Goal: Information Seeking & Learning: Compare options

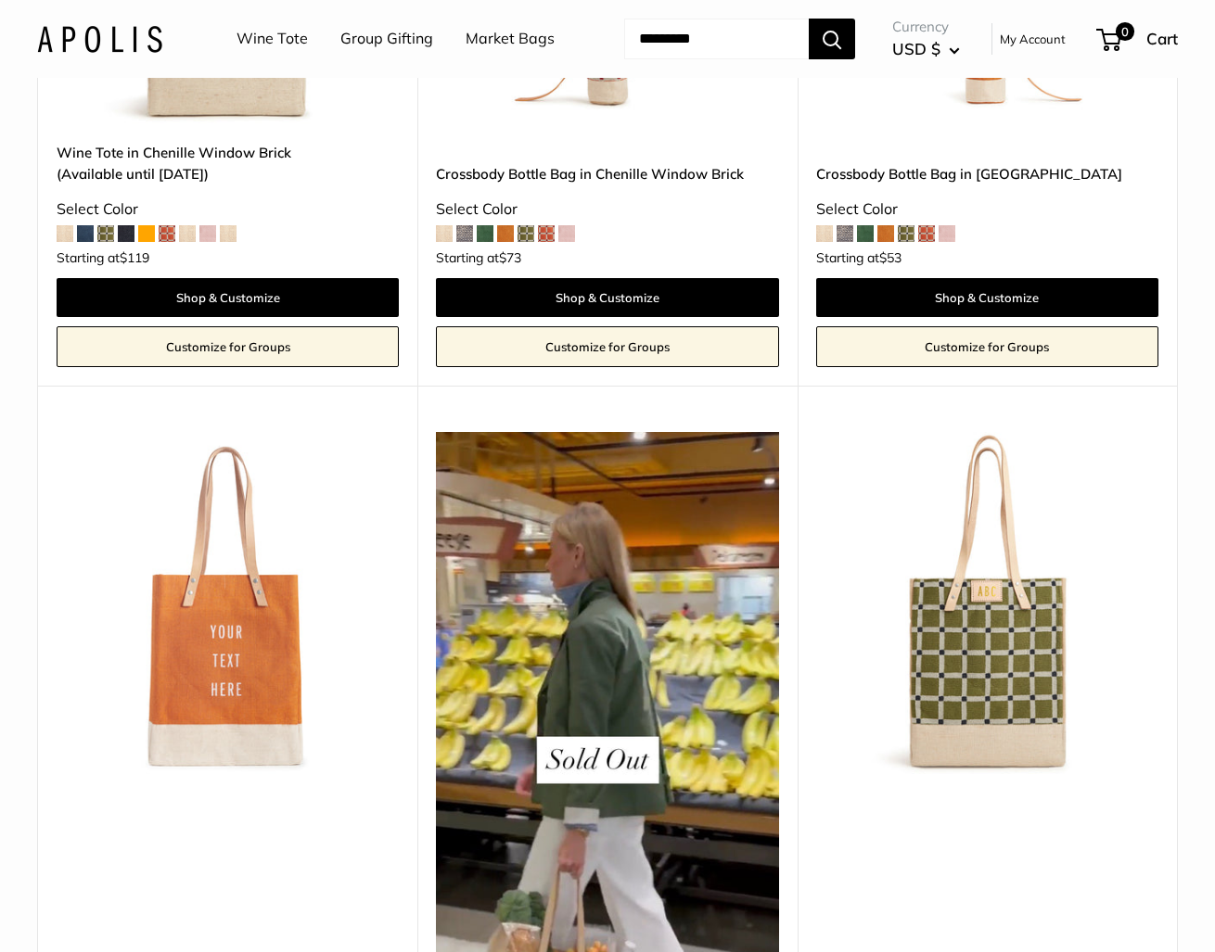
scroll to position [2833, 0]
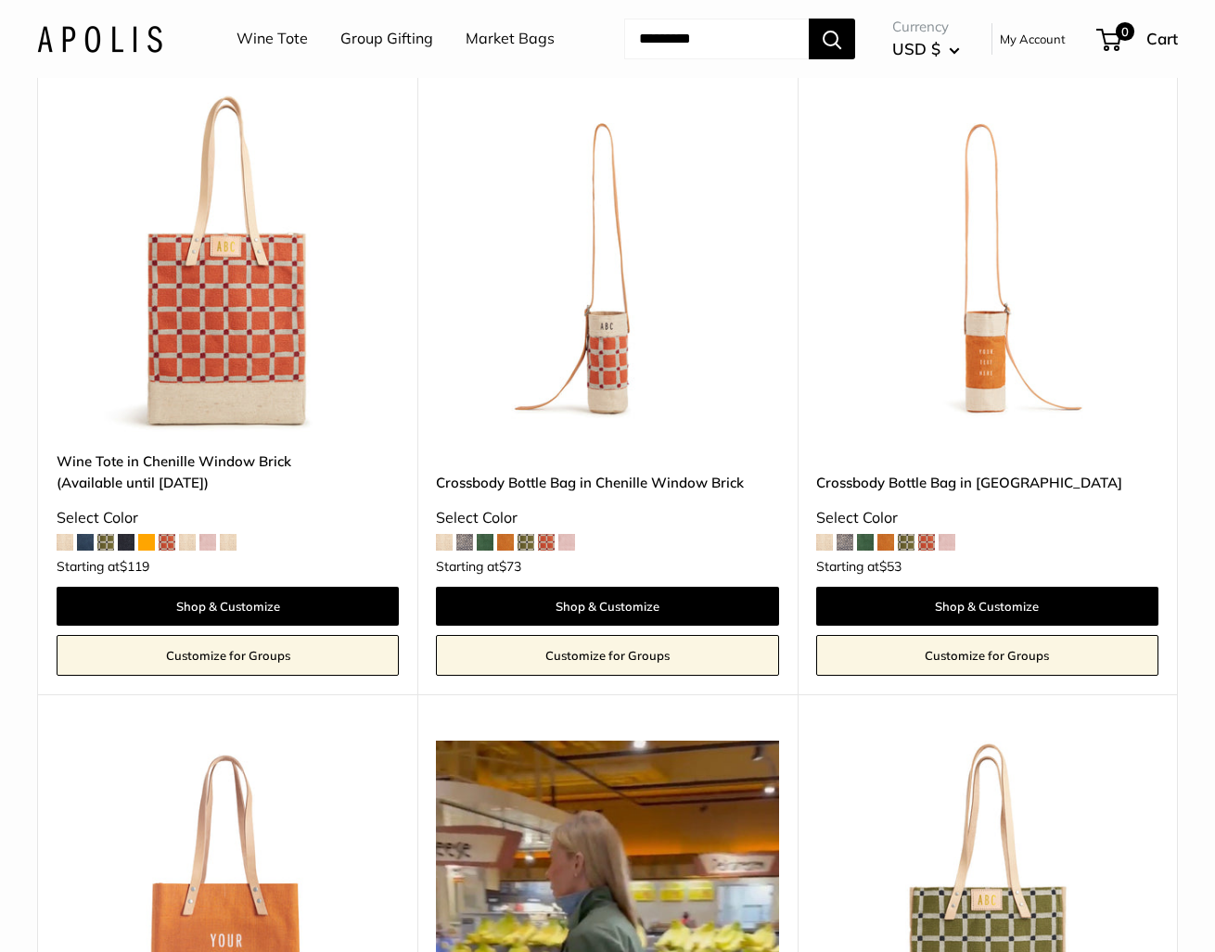
click at [0, 0] on img at bounding box center [0, 0] width 0 height 0
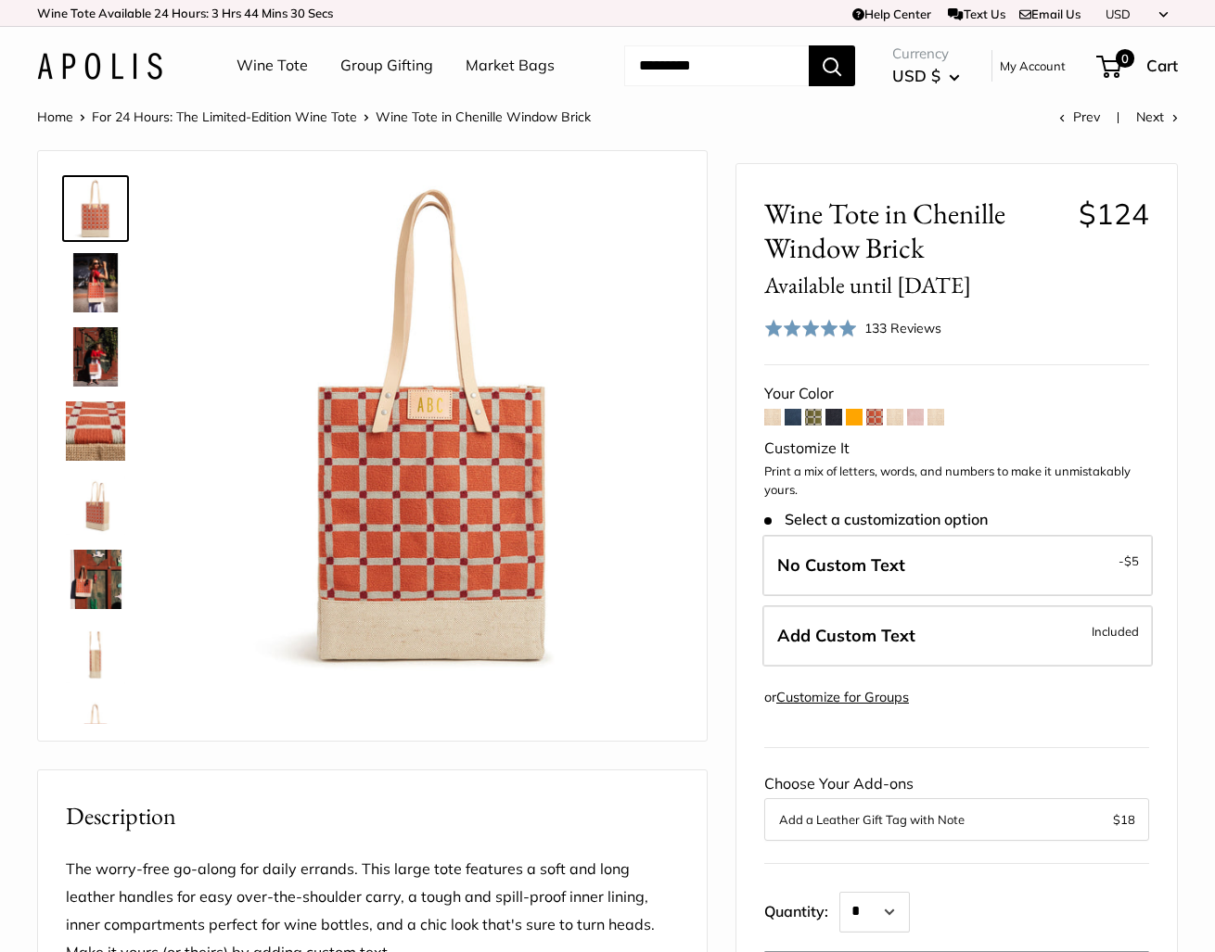
click at [92, 461] on img at bounding box center [95, 431] width 59 height 59
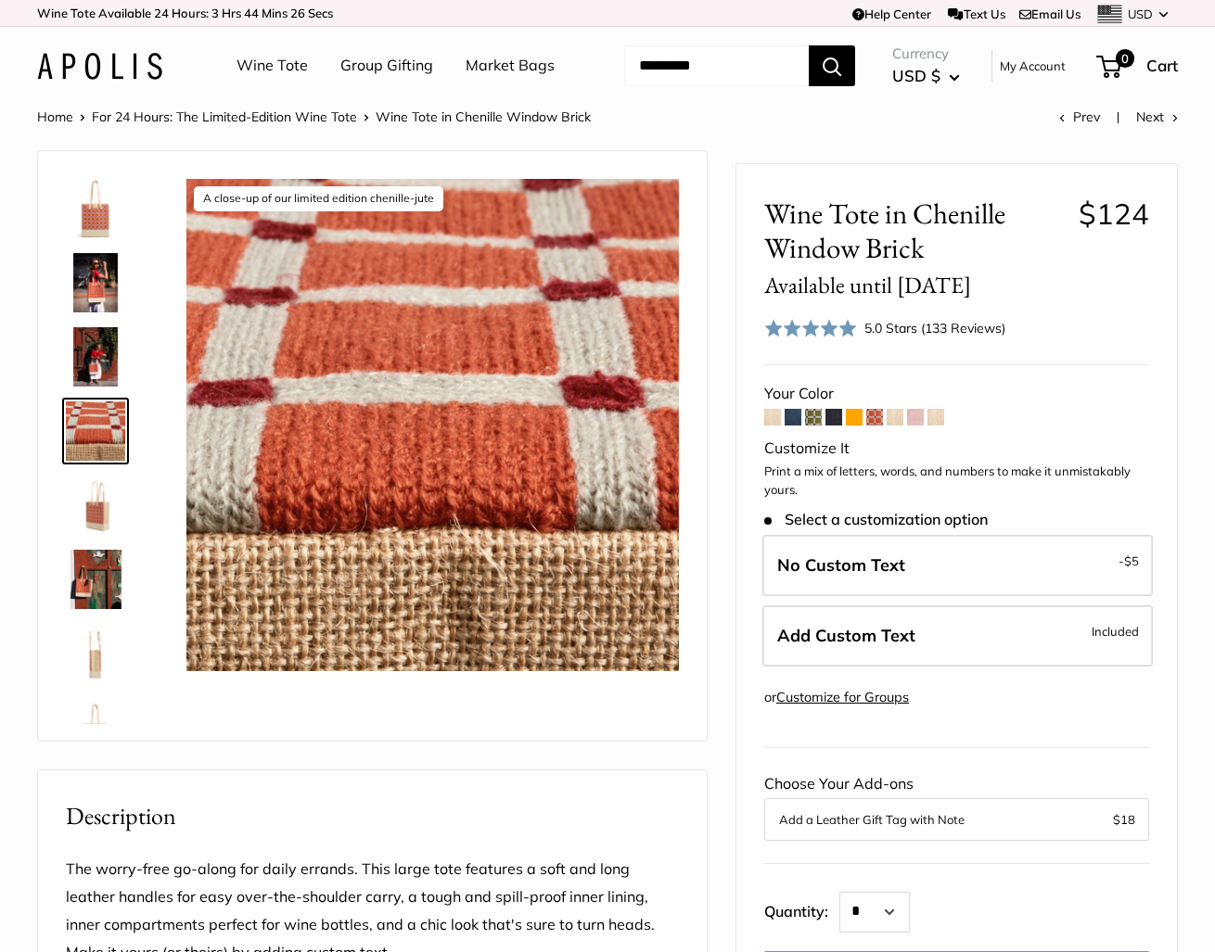
click at [101, 238] on img at bounding box center [95, 208] width 59 height 59
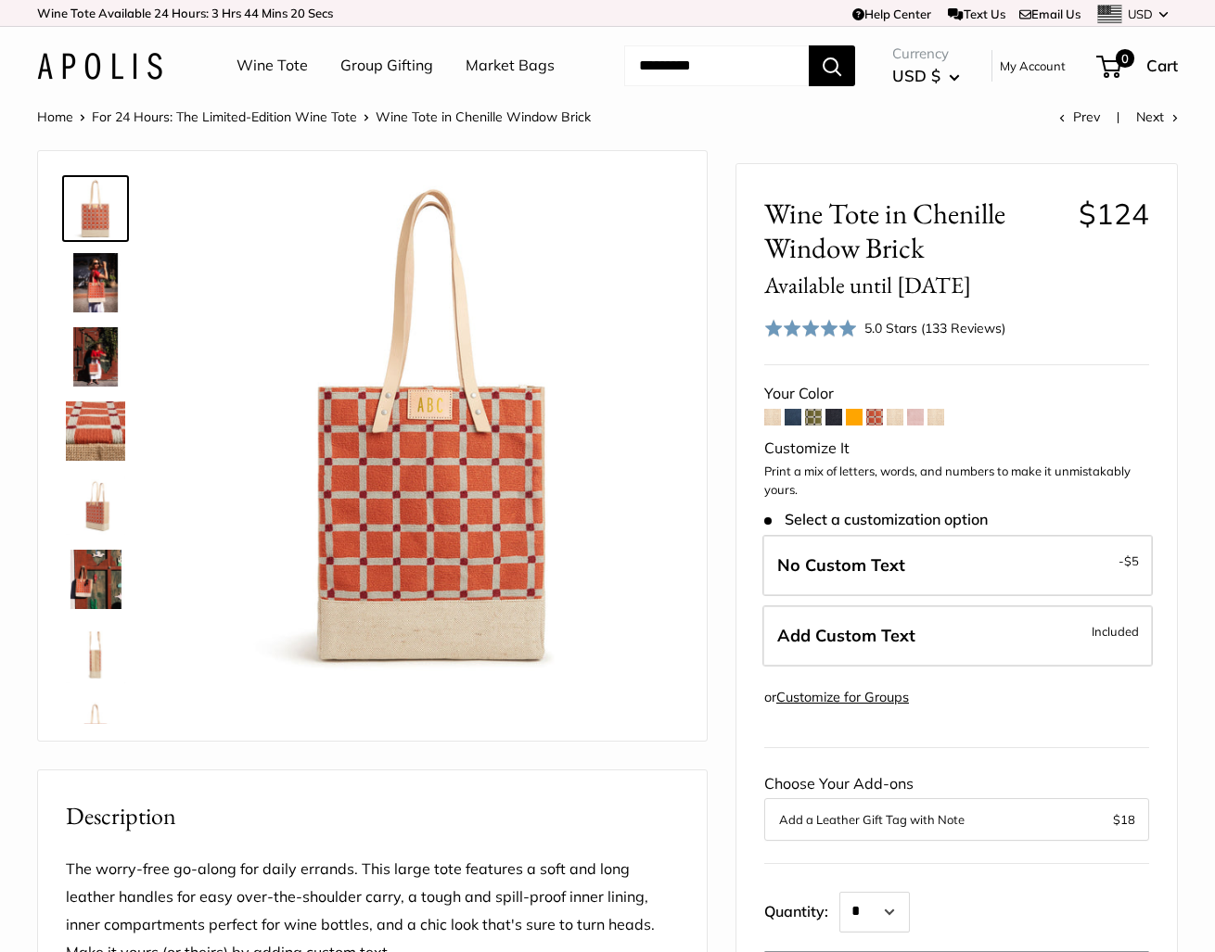
click at [466, 80] on link "Market Bags" at bounding box center [510, 66] width 89 height 28
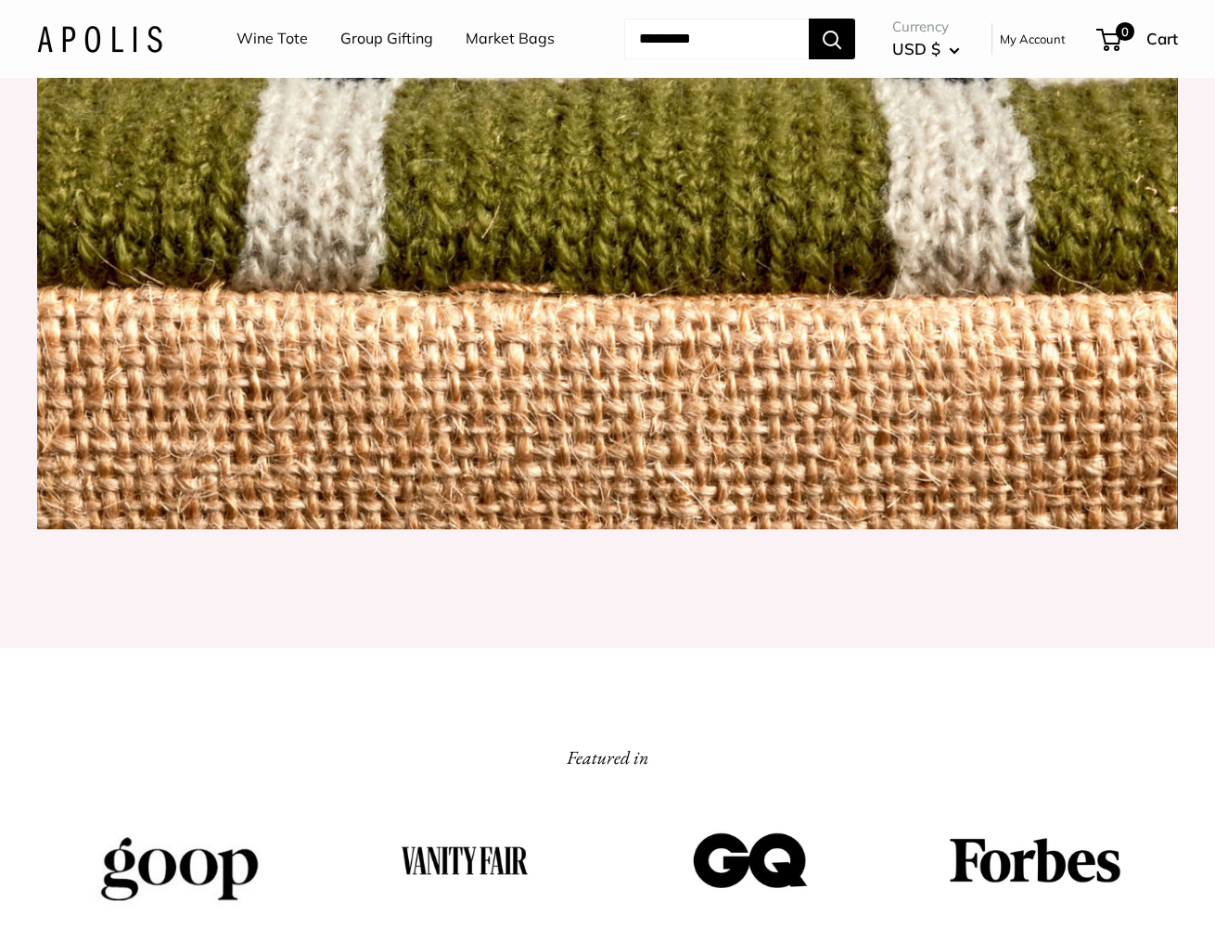
scroll to position [1909, 0]
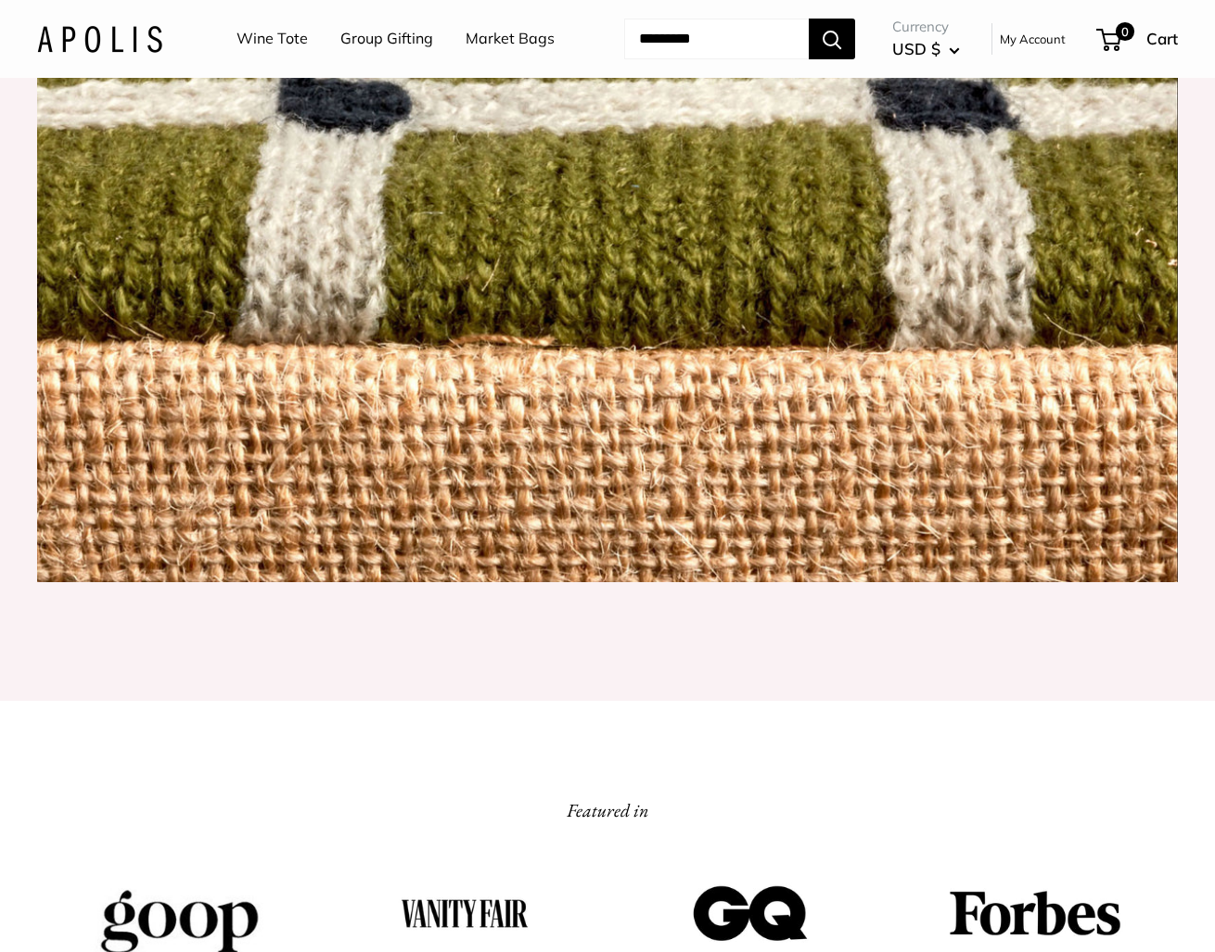
click at [737, 582] on img at bounding box center [607, 205] width 1141 height 754
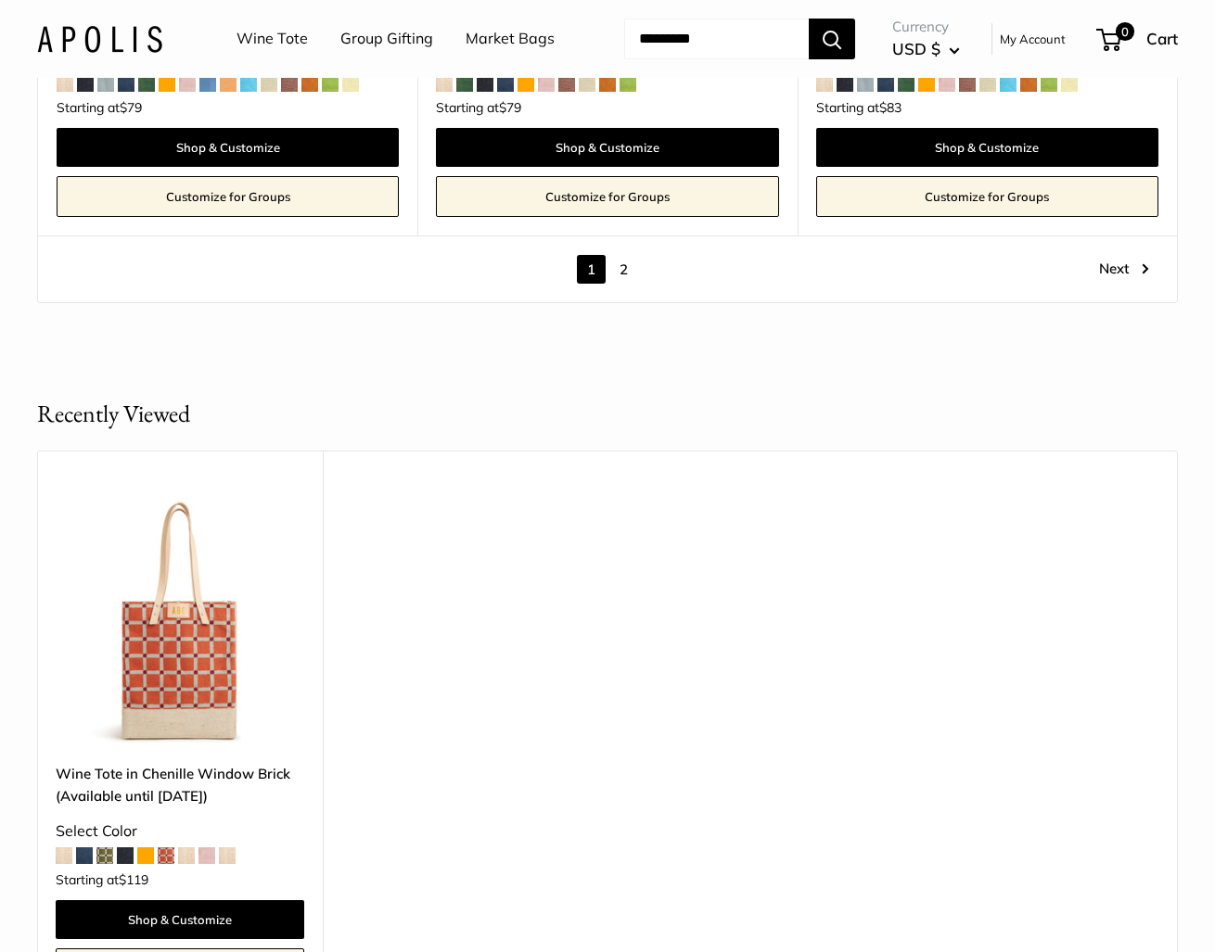
scroll to position [10504, 0]
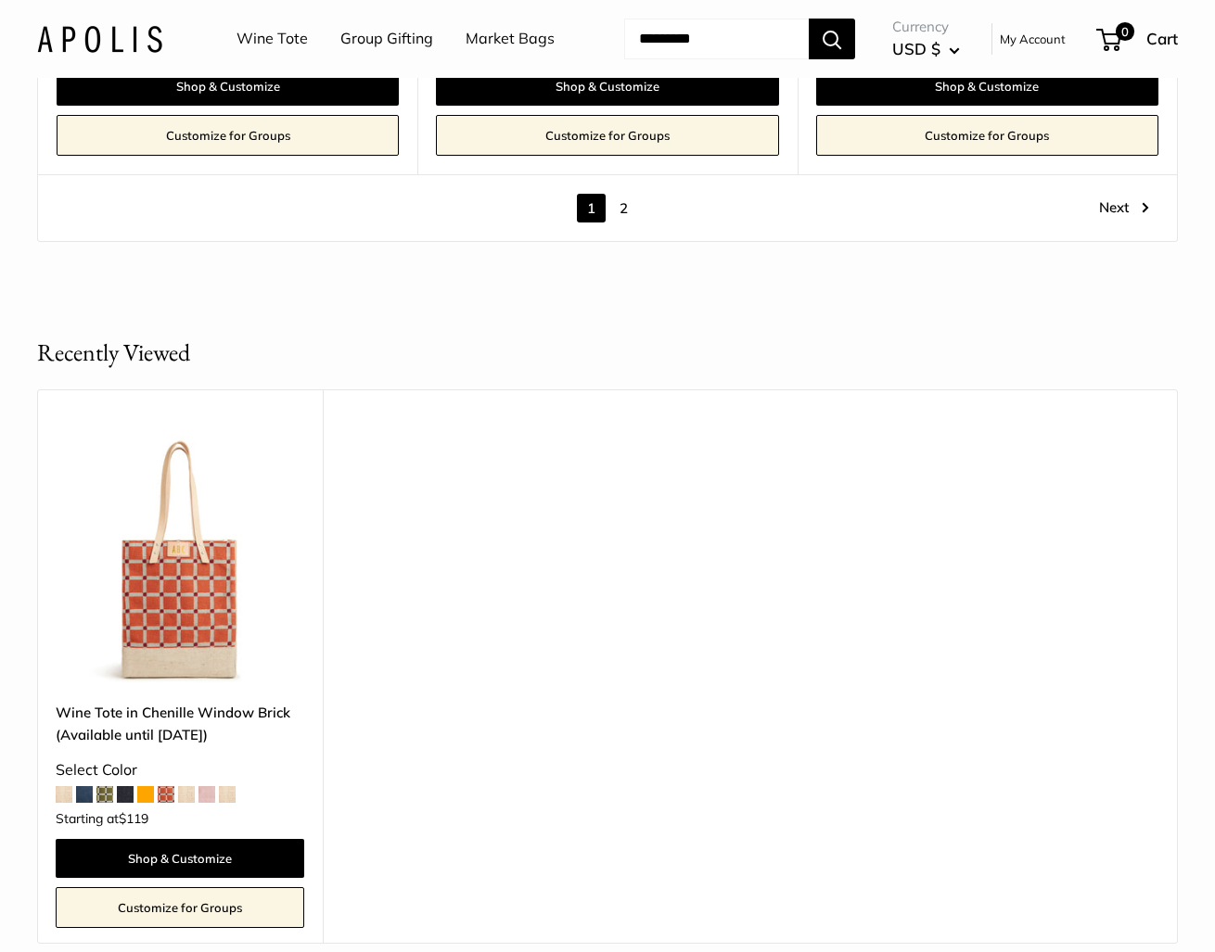
click at [628, 198] on link "2" at bounding box center [623, 208] width 29 height 29
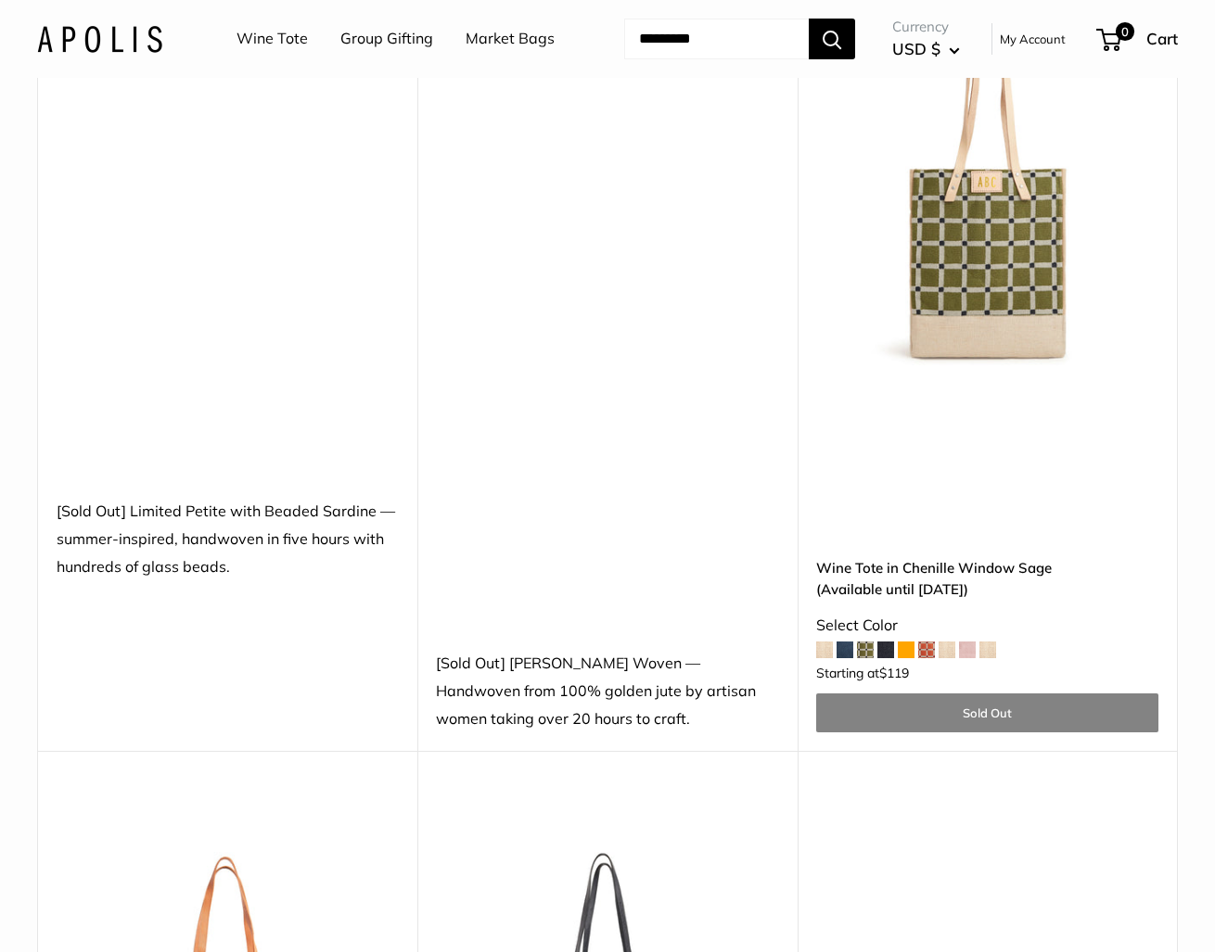
scroll to position [2308, 0]
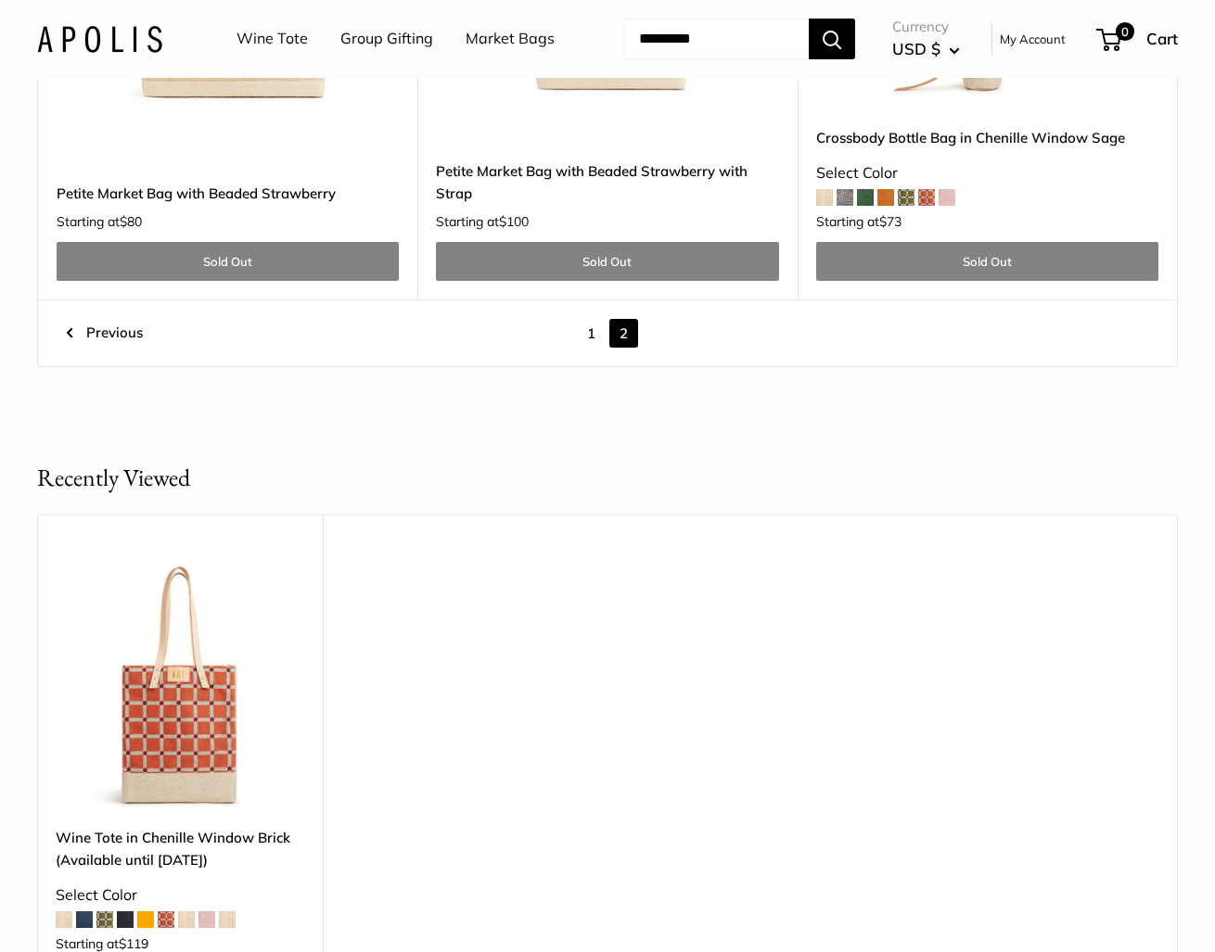
scroll to position [4412, 0]
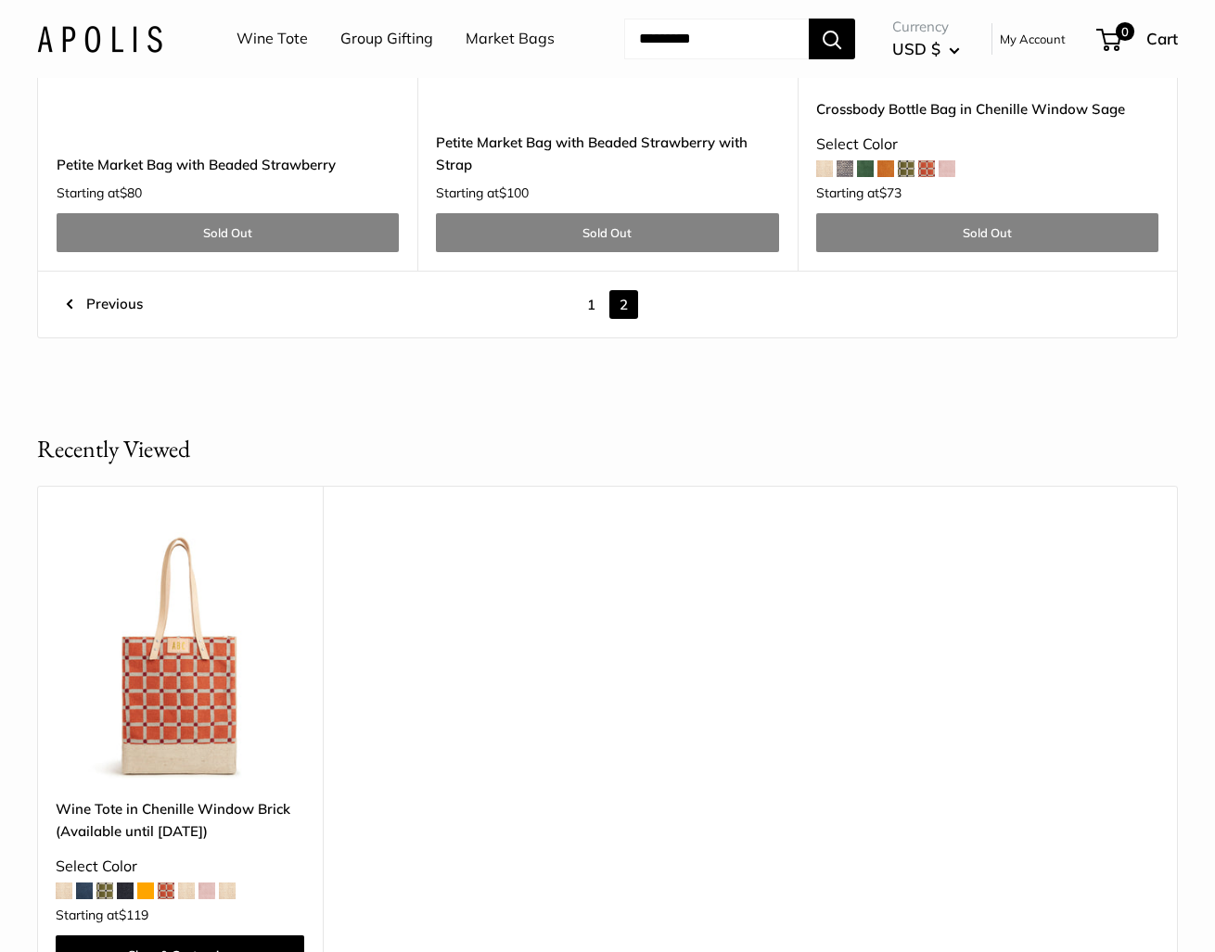
click at [0, 0] on img at bounding box center [0, 0] width 0 height 0
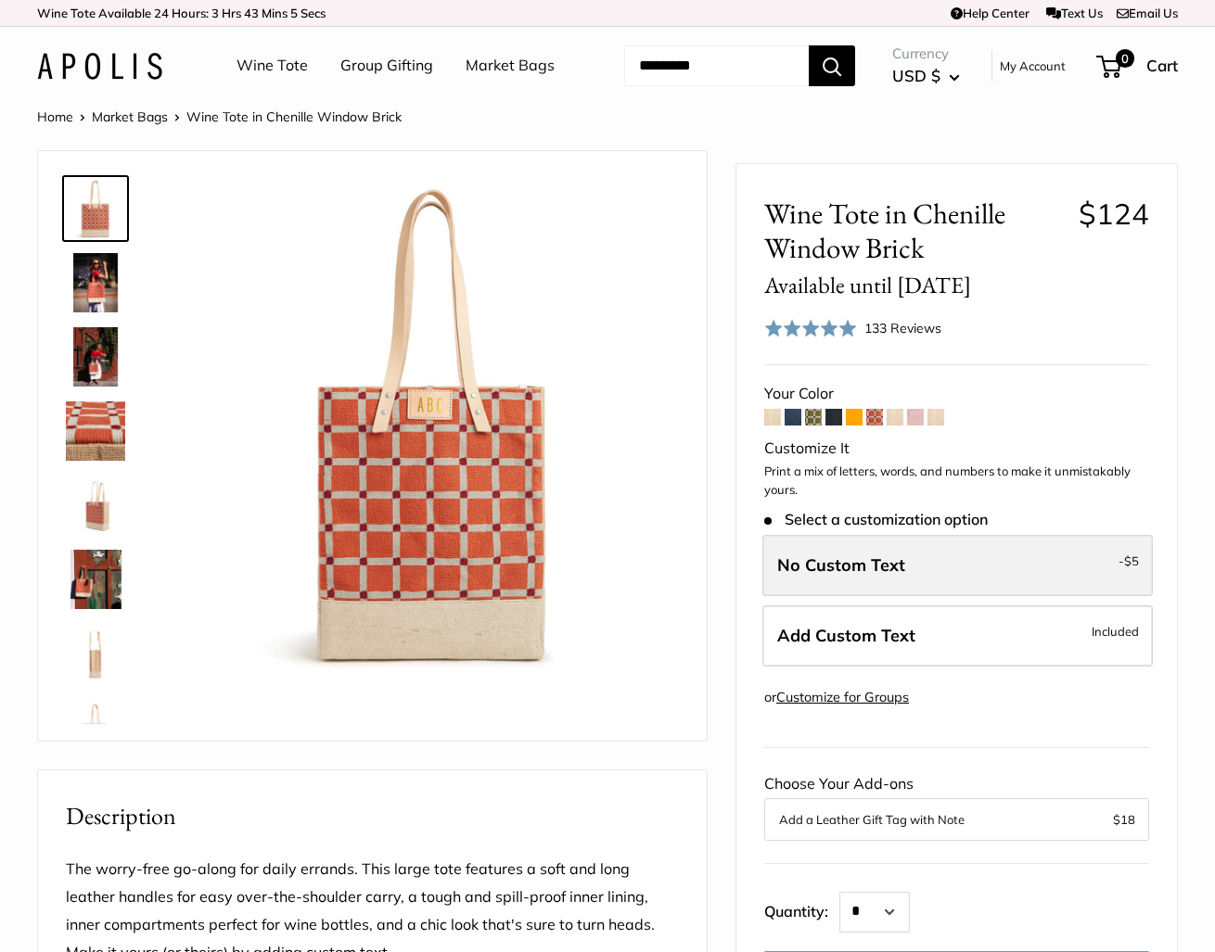
click at [873, 576] on span "No Custom Text" at bounding box center [841, 565] width 128 height 21
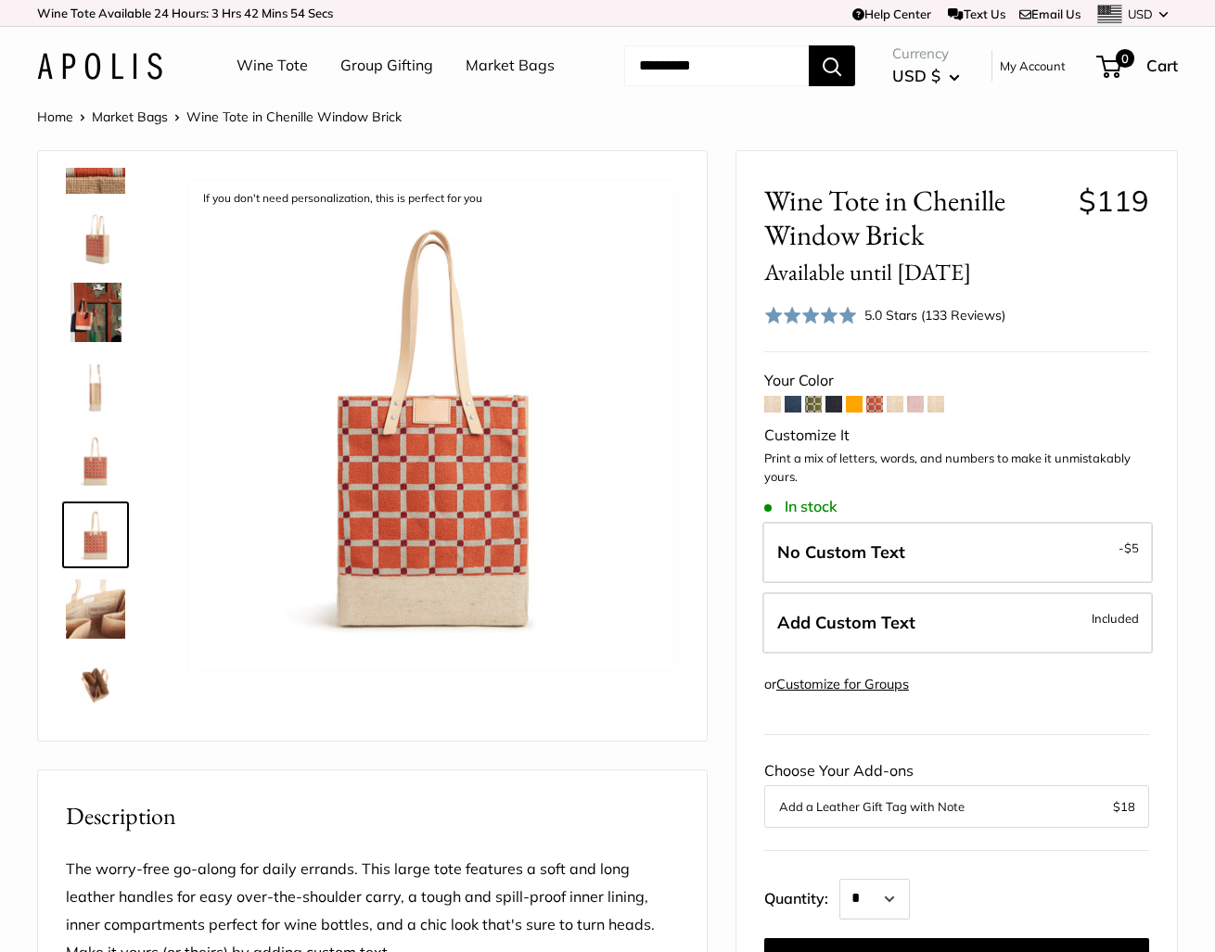
click at [94, 639] on img at bounding box center [95, 609] width 59 height 59
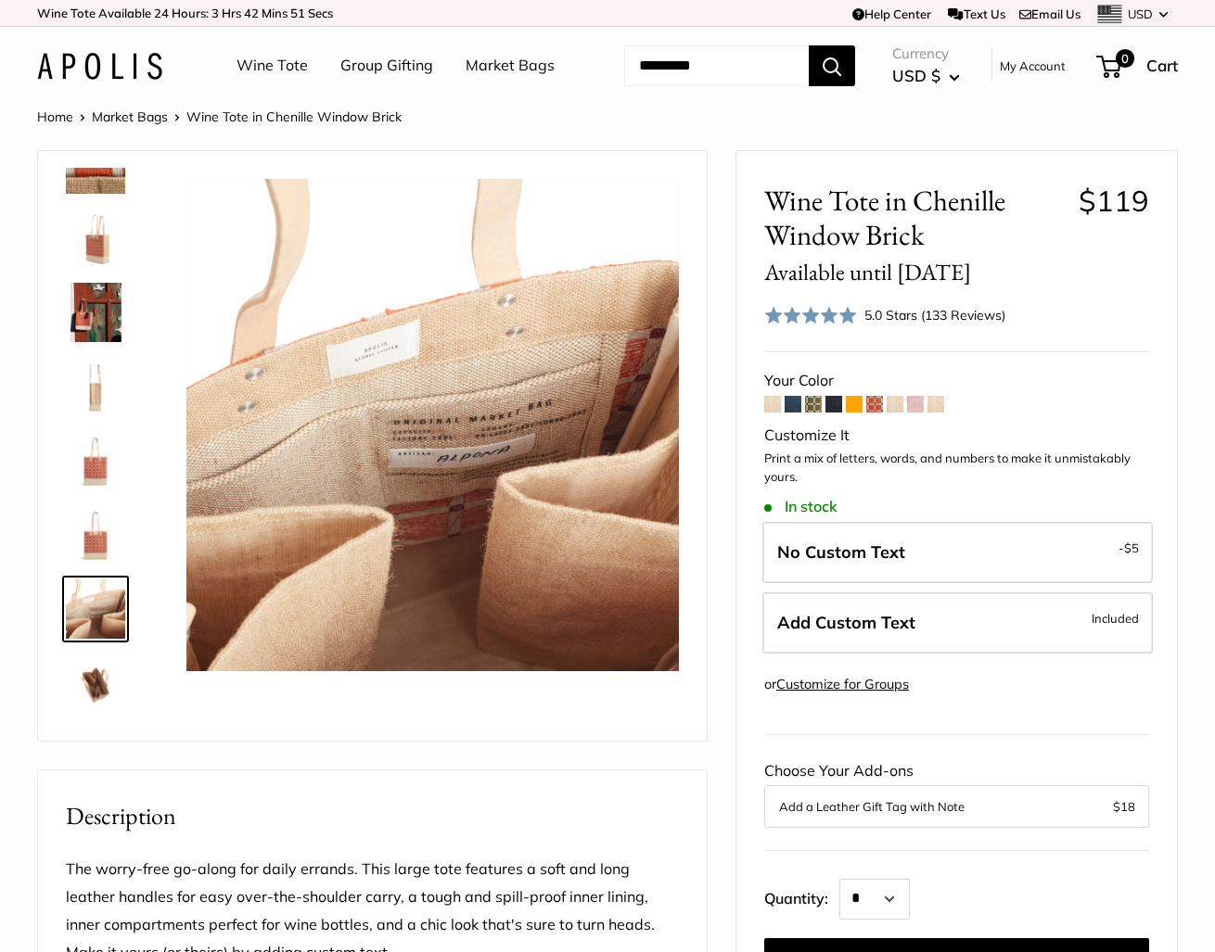
click at [93, 713] on img at bounding box center [95, 683] width 59 height 59
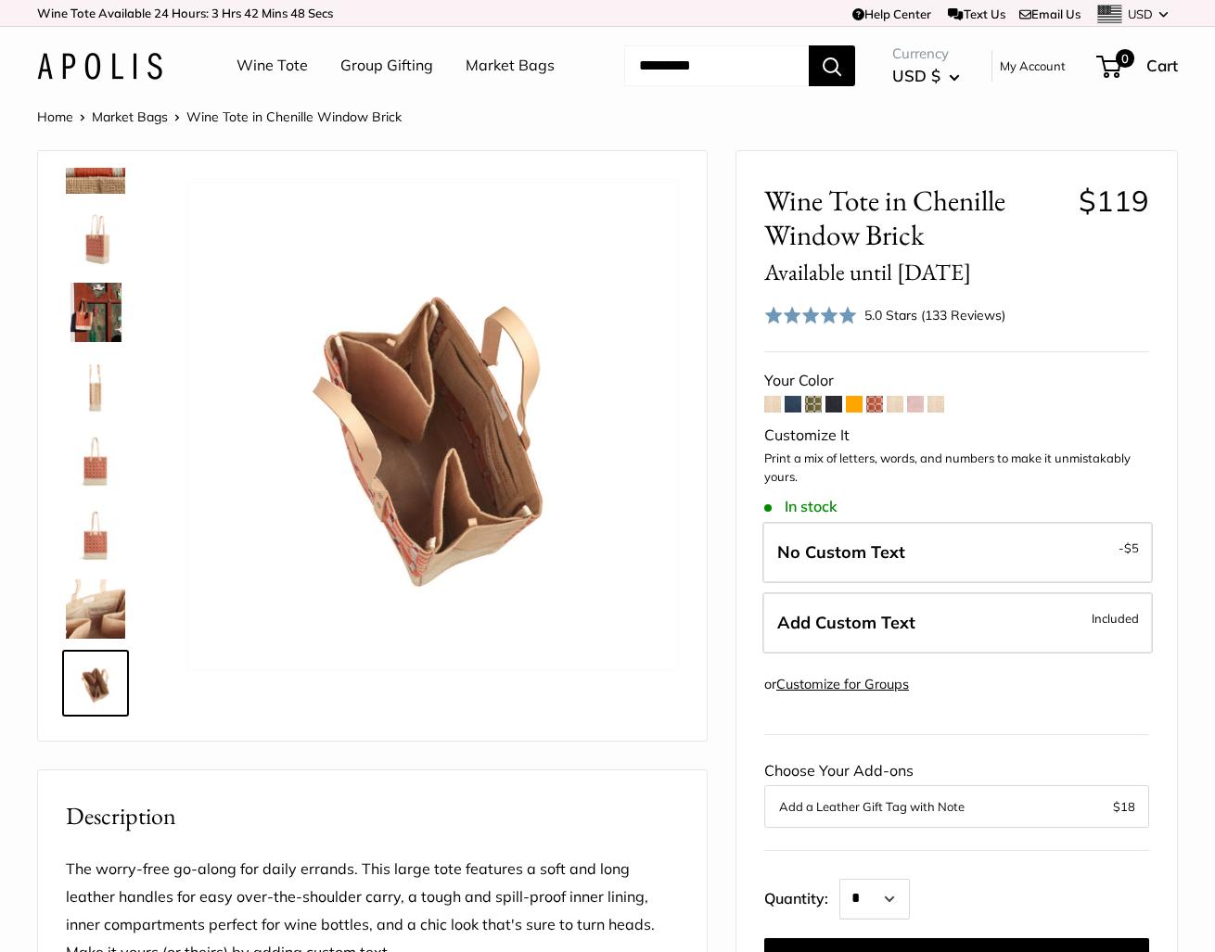
click at [99, 194] on img at bounding box center [95, 163] width 59 height 59
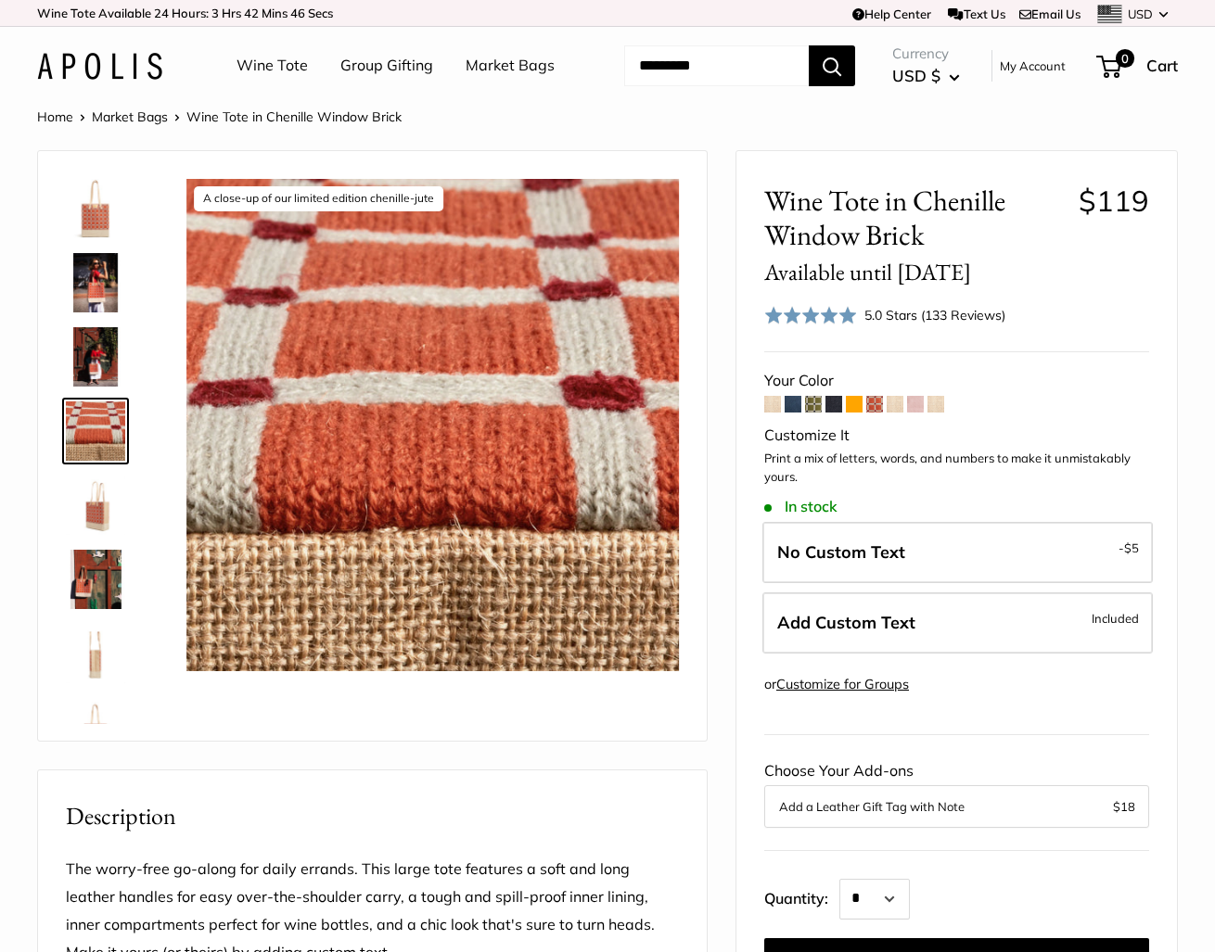
click at [92, 238] on img at bounding box center [95, 208] width 59 height 59
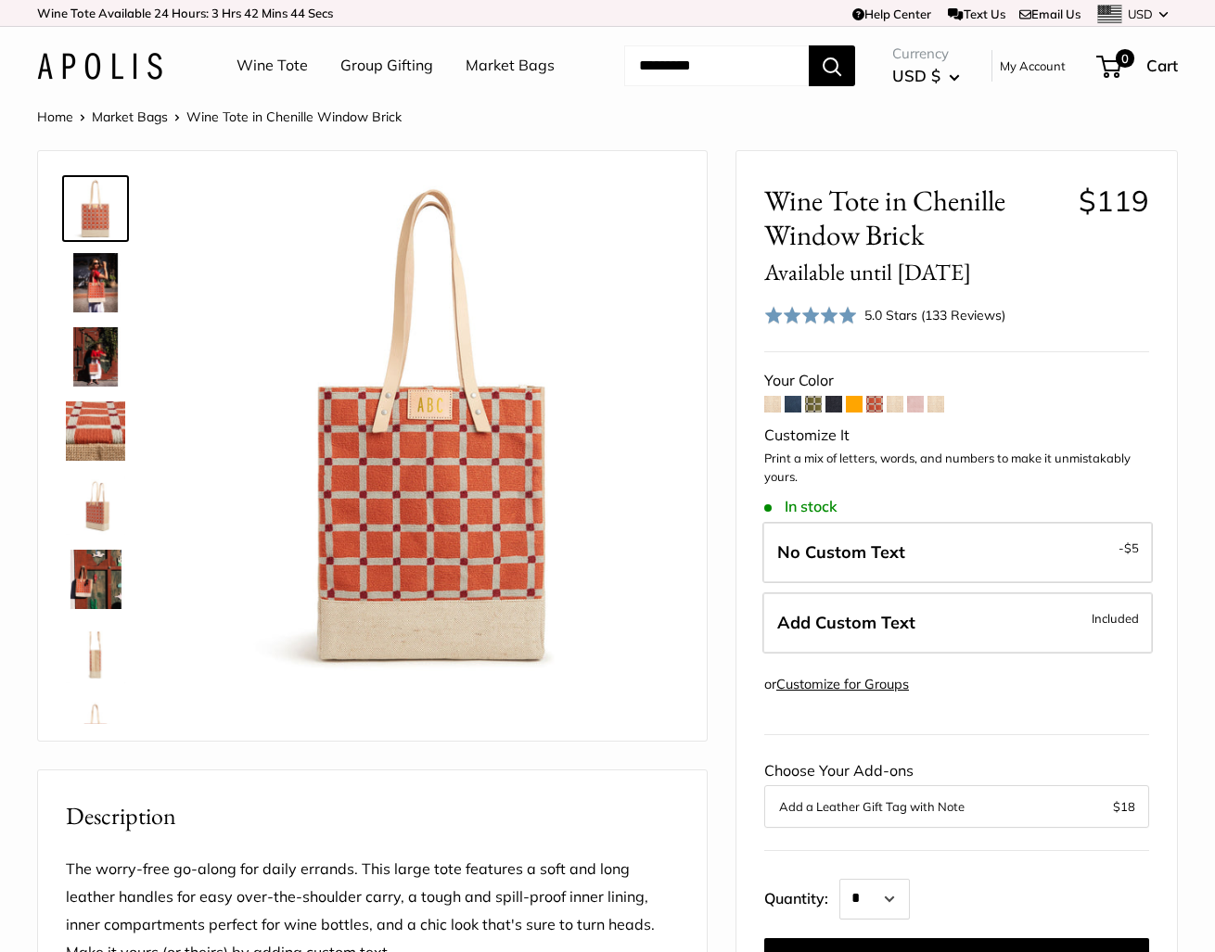
click at [94, 313] on img at bounding box center [95, 282] width 59 height 59
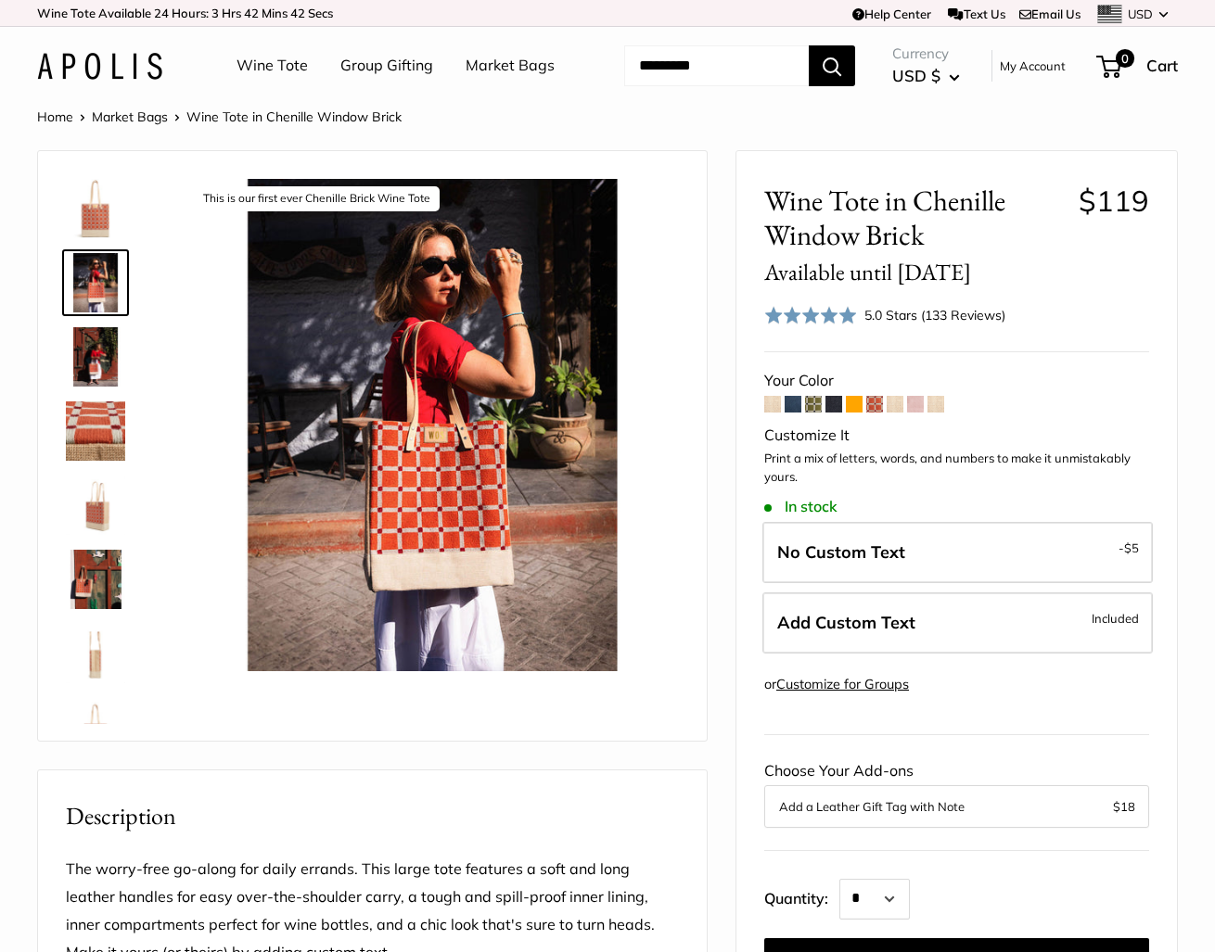
click at [97, 387] on img at bounding box center [95, 356] width 59 height 59
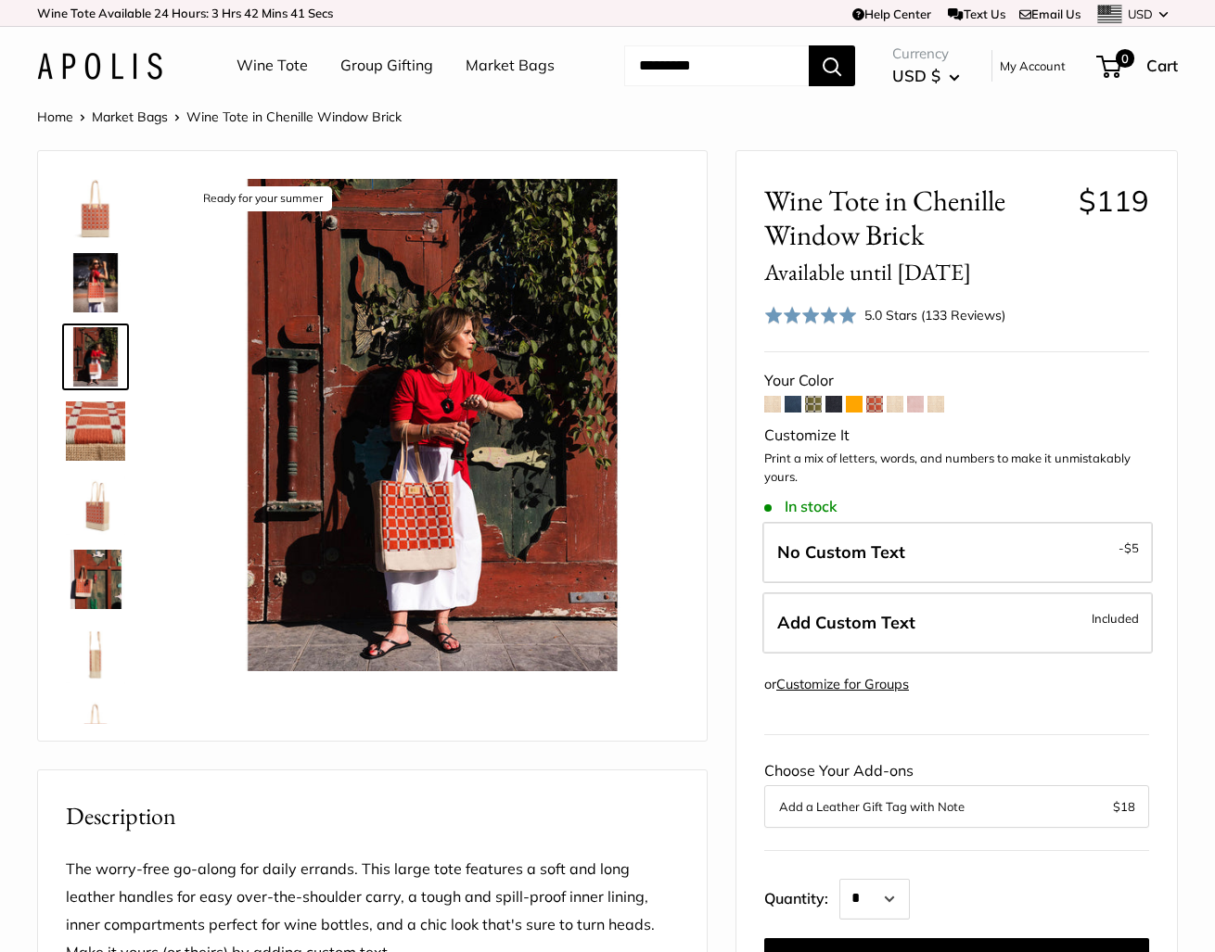
click at [98, 461] on img at bounding box center [95, 431] width 59 height 59
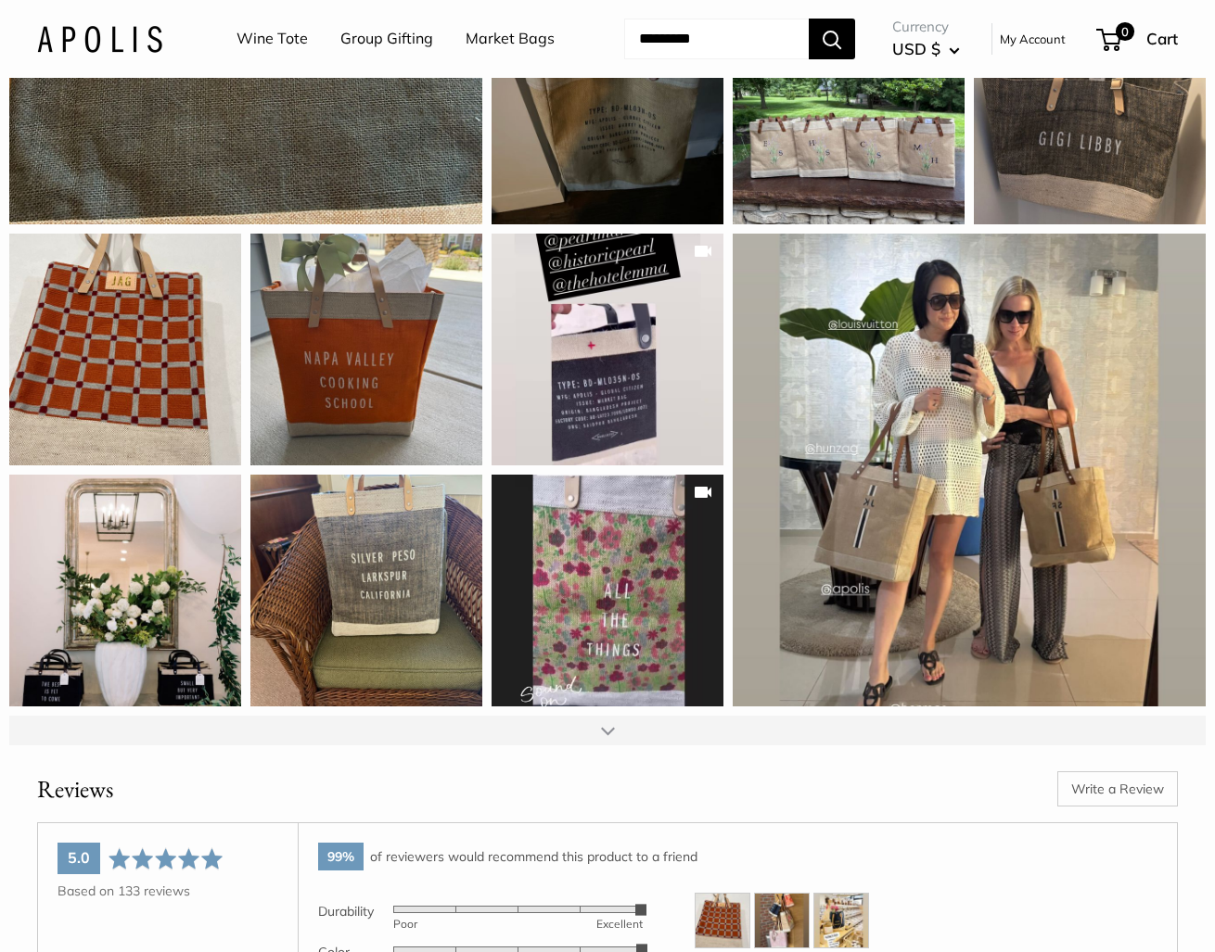
scroll to position [1997, 0]
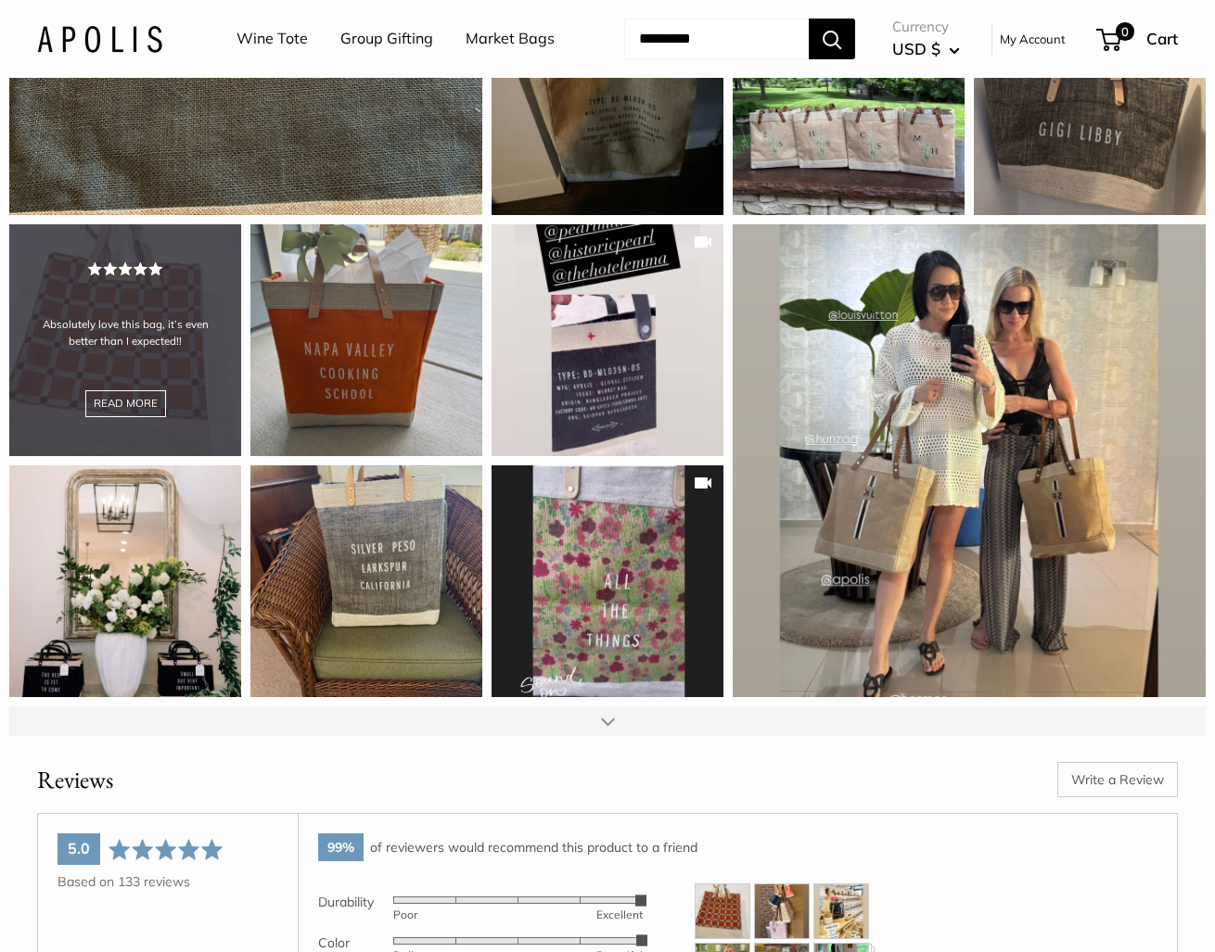
click at [134, 424] on div "Absolutely love this bag, it’s even better than I expected!! READ MORE" at bounding box center [125, 340] width 232 height 232
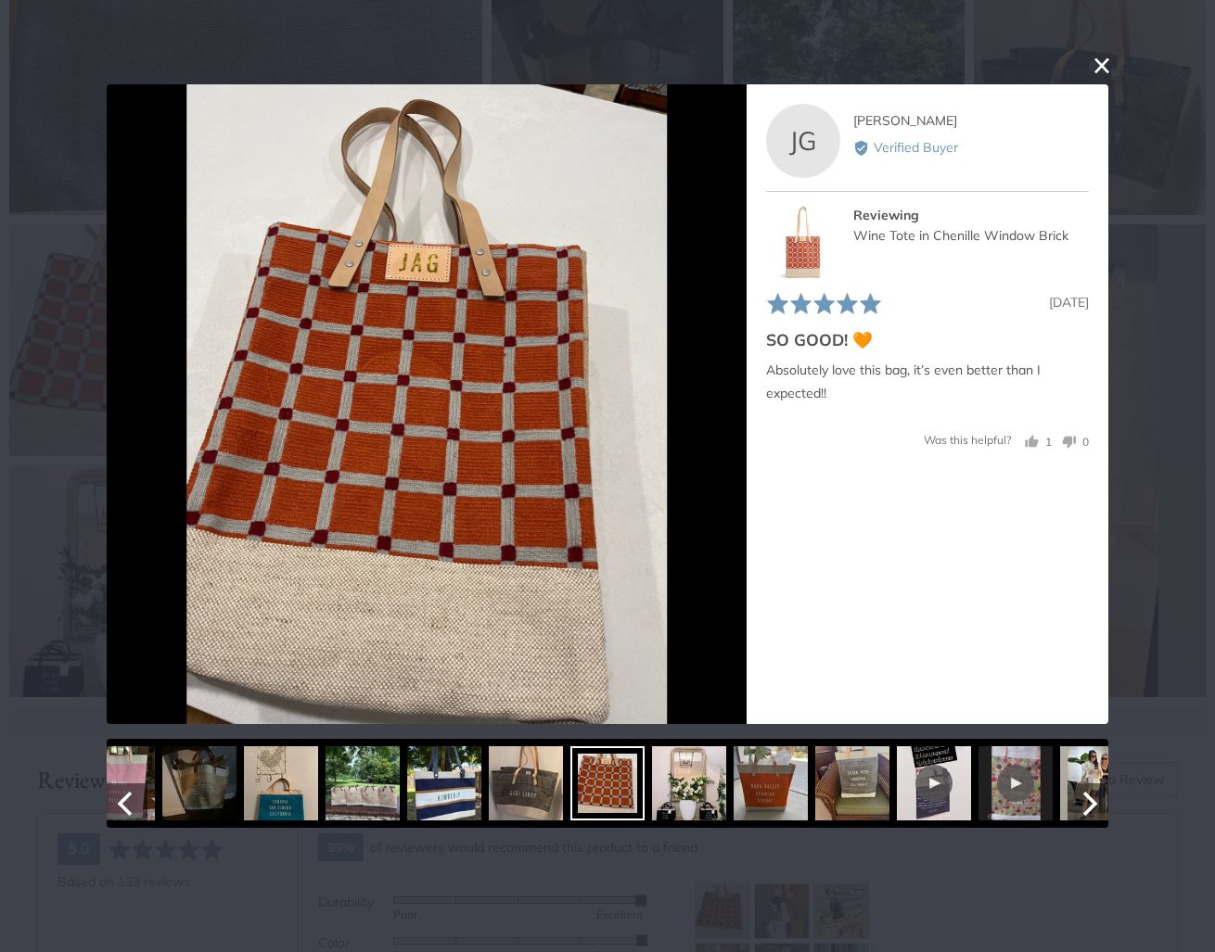
click at [751, 788] on img at bounding box center [771, 783] width 74 height 74
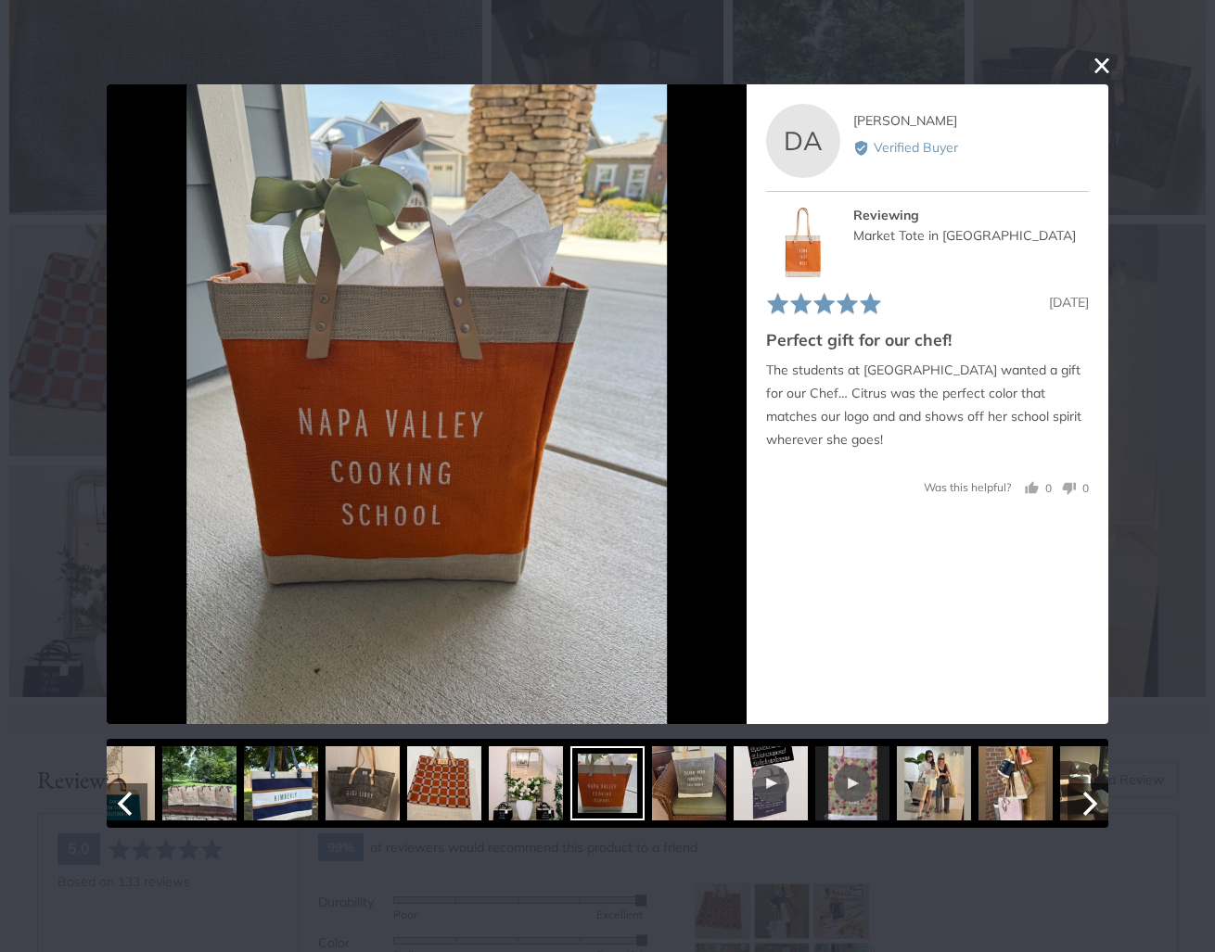
click at [462, 811] on img at bounding box center [444, 783] width 74 height 74
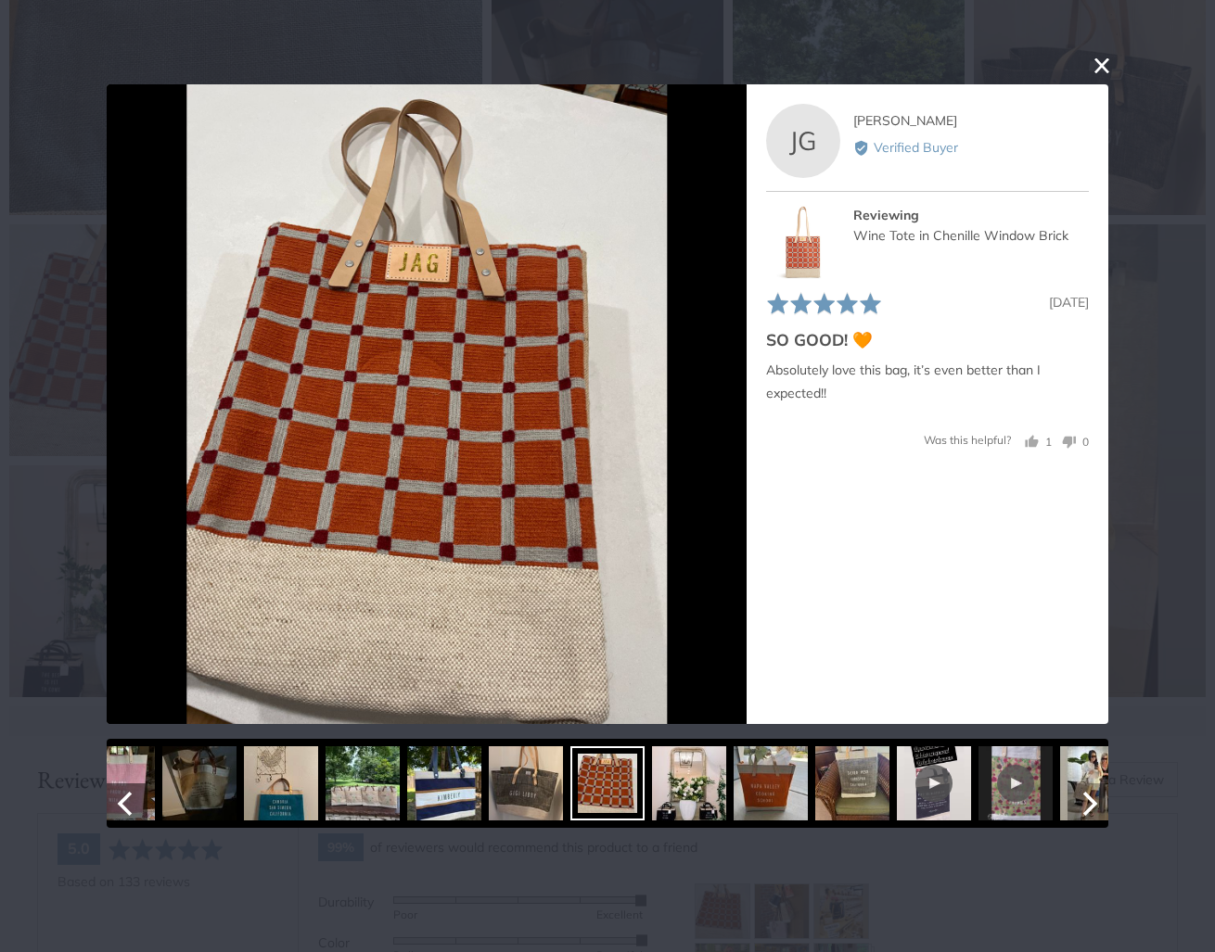
click at [1090, 807] on icon "Next" at bounding box center [1088, 804] width 24 height 24
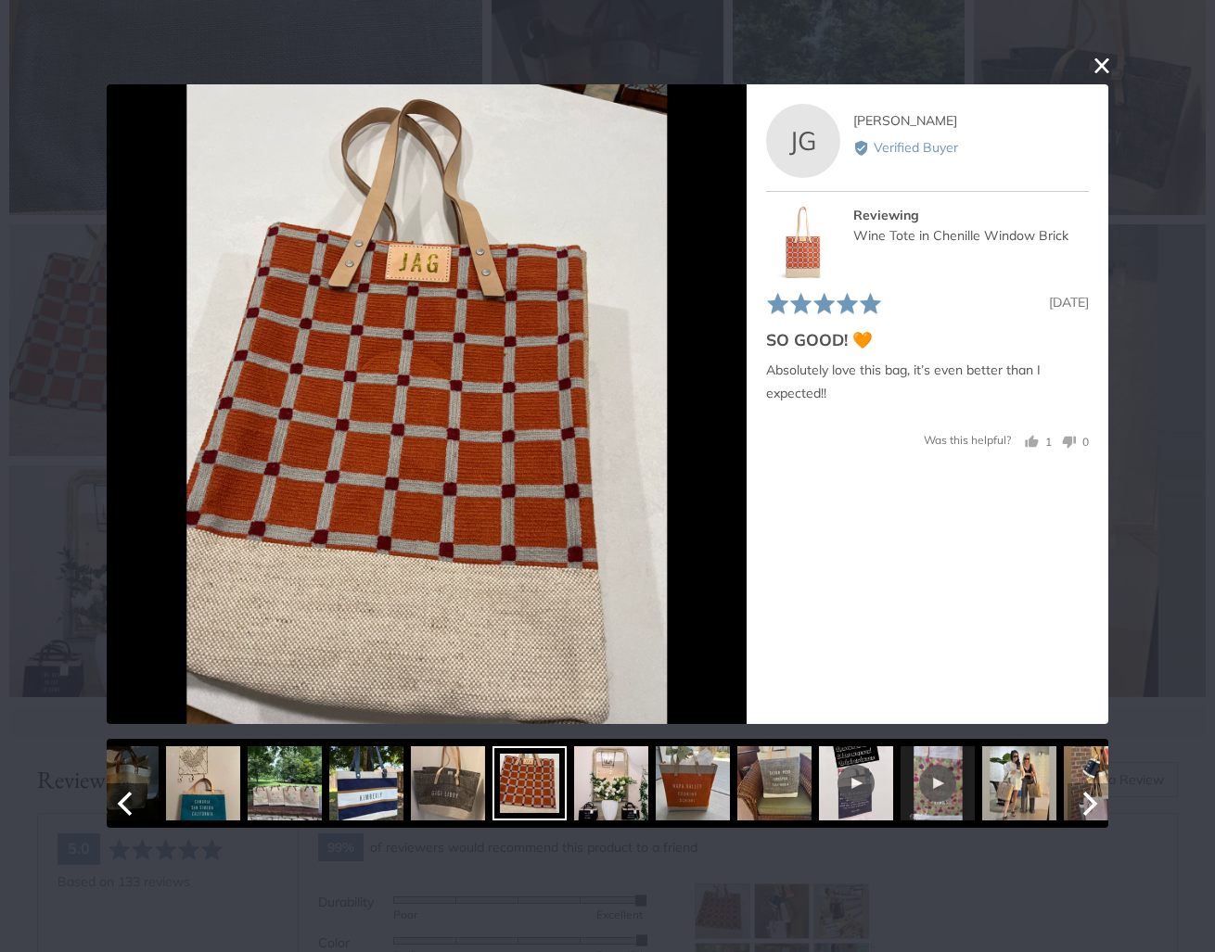
click at [1090, 807] on icon "Next" at bounding box center [1088, 804] width 24 height 24
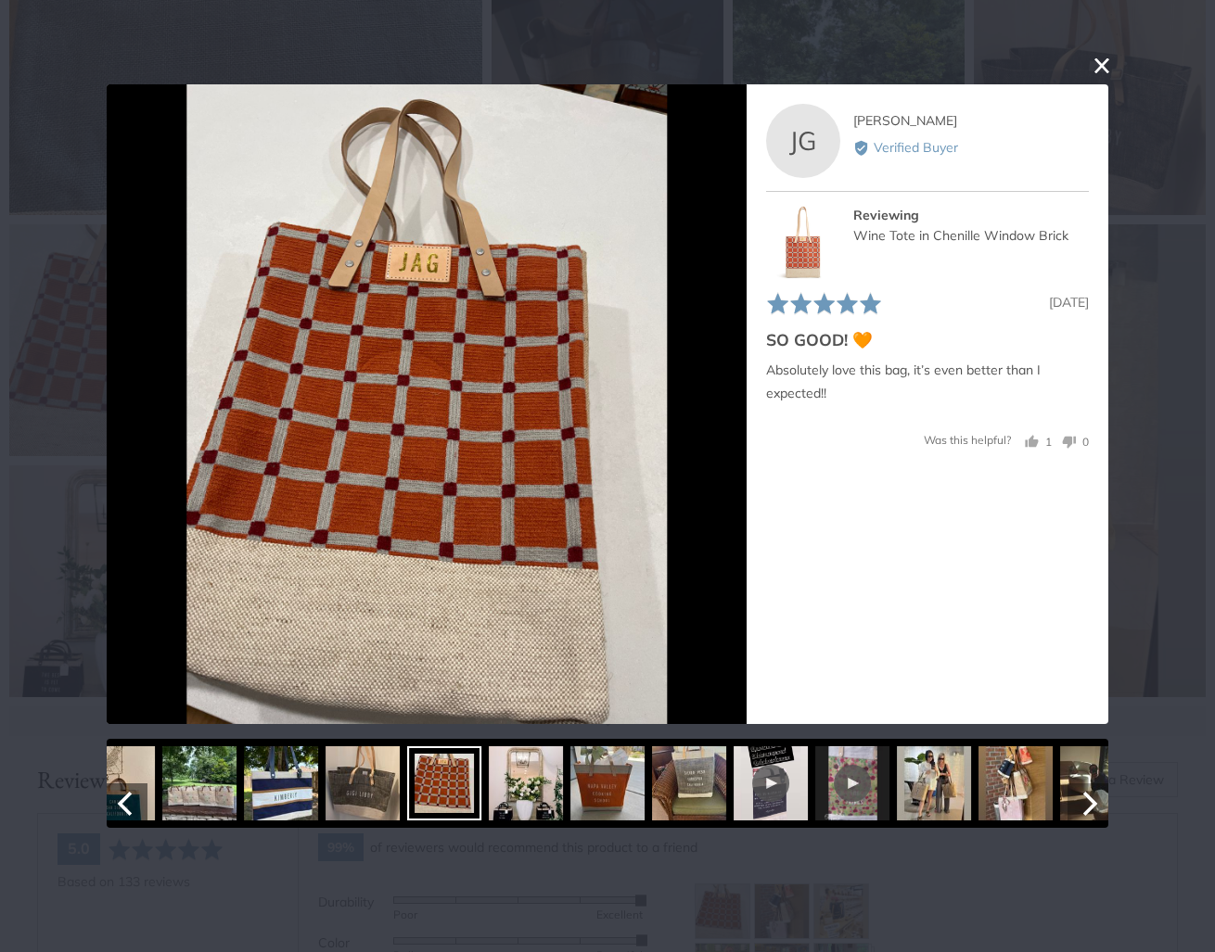
click at [1090, 807] on icon "Next" at bounding box center [1088, 804] width 24 height 24
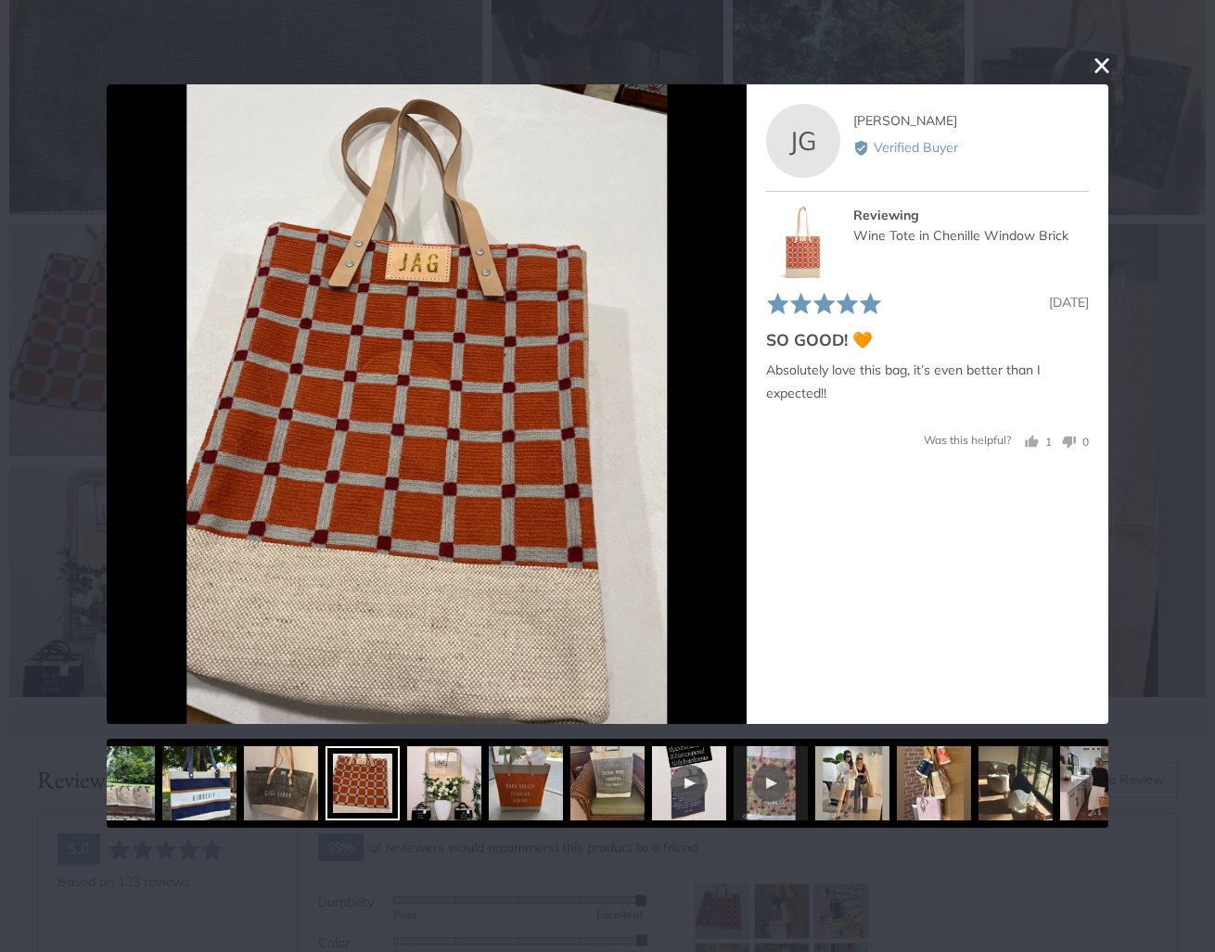
click at [1155, 415] on div "User-Uploaded Media Gallery Your browser doesn't support HTML5 videos. Your bro…" at bounding box center [607, 476] width 1215 height 952
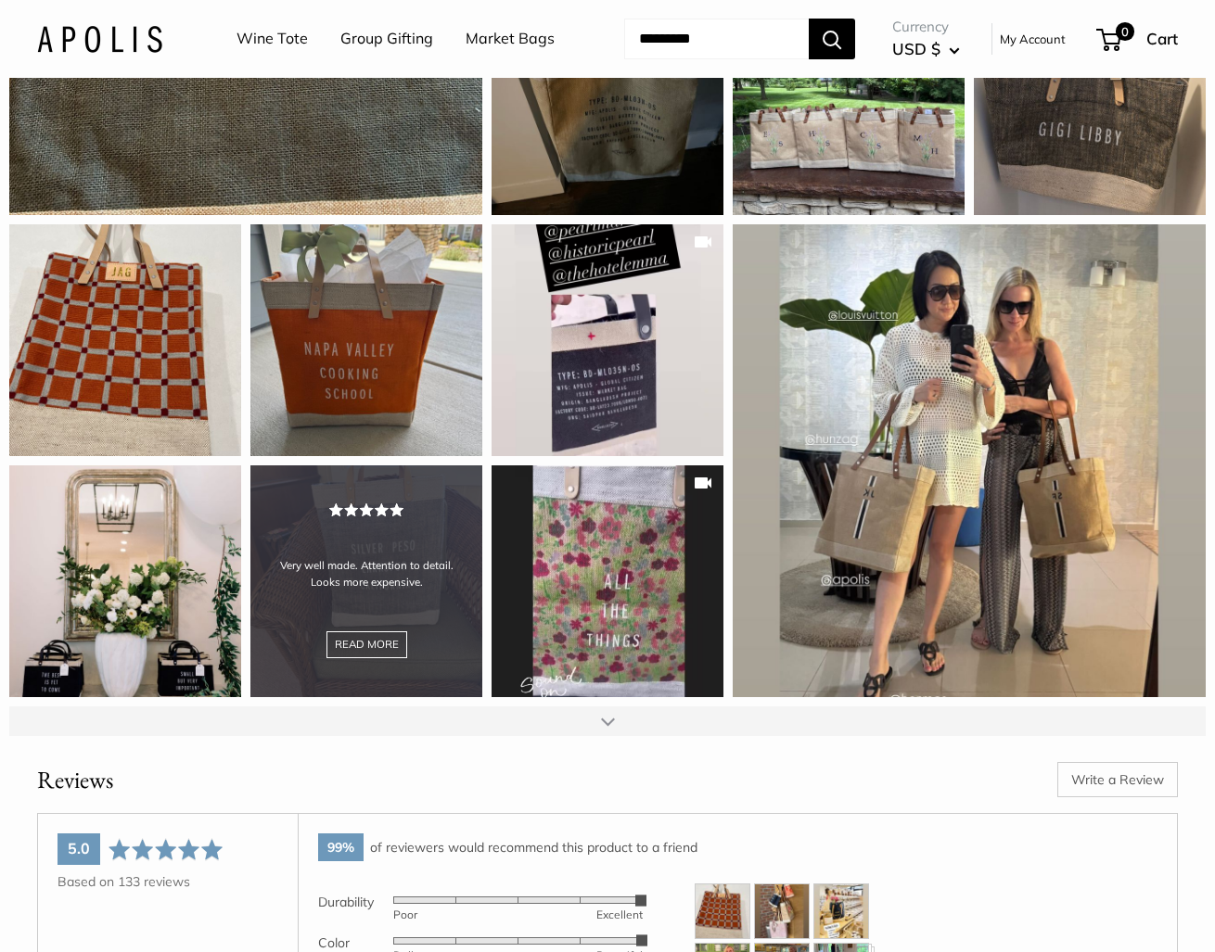
click at [410, 658] on div "Very well made. Attention to detail. Looks more expensive. READ MORE" at bounding box center [366, 582] width 232 height 232
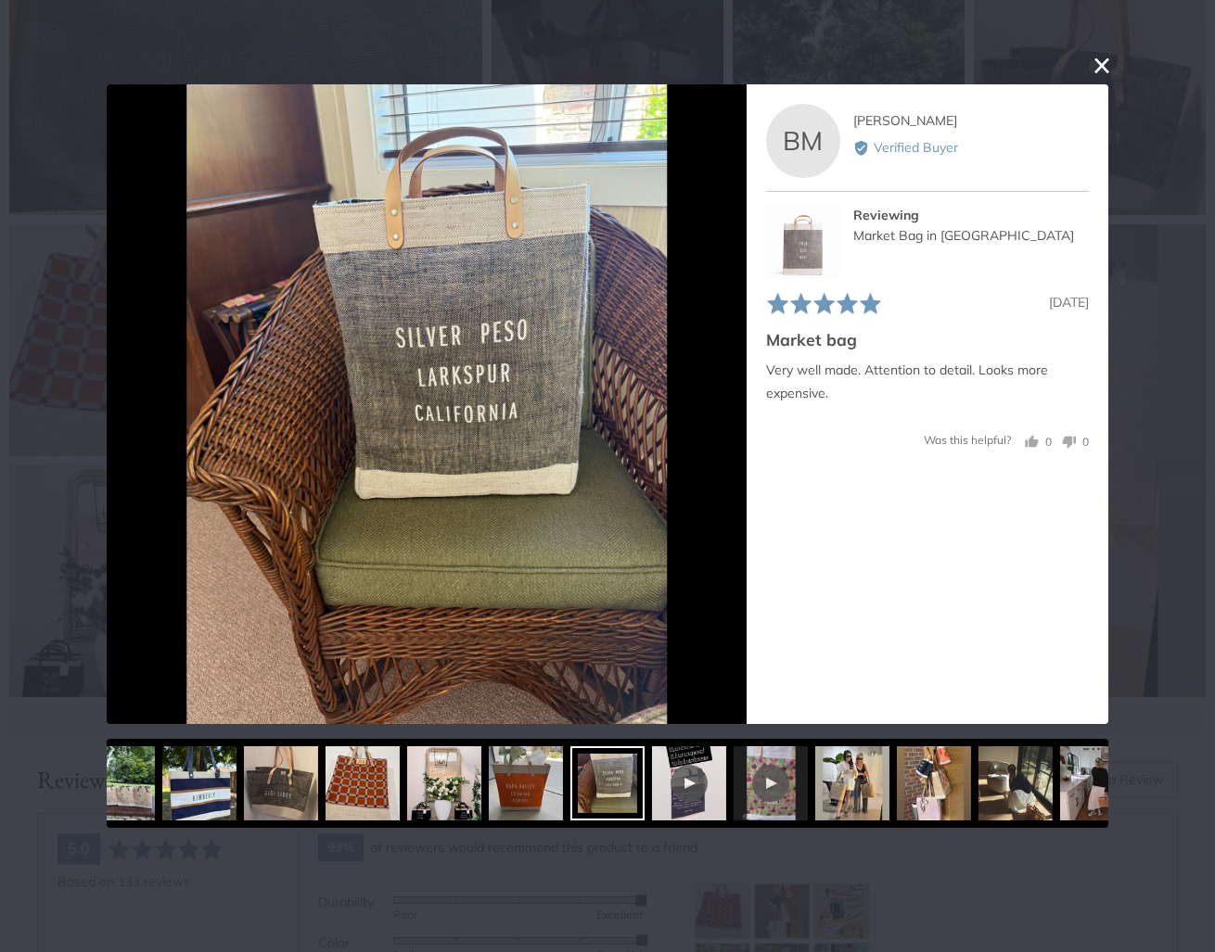
click at [1102, 57] on button "close this modal window" at bounding box center [1102, 66] width 22 height 22
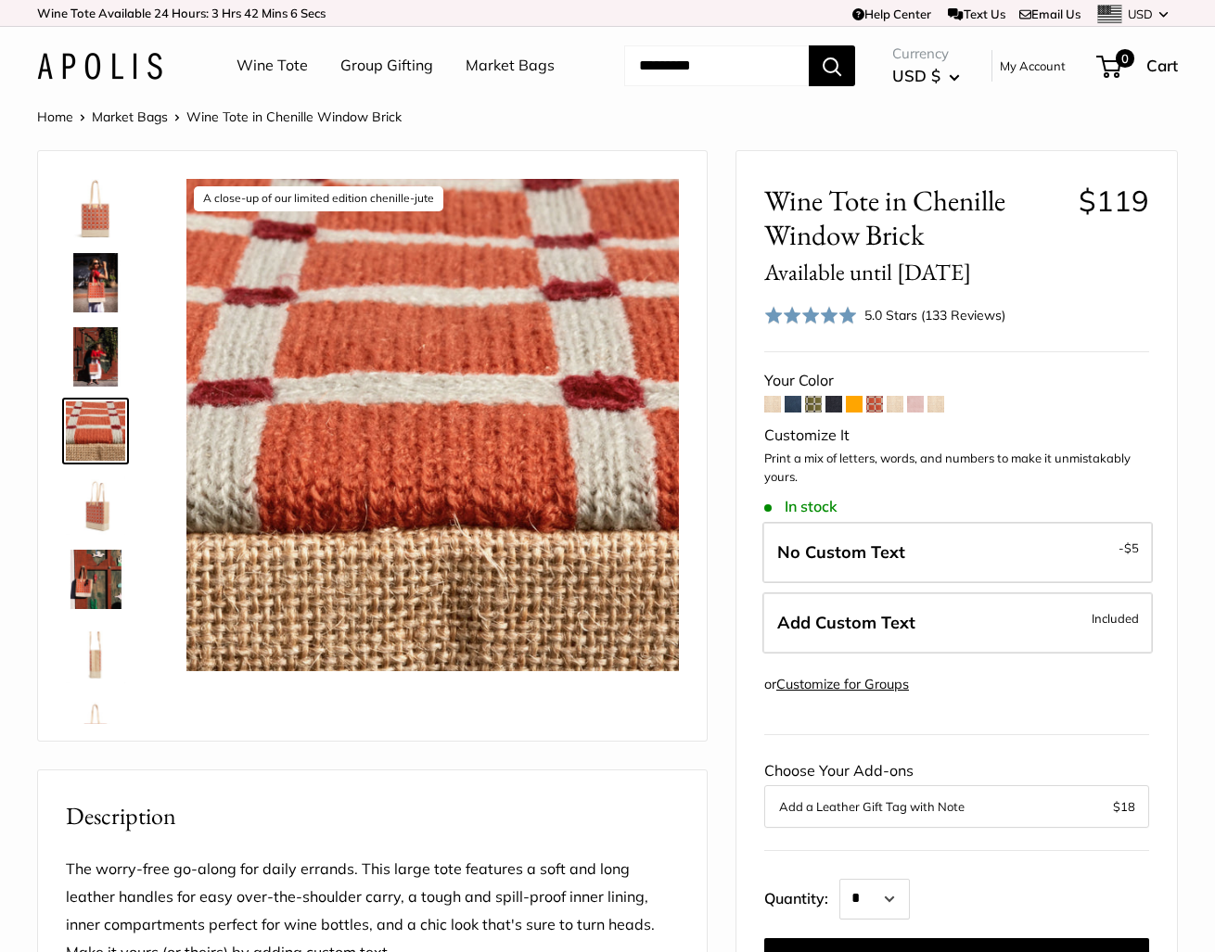
scroll to position [0, 0]
click at [706, 96] on div "Wine Tote Group Gifting Market Bags Need help? Text Us: 20919 hello@apolisgloba…" at bounding box center [607, 65] width 1141 height 59
click at [466, 80] on link "Market Bags" at bounding box center [510, 66] width 89 height 28
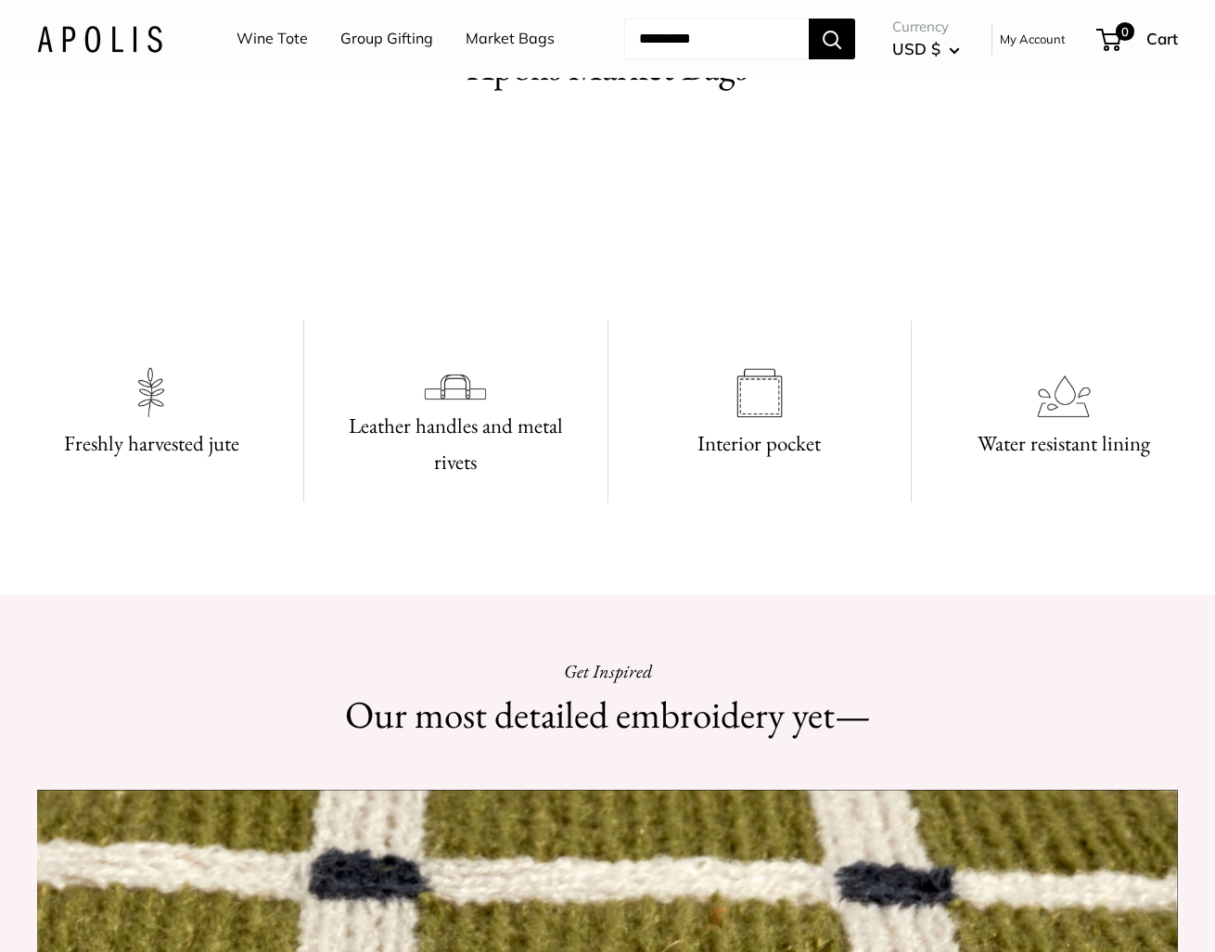
scroll to position [950, 0]
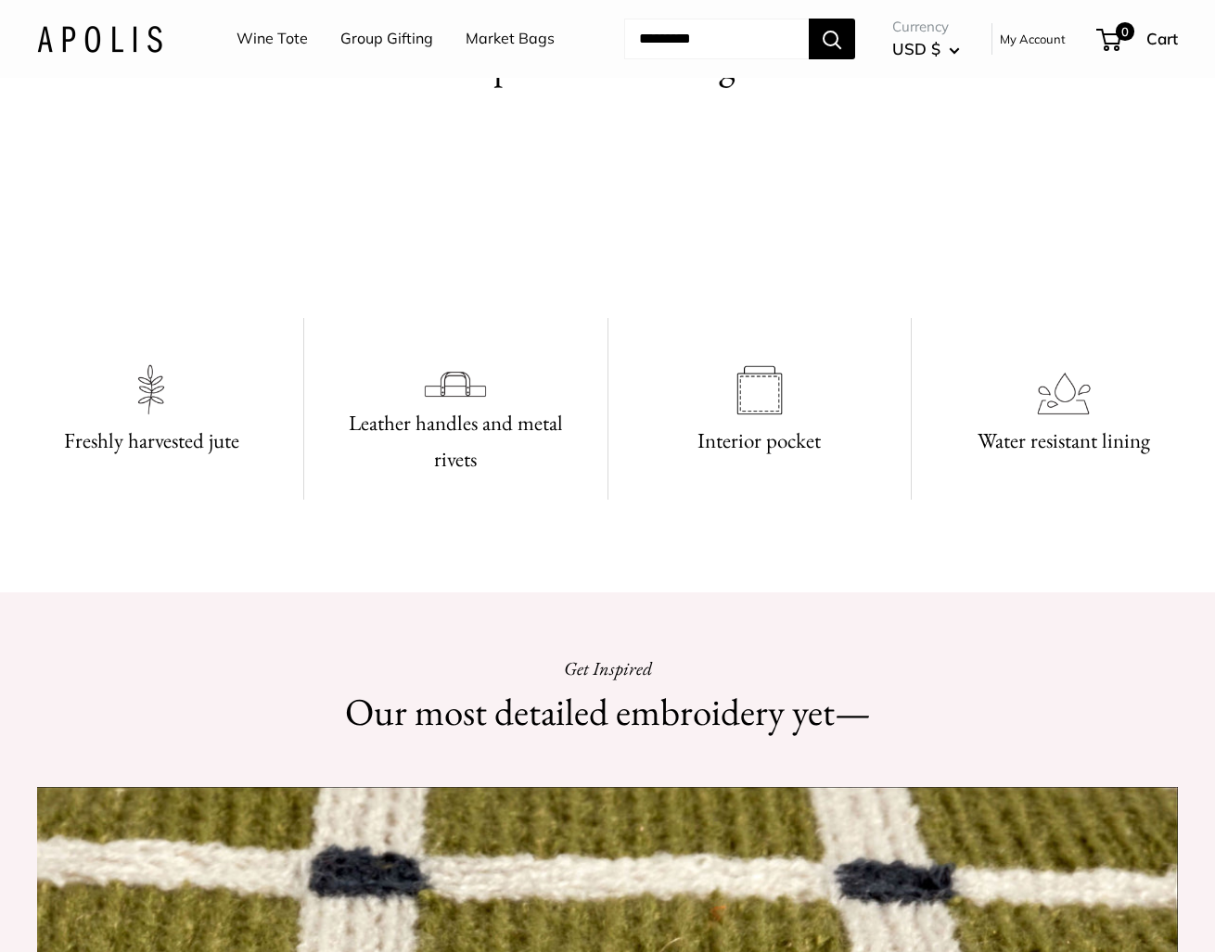
click at [727, 59] on input "Search..." at bounding box center [716, 39] width 185 height 41
type input "********"
click at [850, 59] on button "Search" at bounding box center [832, 39] width 46 height 41
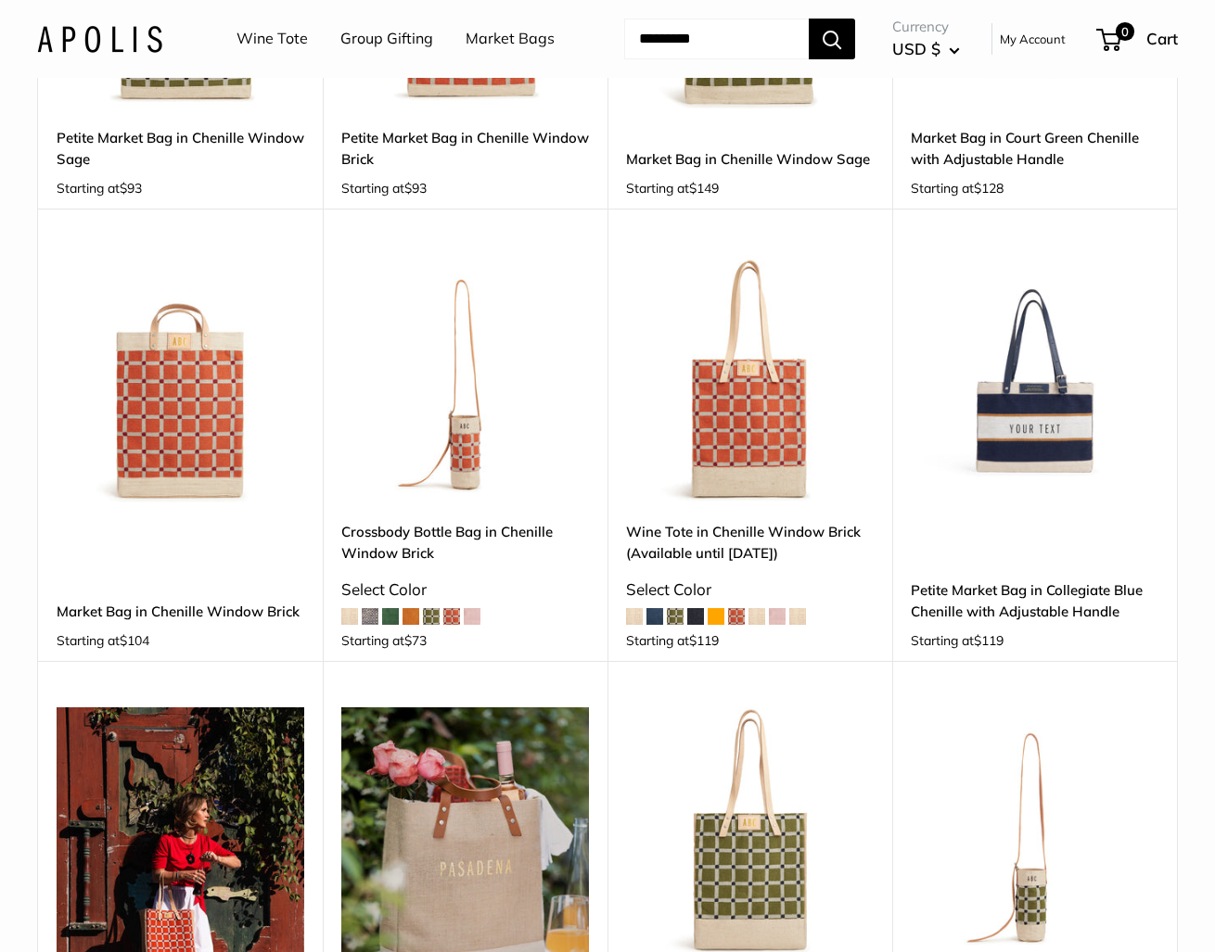
scroll to position [454, 0]
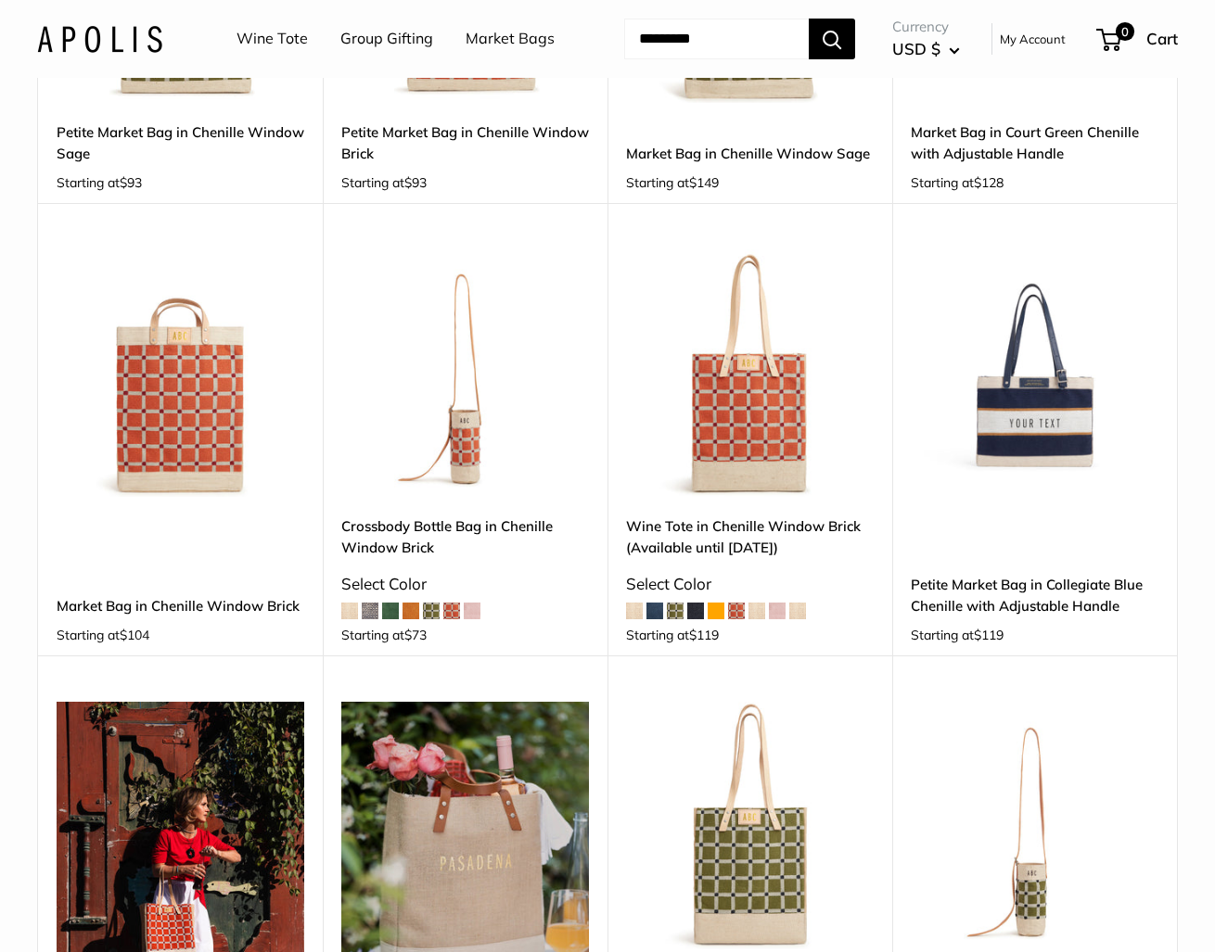
click at [0, 0] on img at bounding box center [0, 0] width 0 height 0
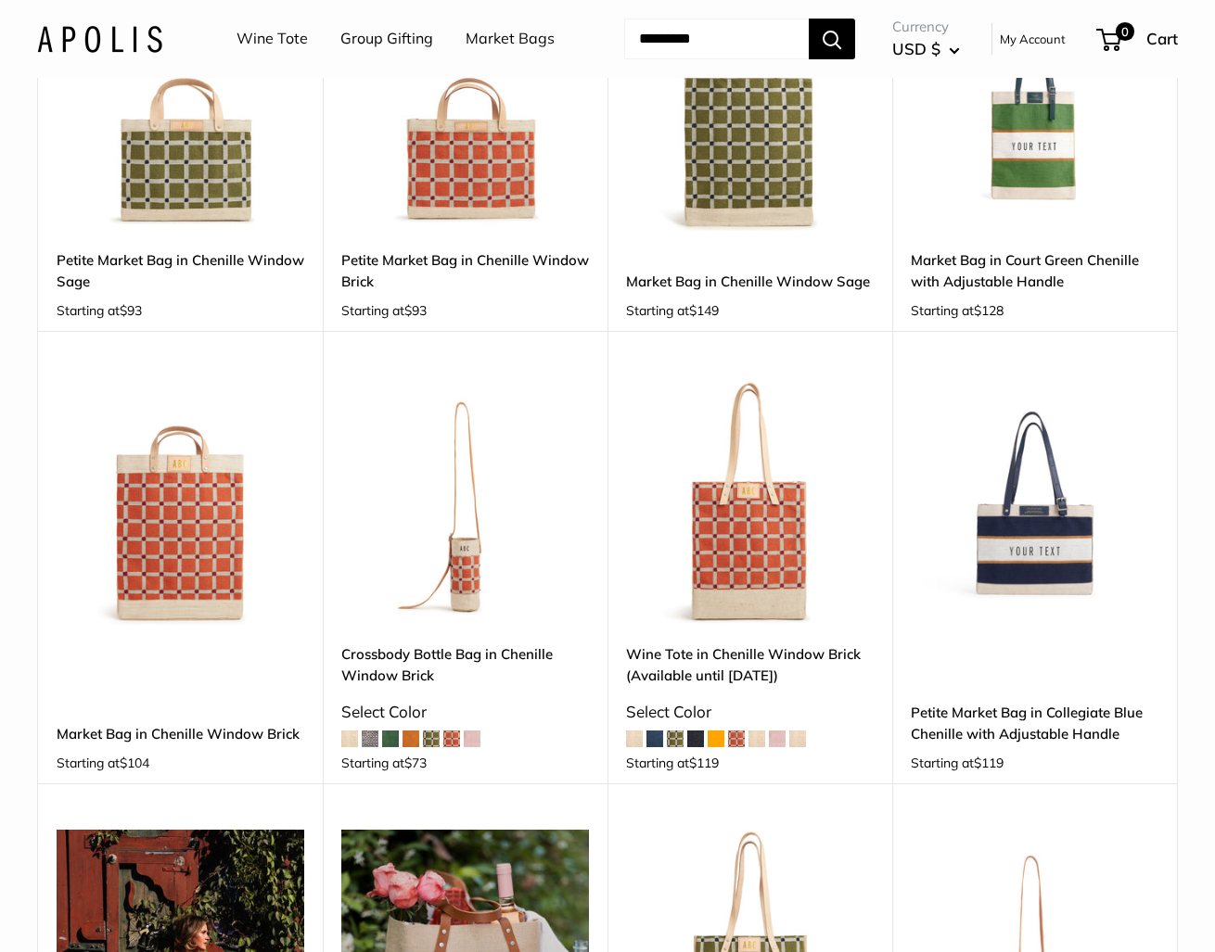
scroll to position [338, 0]
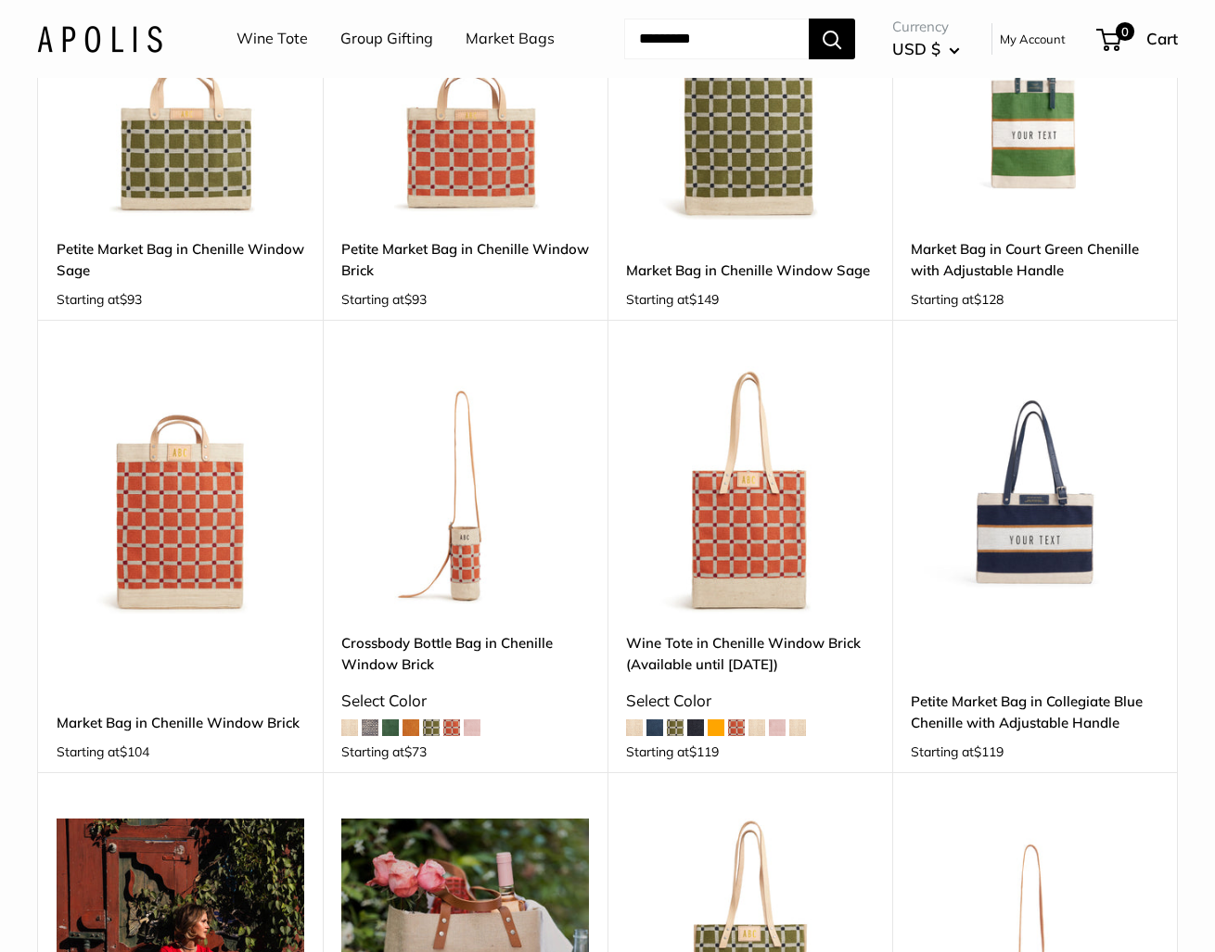
click at [0, 0] on img at bounding box center [0, 0] width 0 height 0
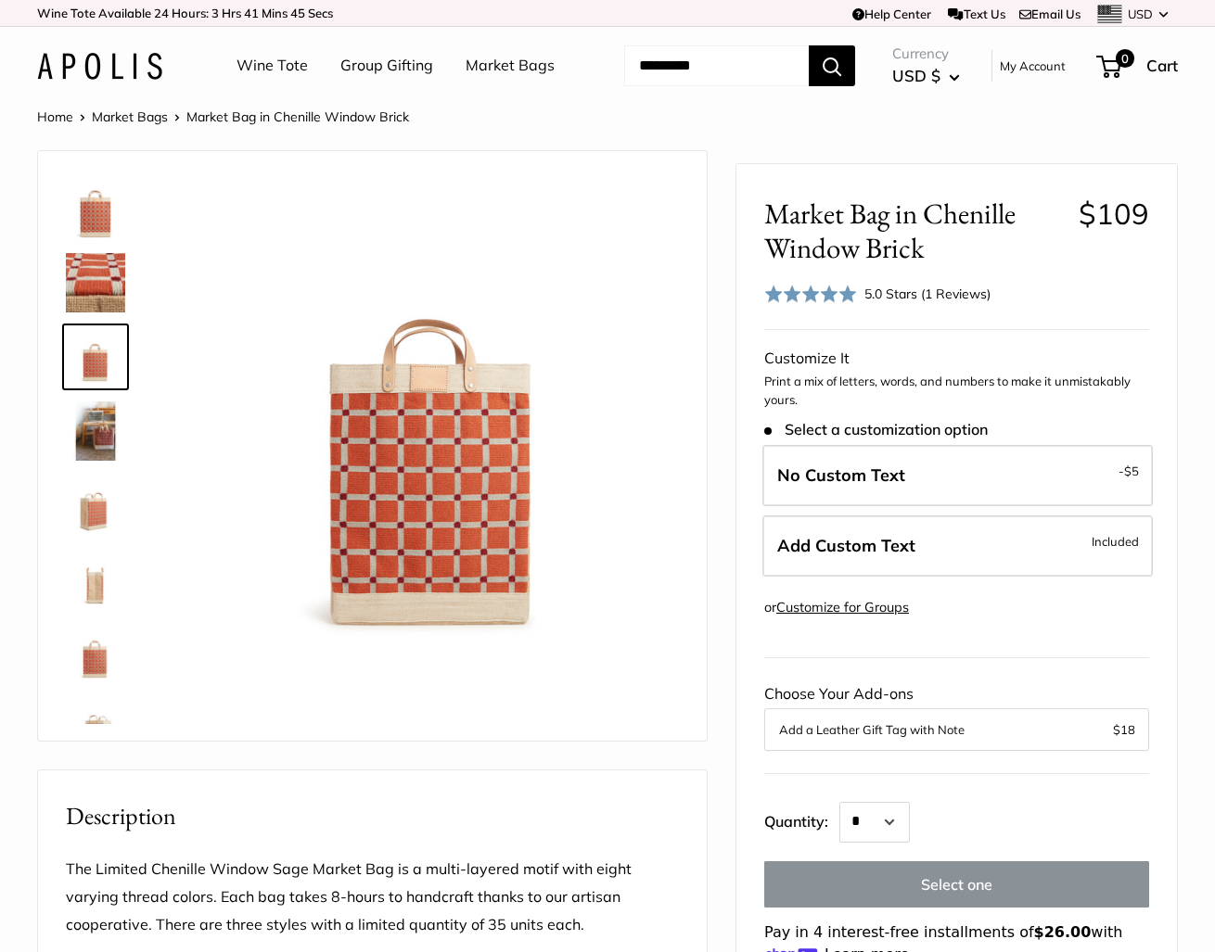
click at [105, 461] on img at bounding box center [95, 431] width 59 height 59
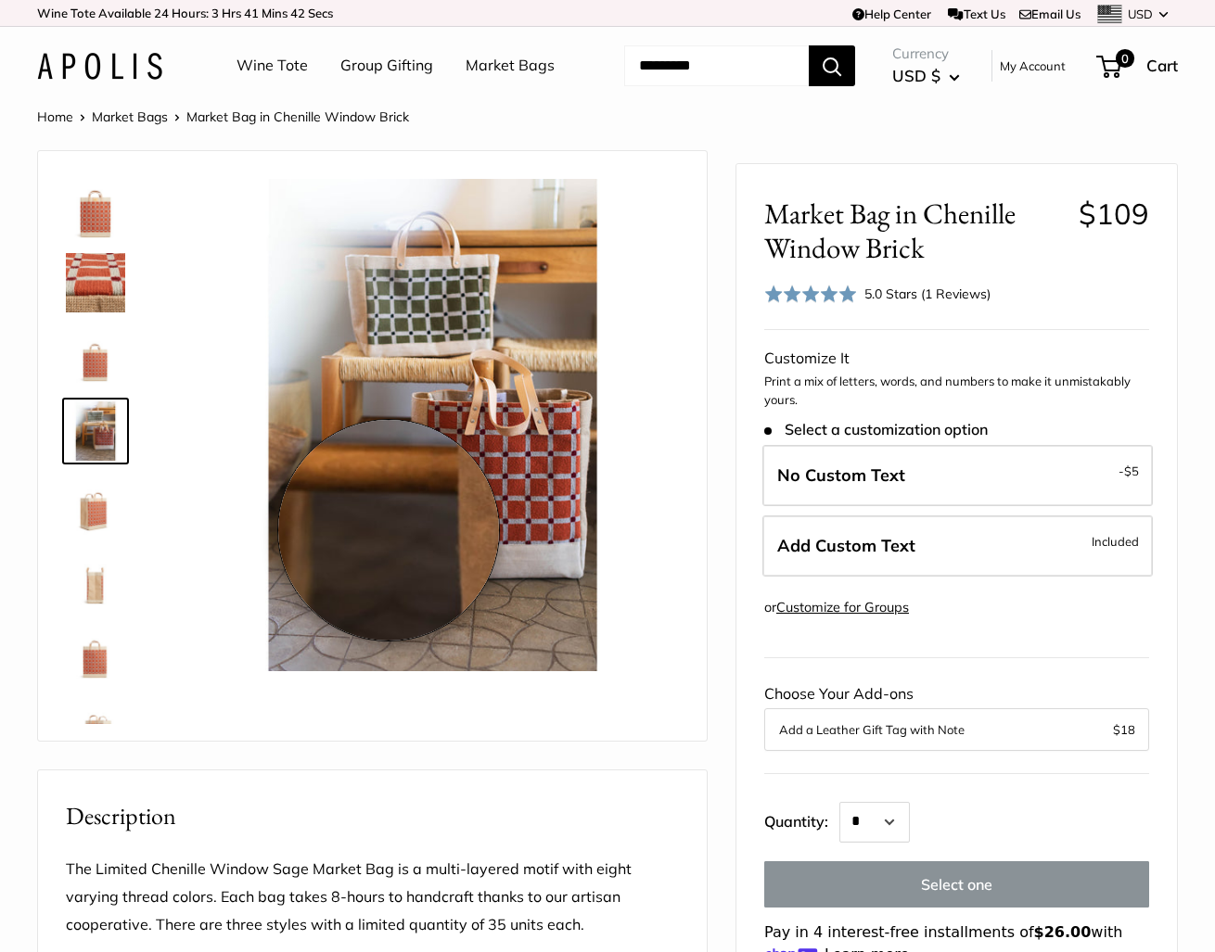
click at [389, 530] on img at bounding box center [432, 425] width 492 height 492
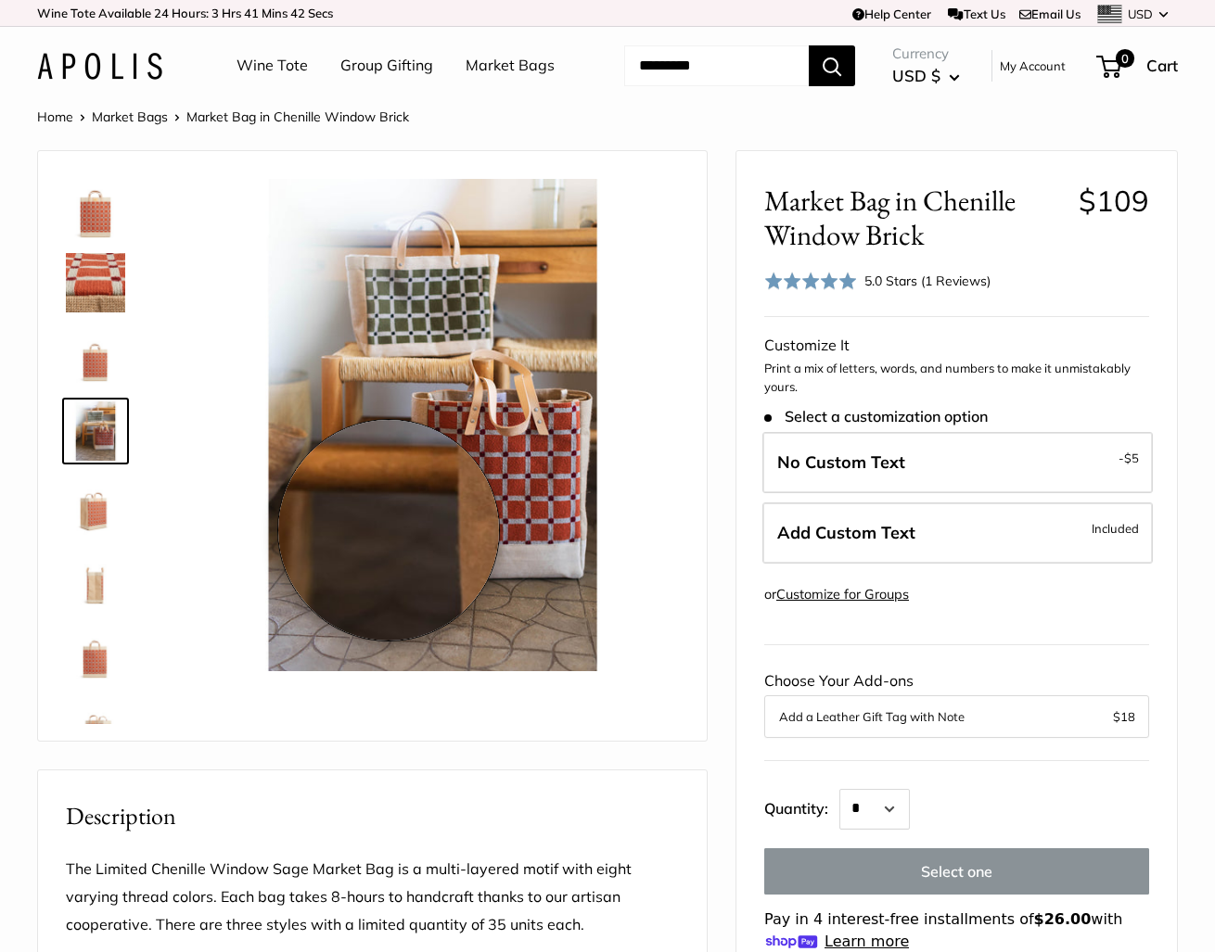
scroll to position [297, 0]
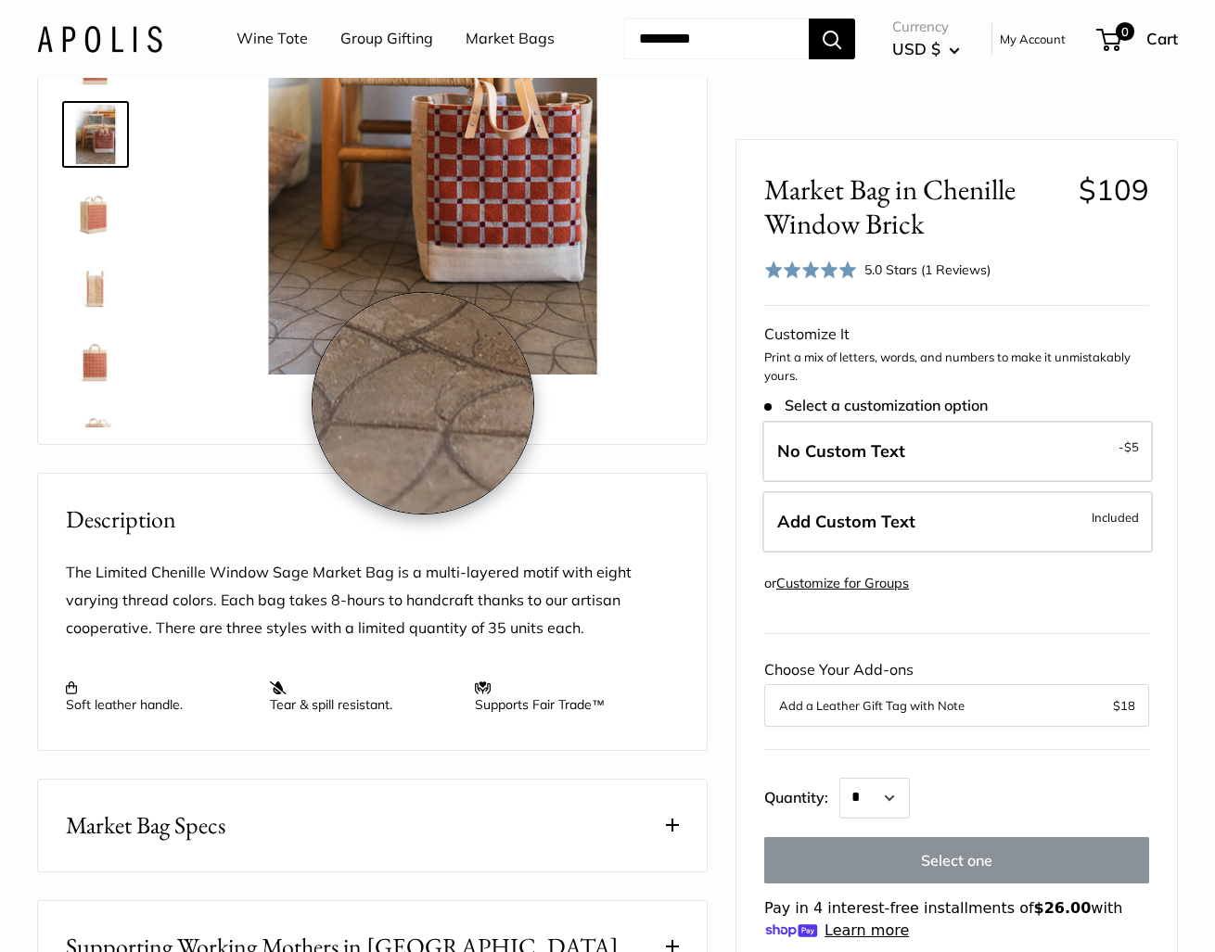
click at [434, 373] on img at bounding box center [432, 128] width 492 height 492
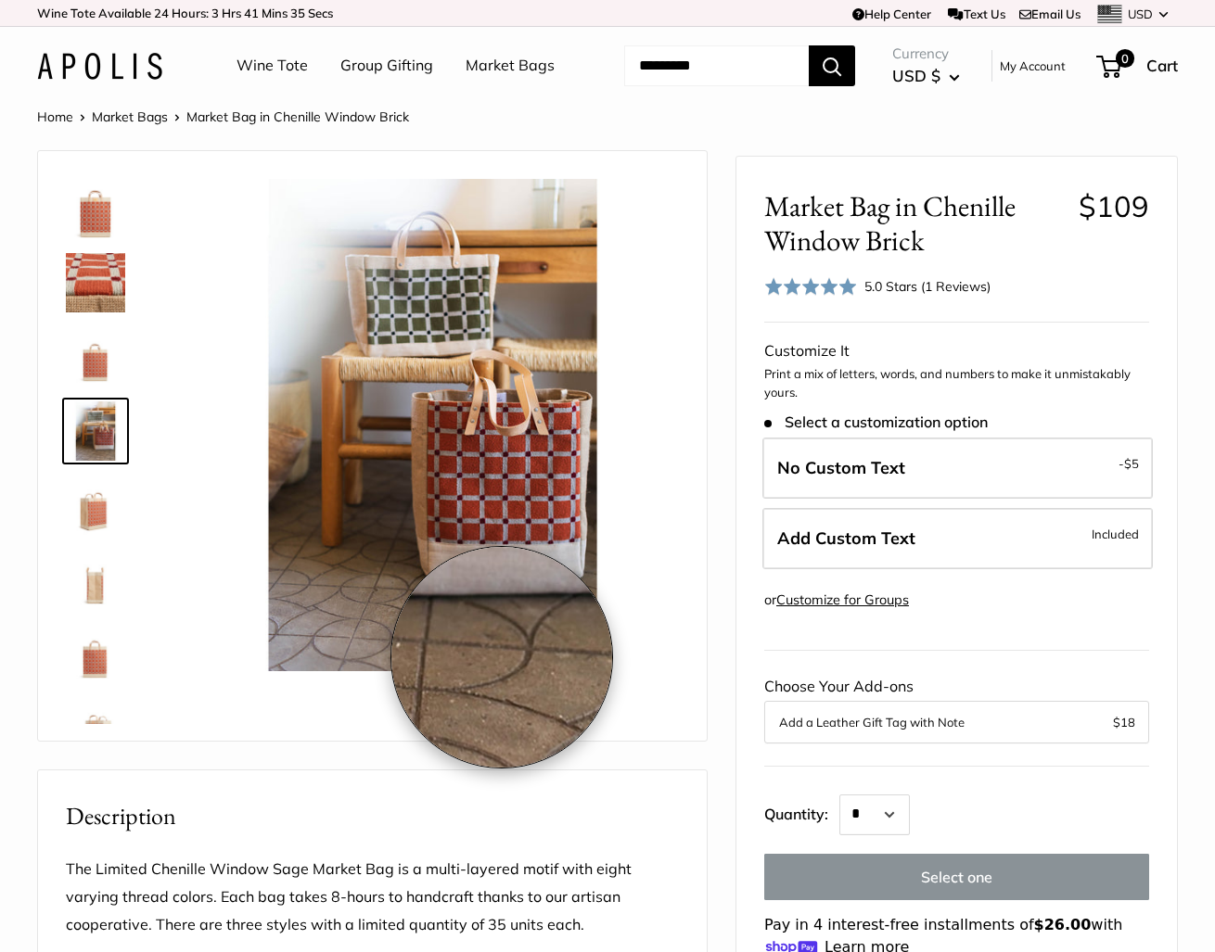
scroll to position [0, 0]
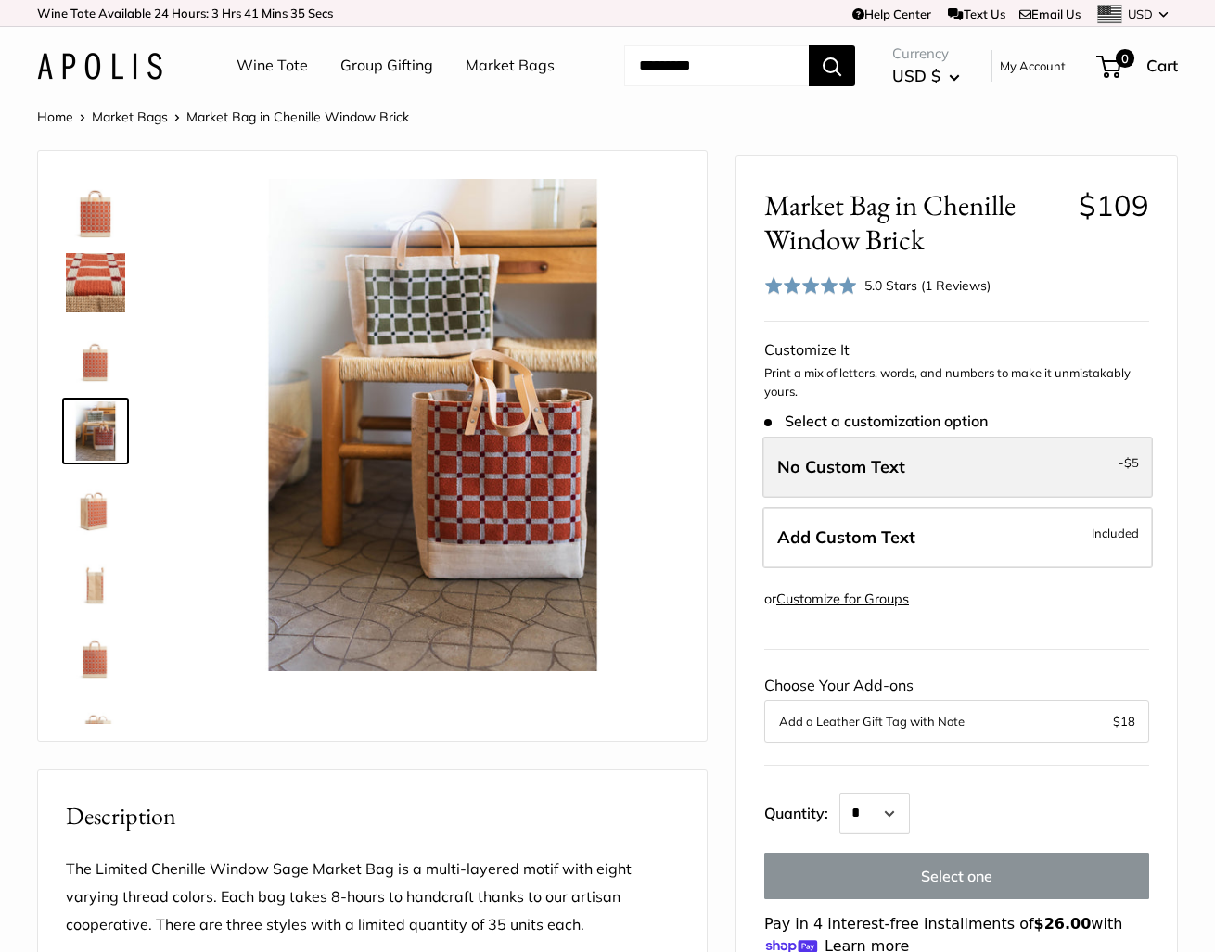
click at [906, 498] on label "No Custom Text - $5" at bounding box center [957, 467] width 390 height 61
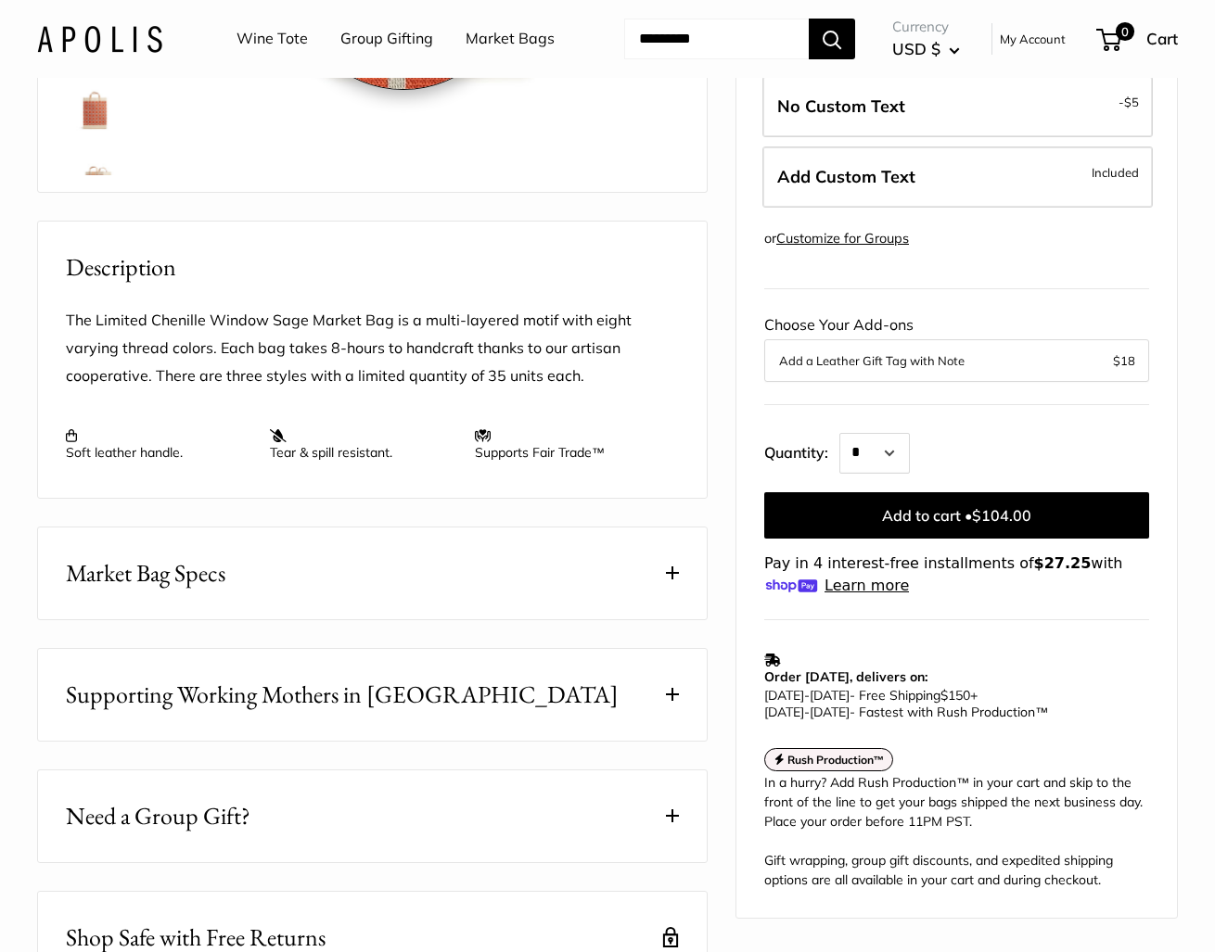
scroll to position [553, 0]
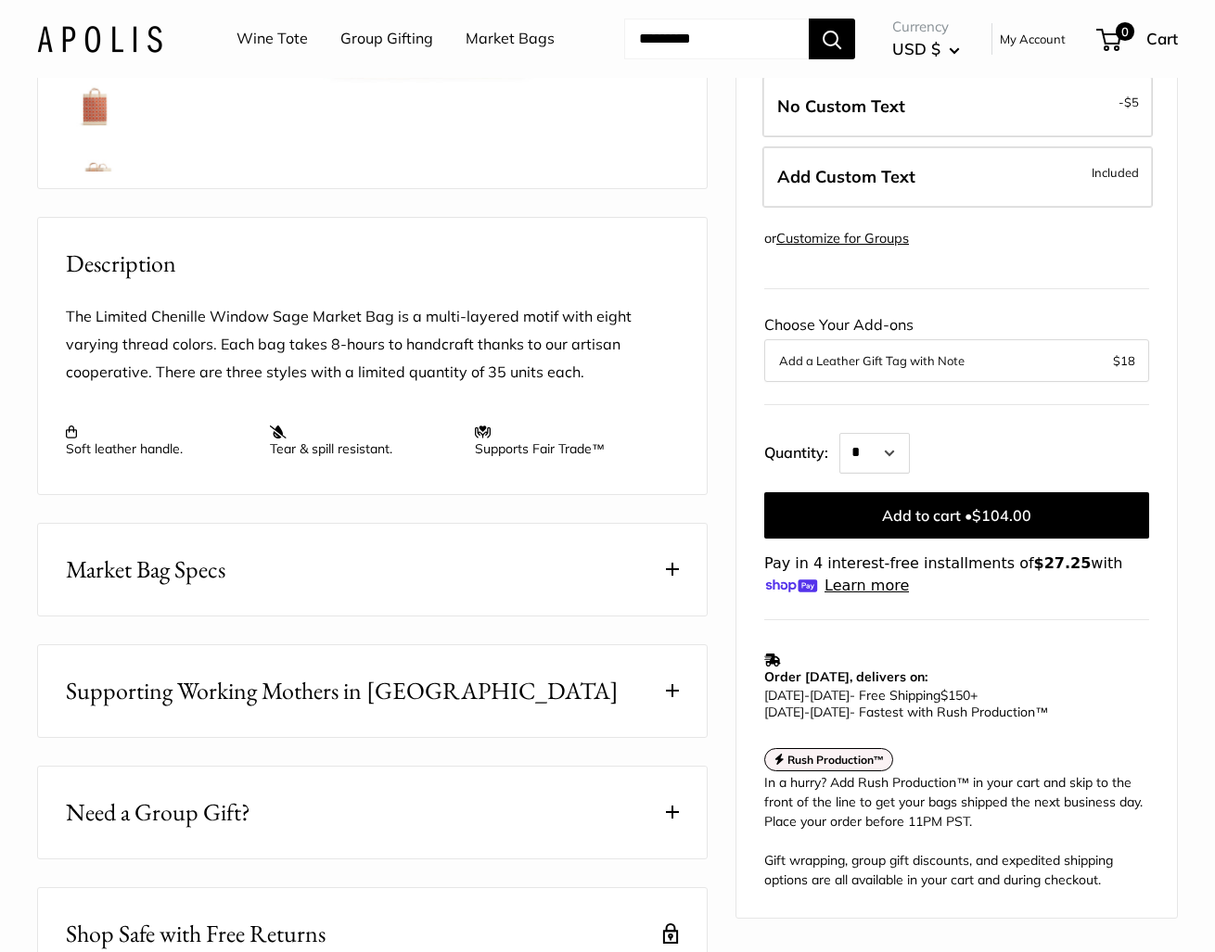
click at [657, 616] on button "Market Bag Specs" at bounding box center [372, 570] width 669 height 92
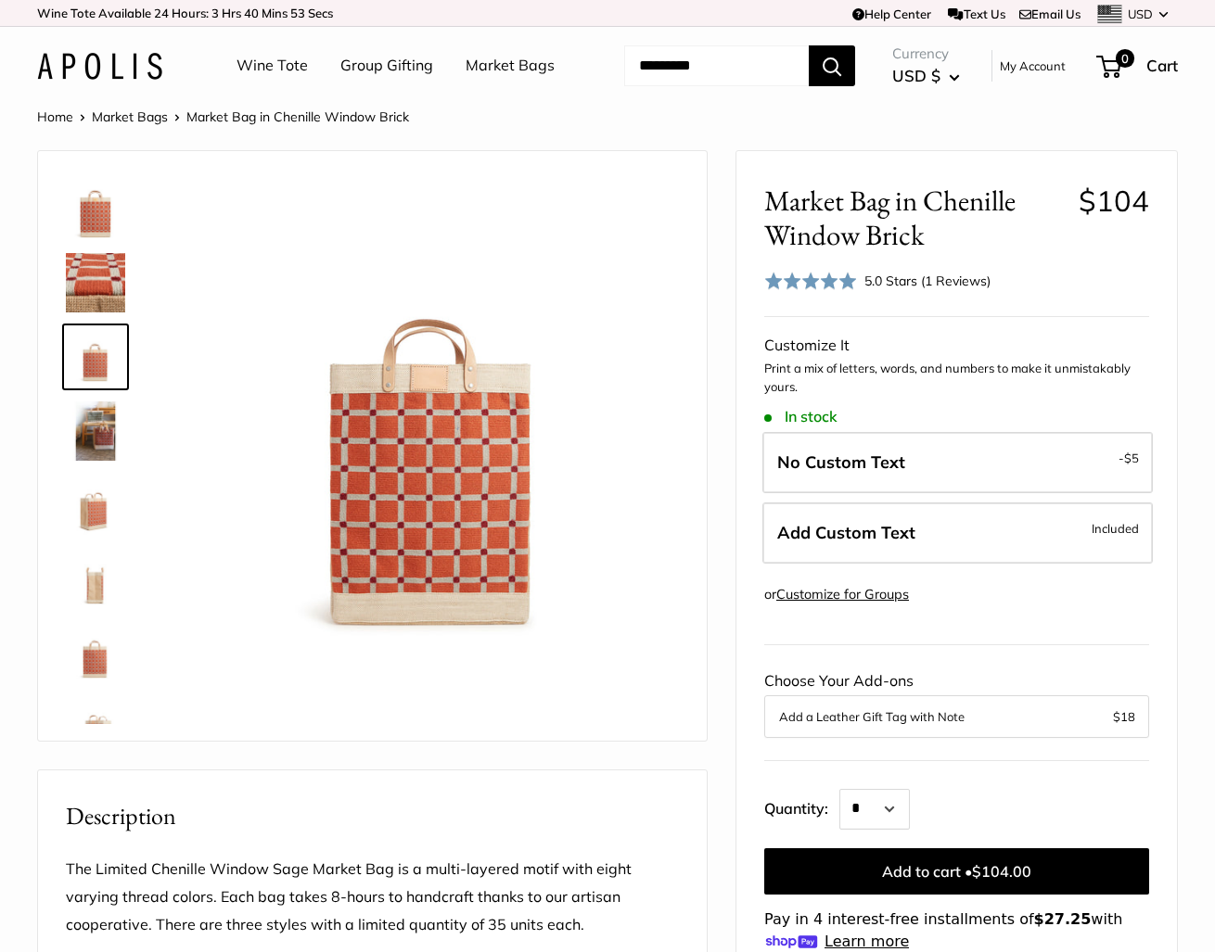
scroll to position [0, 0]
click at [109, 313] on img at bounding box center [95, 282] width 59 height 59
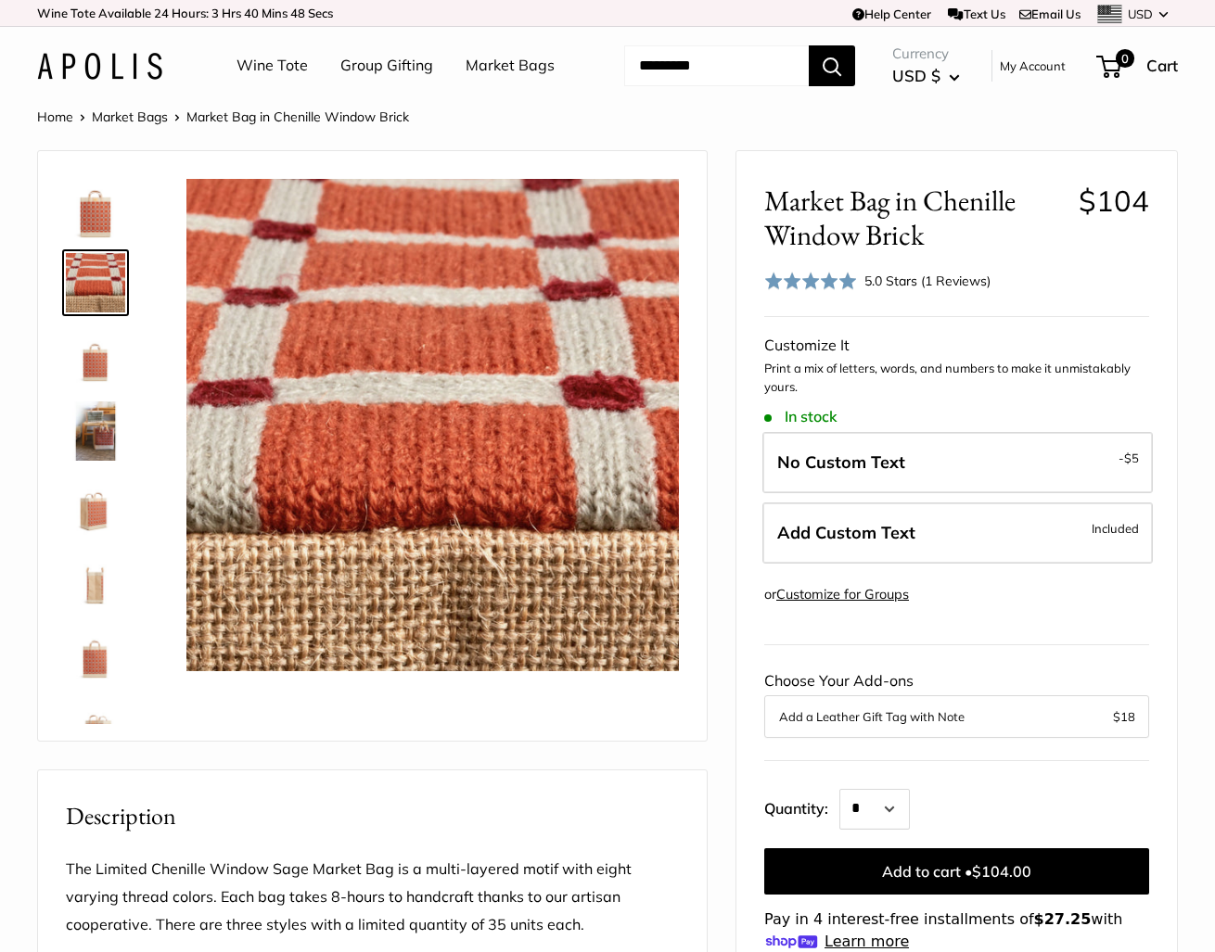
click at [104, 238] on img at bounding box center [95, 208] width 59 height 59
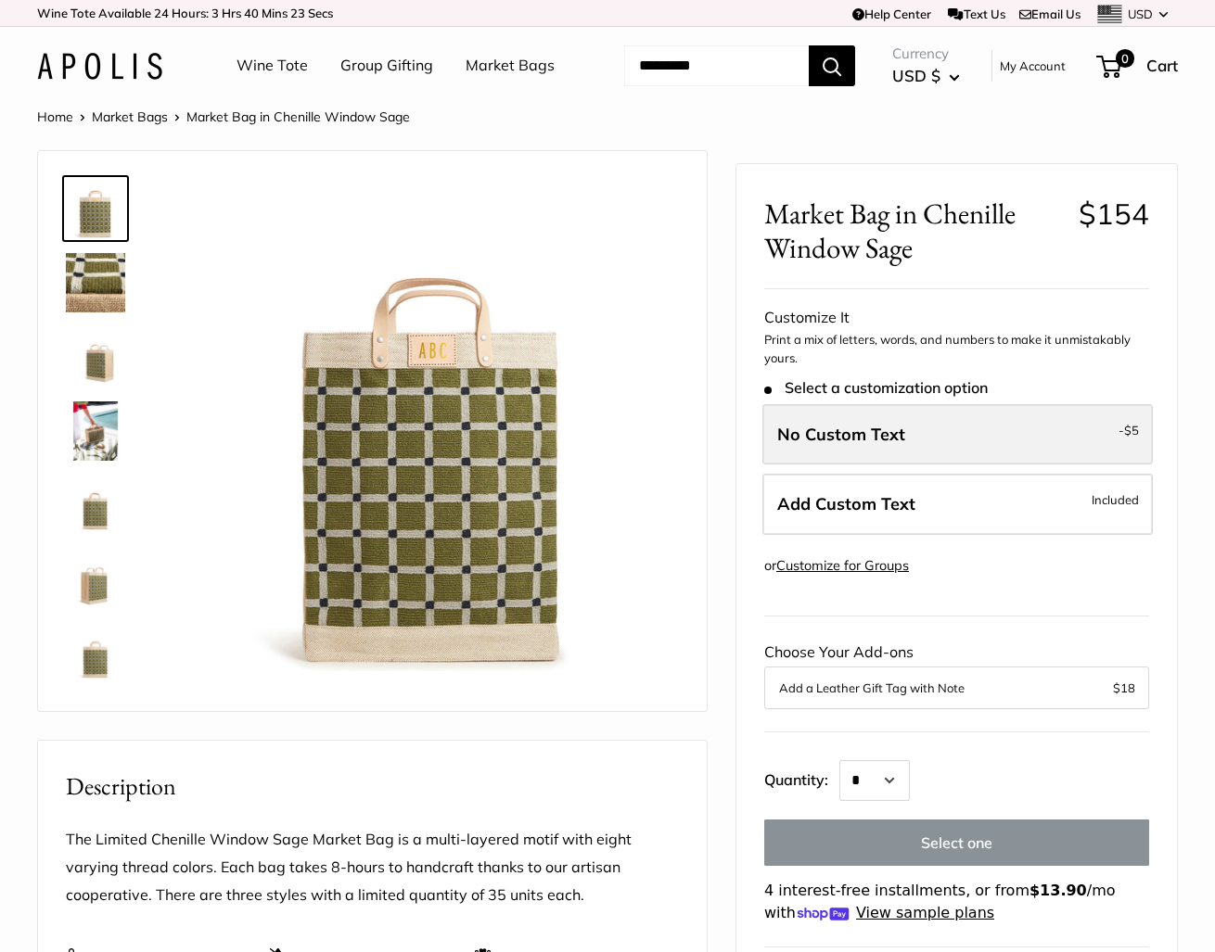
click at [1004, 465] on label "No Custom Text - $5" at bounding box center [957, 433] width 390 height 61
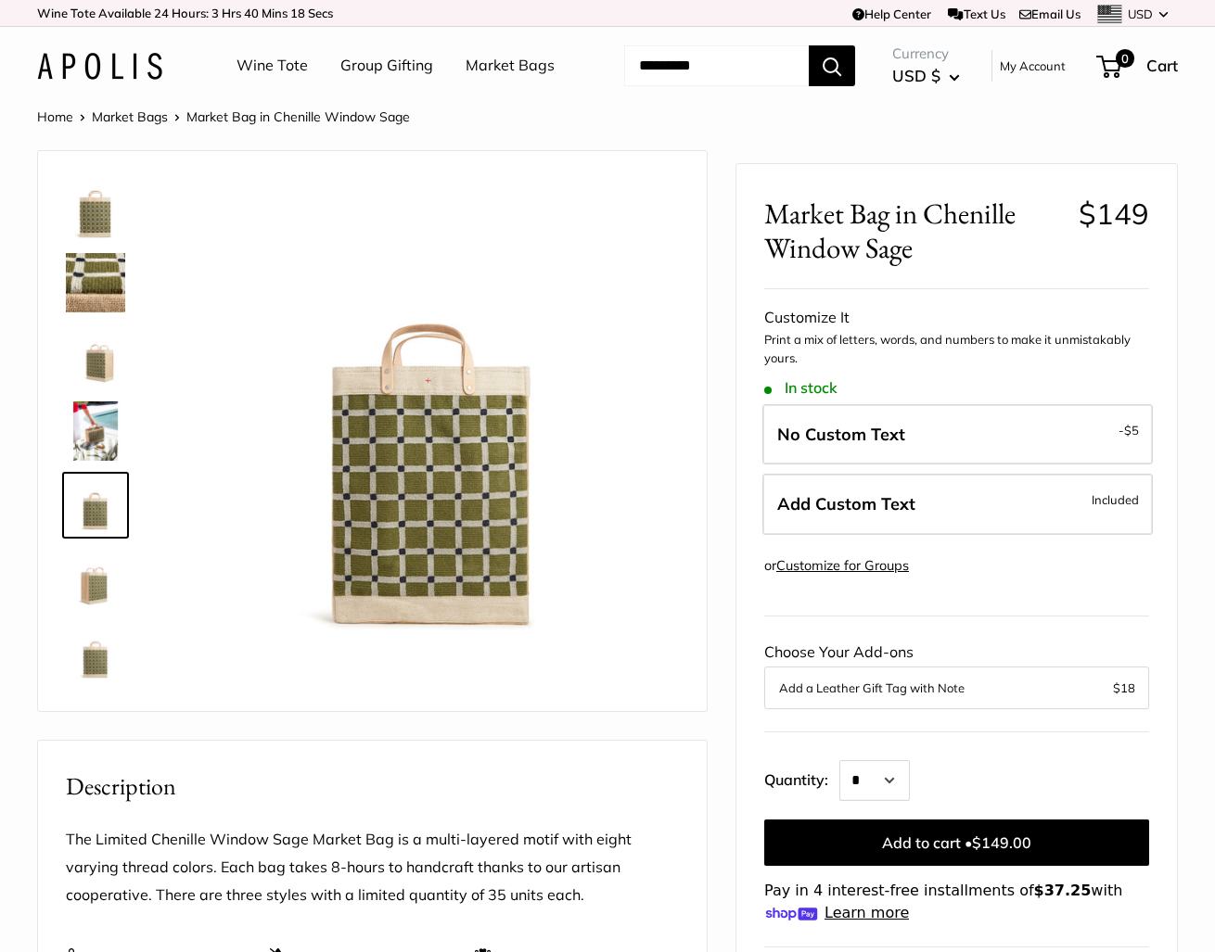
click at [103, 387] on img at bounding box center [95, 356] width 59 height 59
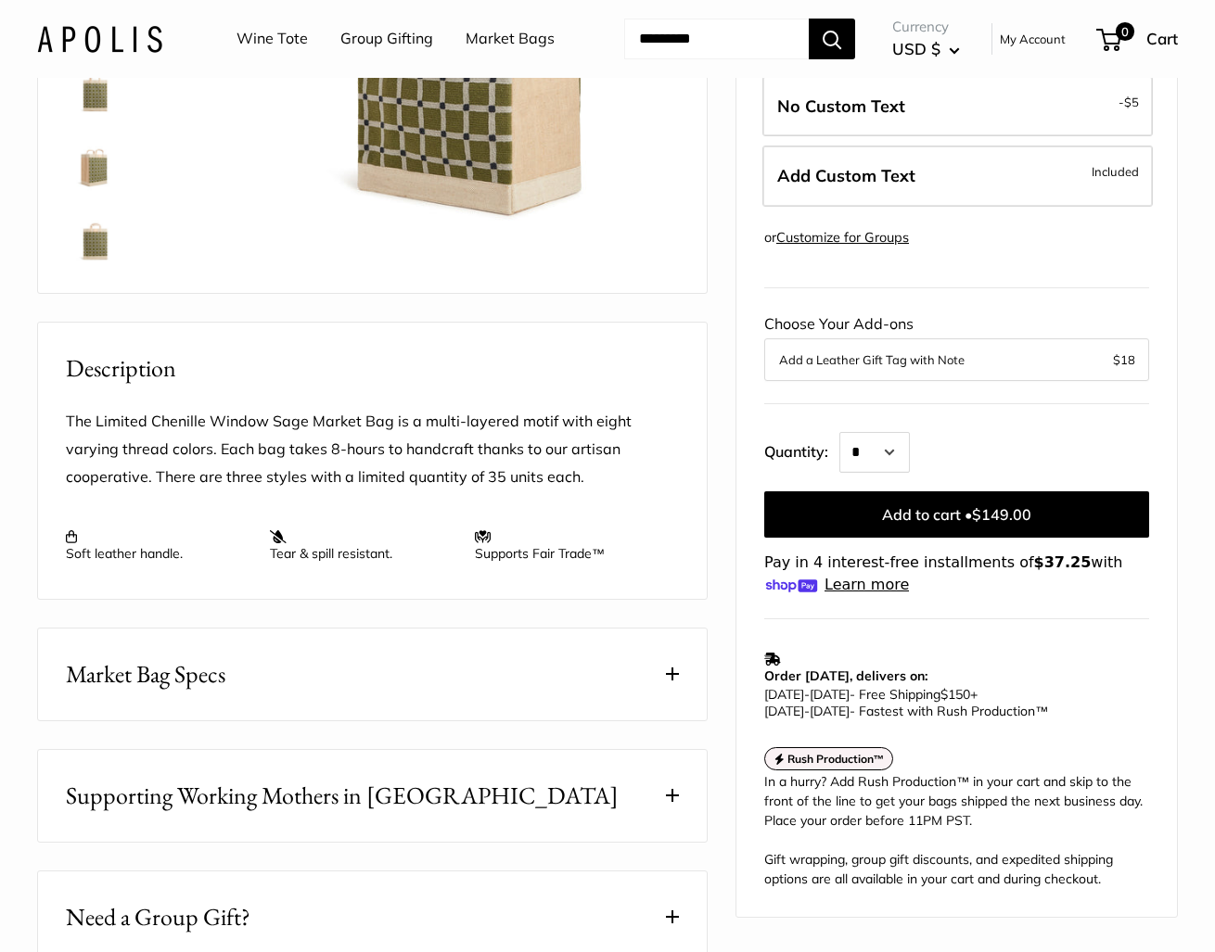
scroll to position [431, 0]
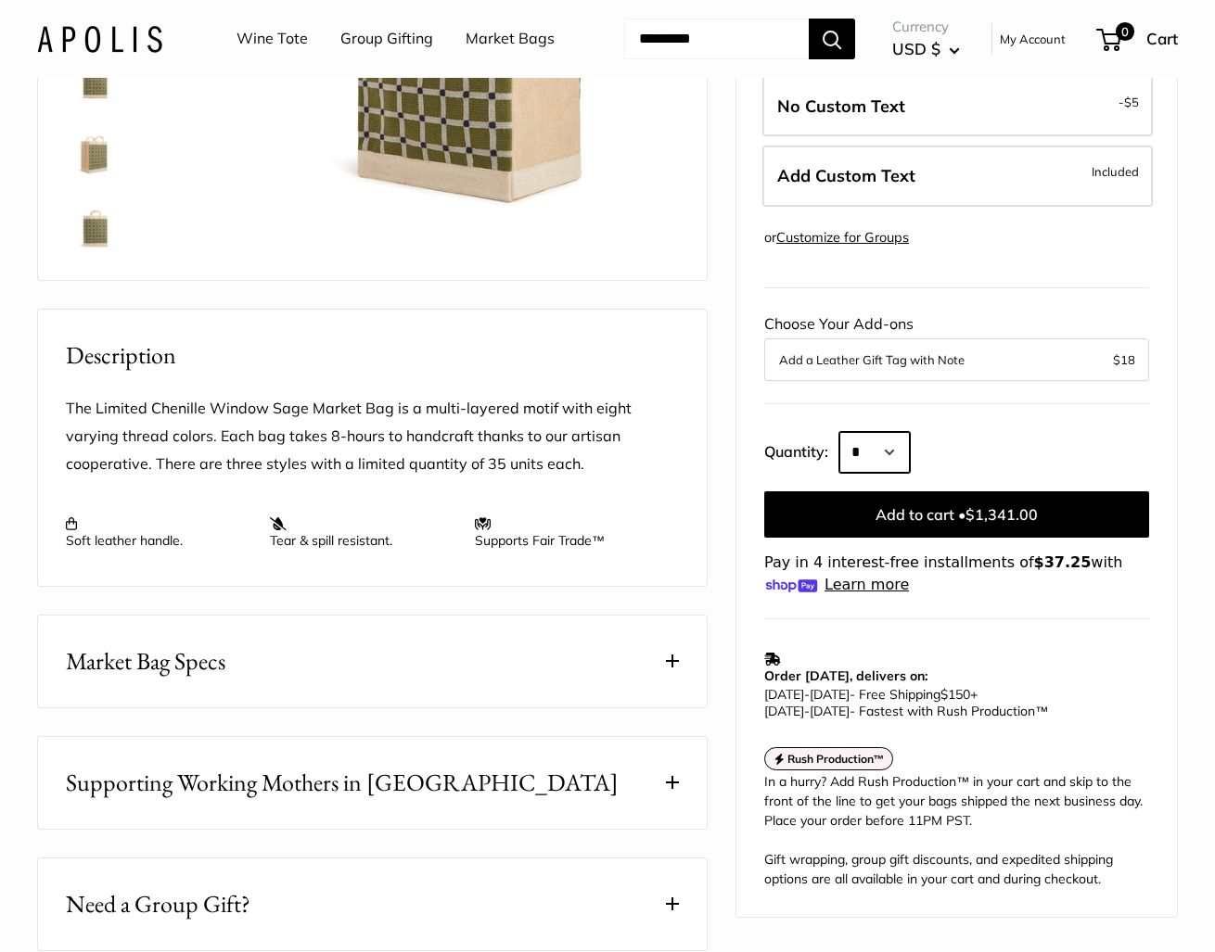
select select "**"
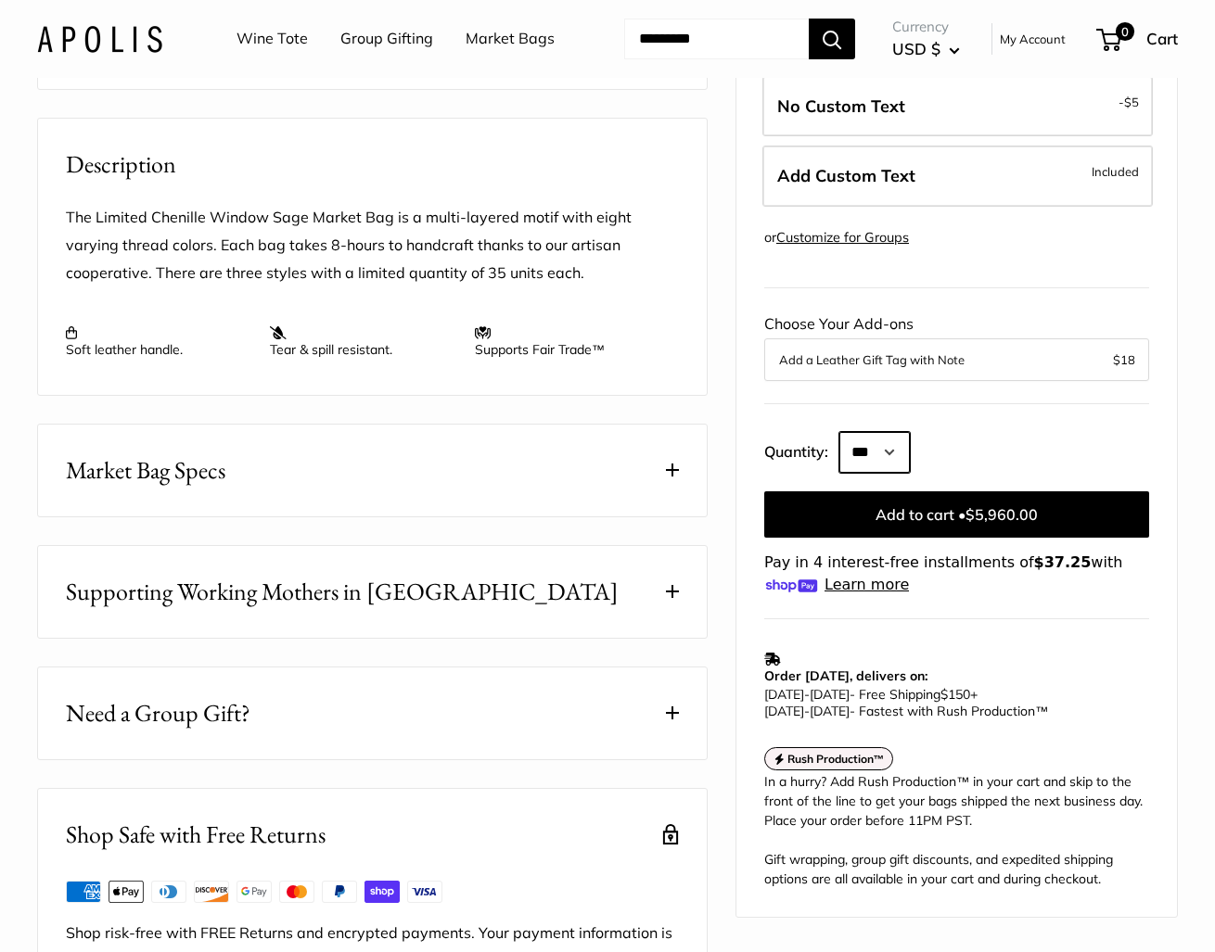
scroll to position [623, 0]
click at [666, 516] on button "Market Bag Specs" at bounding box center [372, 470] width 669 height 92
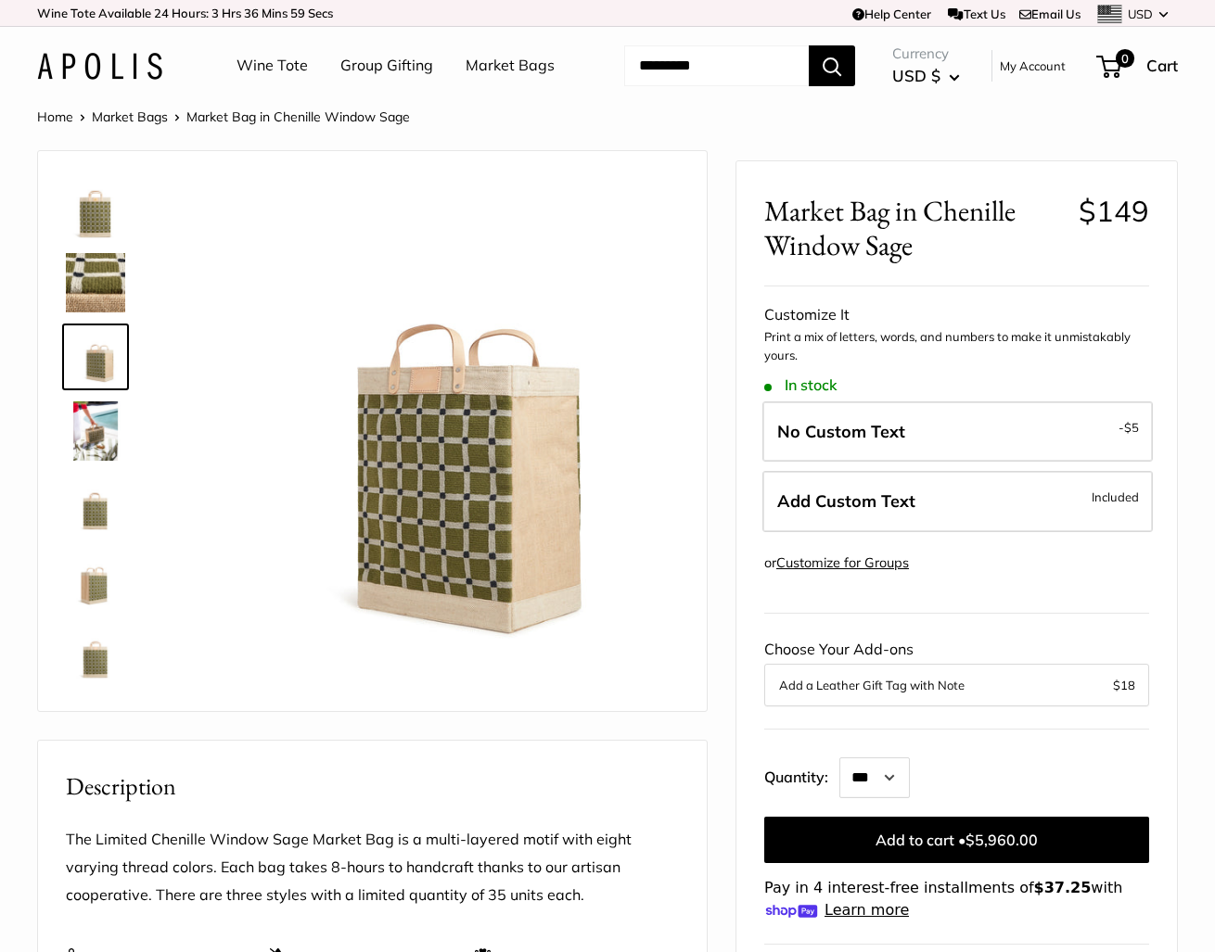
scroll to position [0, 0]
click at [149, 125] on link "Market Bags" at bounding box center [130, 116] width 76 height 17
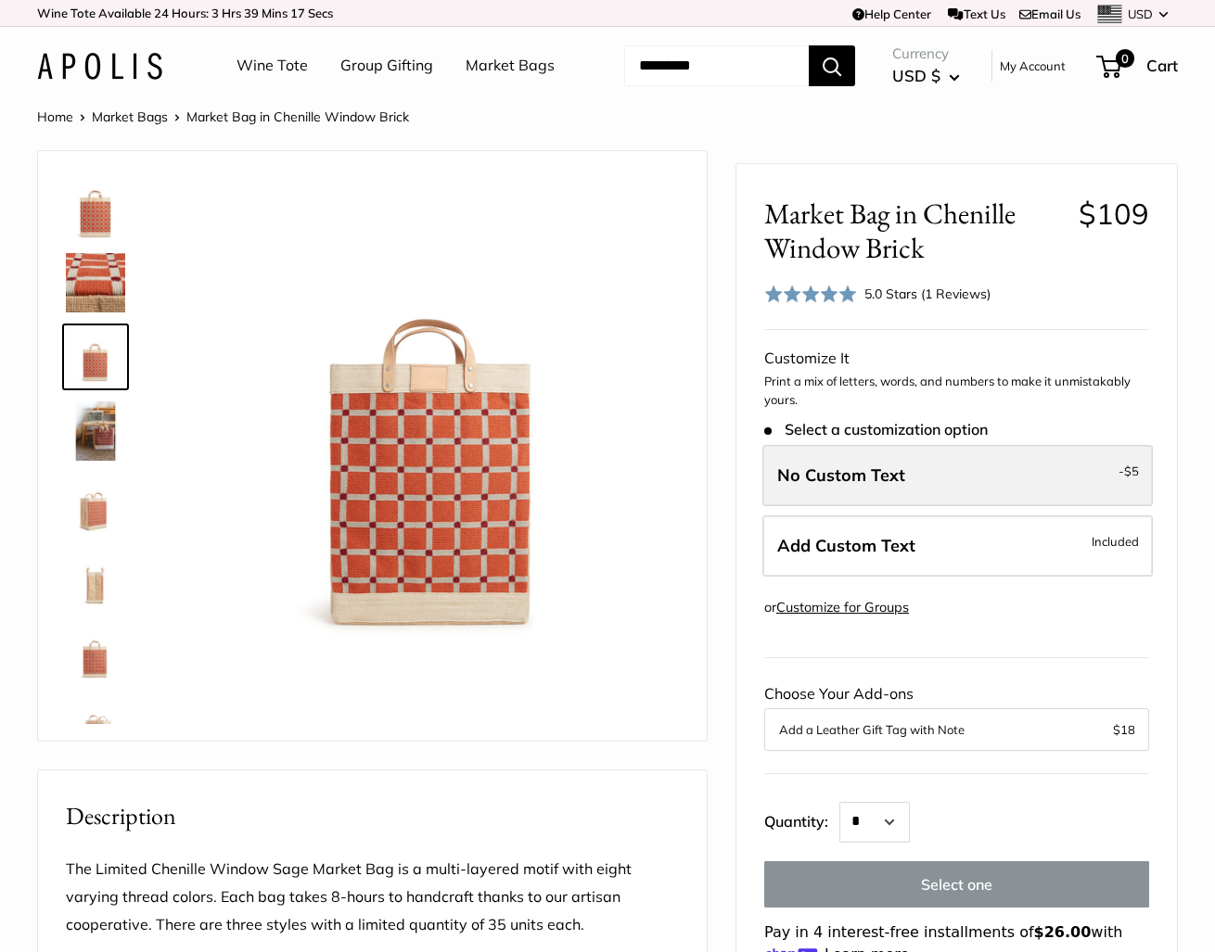
click at [986, 506] on label "No Custom Text - $5" at bounding box center [957, 475] width 390 height 61
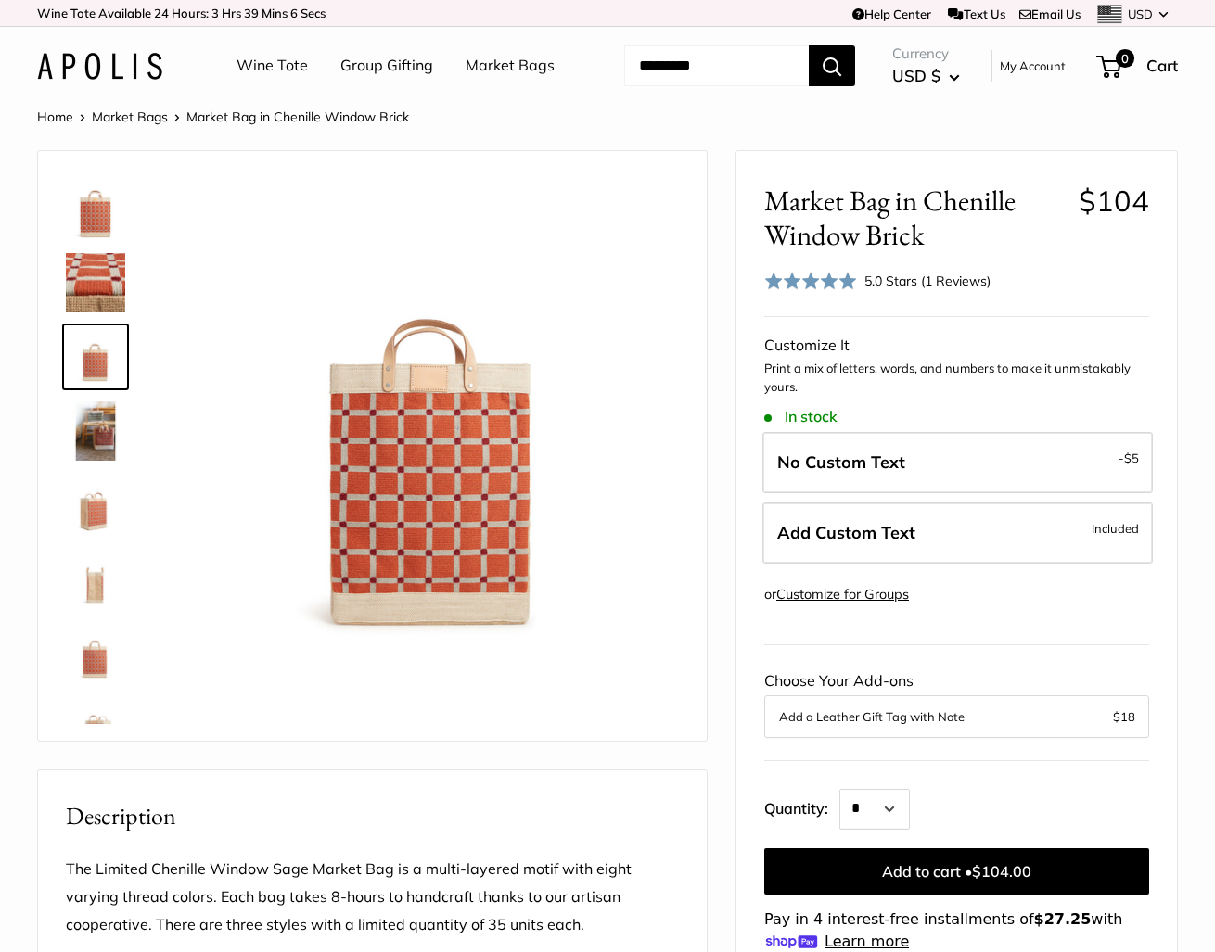
click at [99, 313] on img at bounding box center [95, 282] width 59 height 59
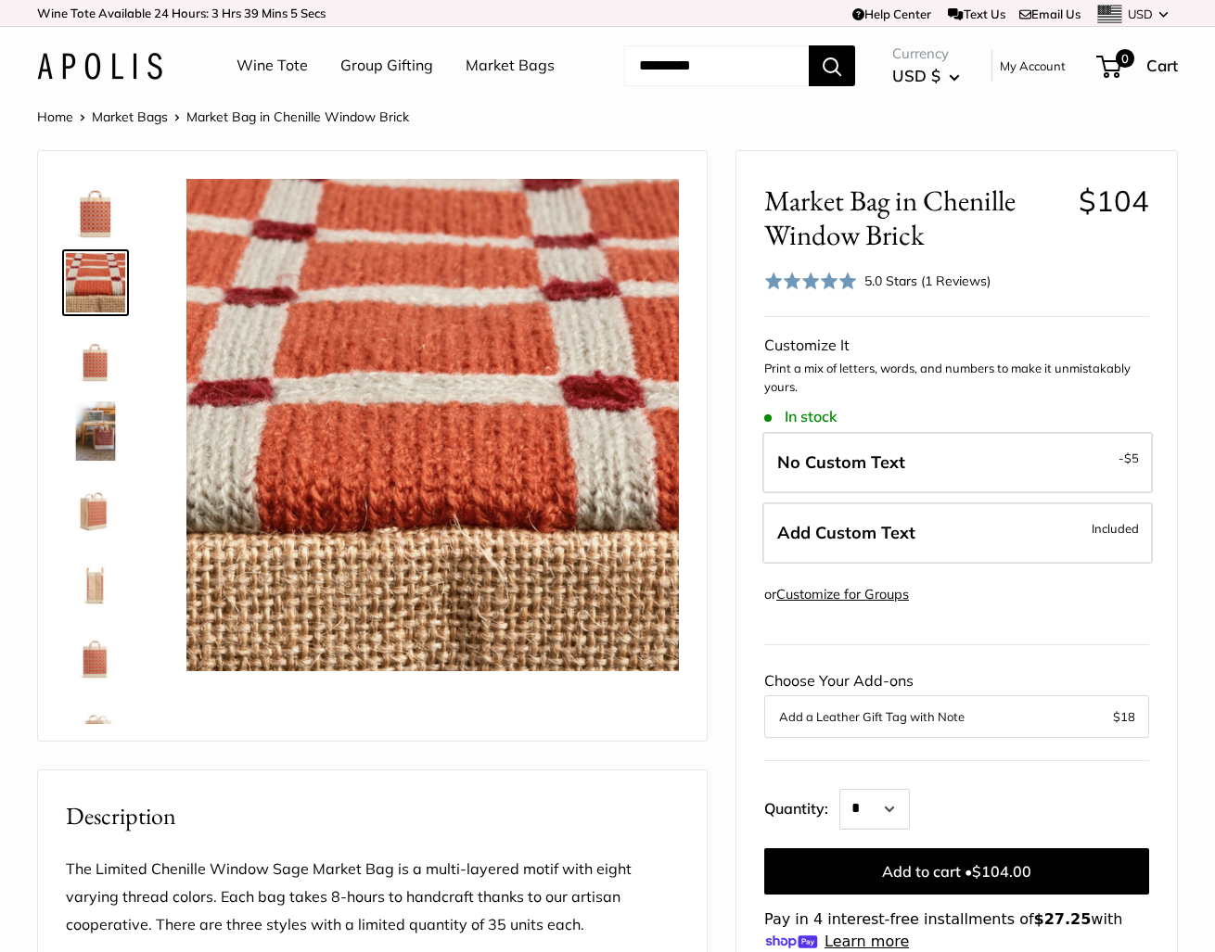
click at [99, 387] on img at bounding box center [95, 356] width 59 height 59
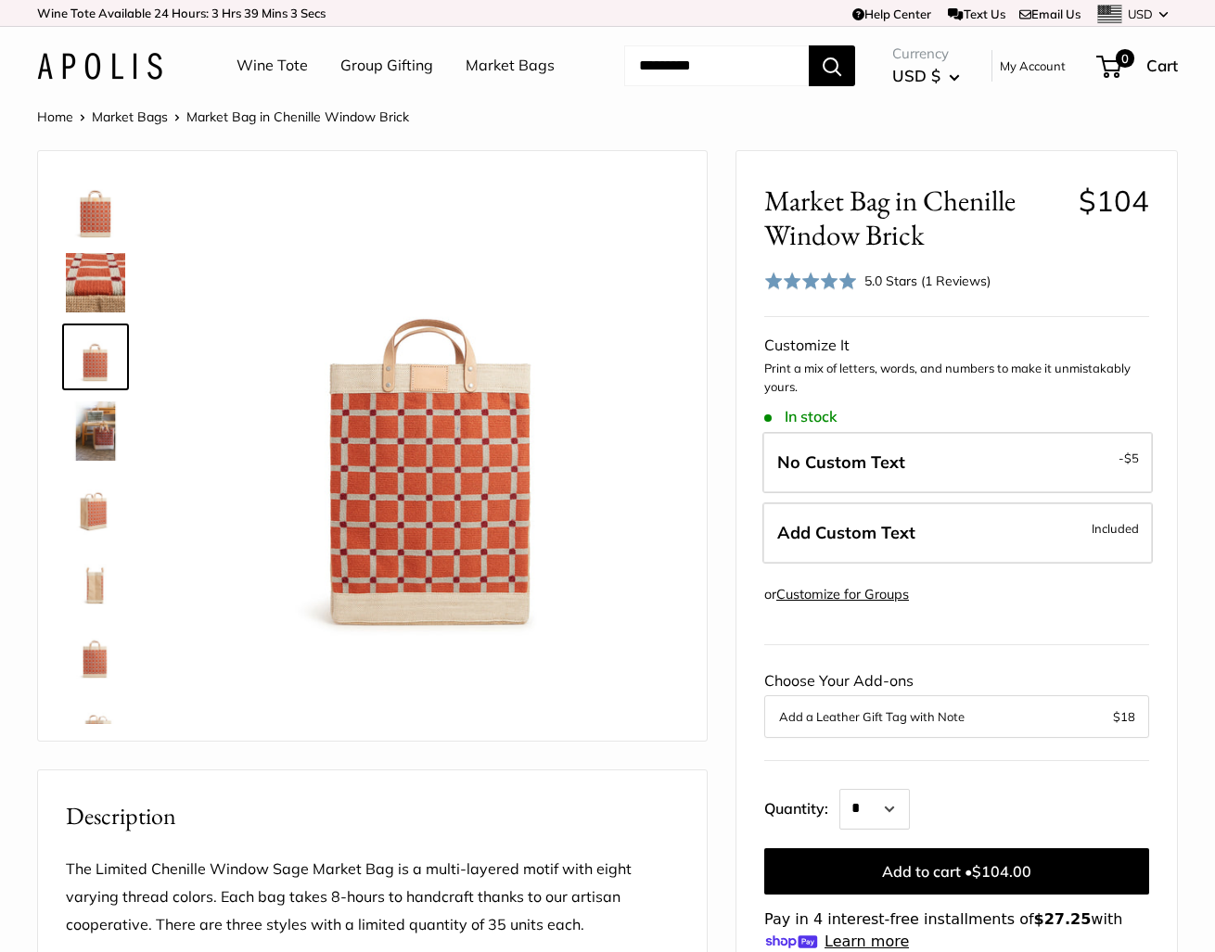
click at [96, 535] on img at bounding box center [95, 505] width 59 height 59
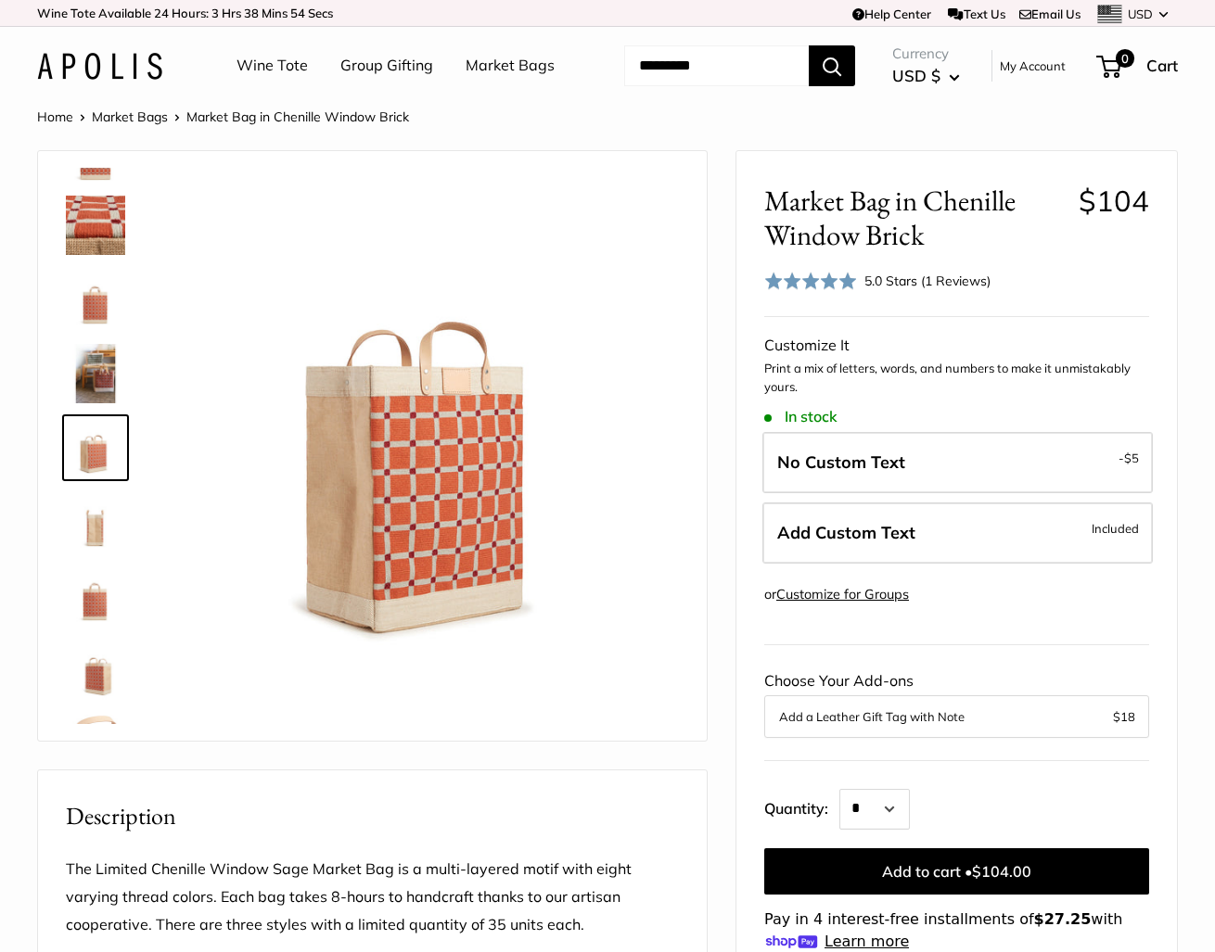
click at [99, 552] on img at bounding box center [95, 521] width 59 height 59
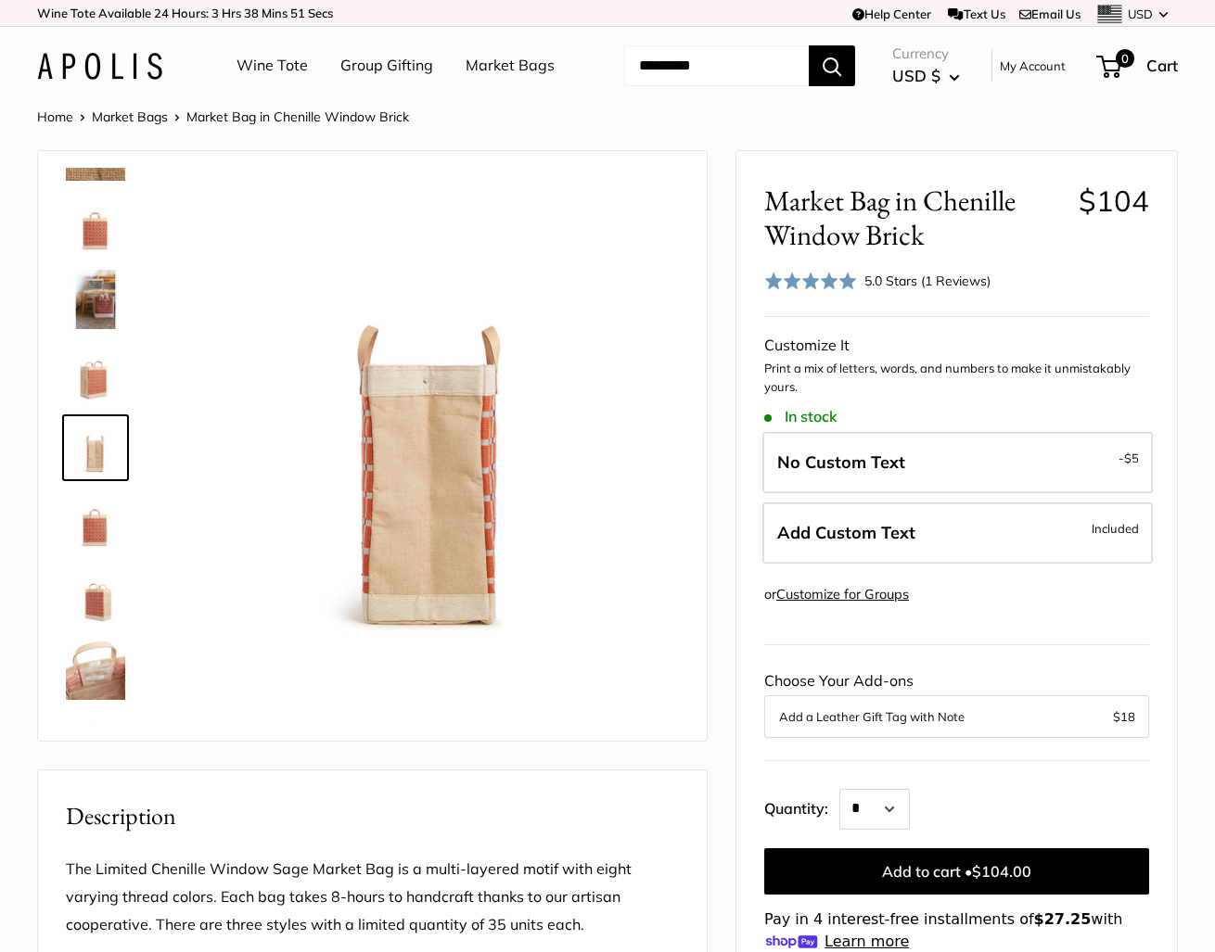
click at [97, 626] on img at bounding box center [95, 596] width 59 height 59
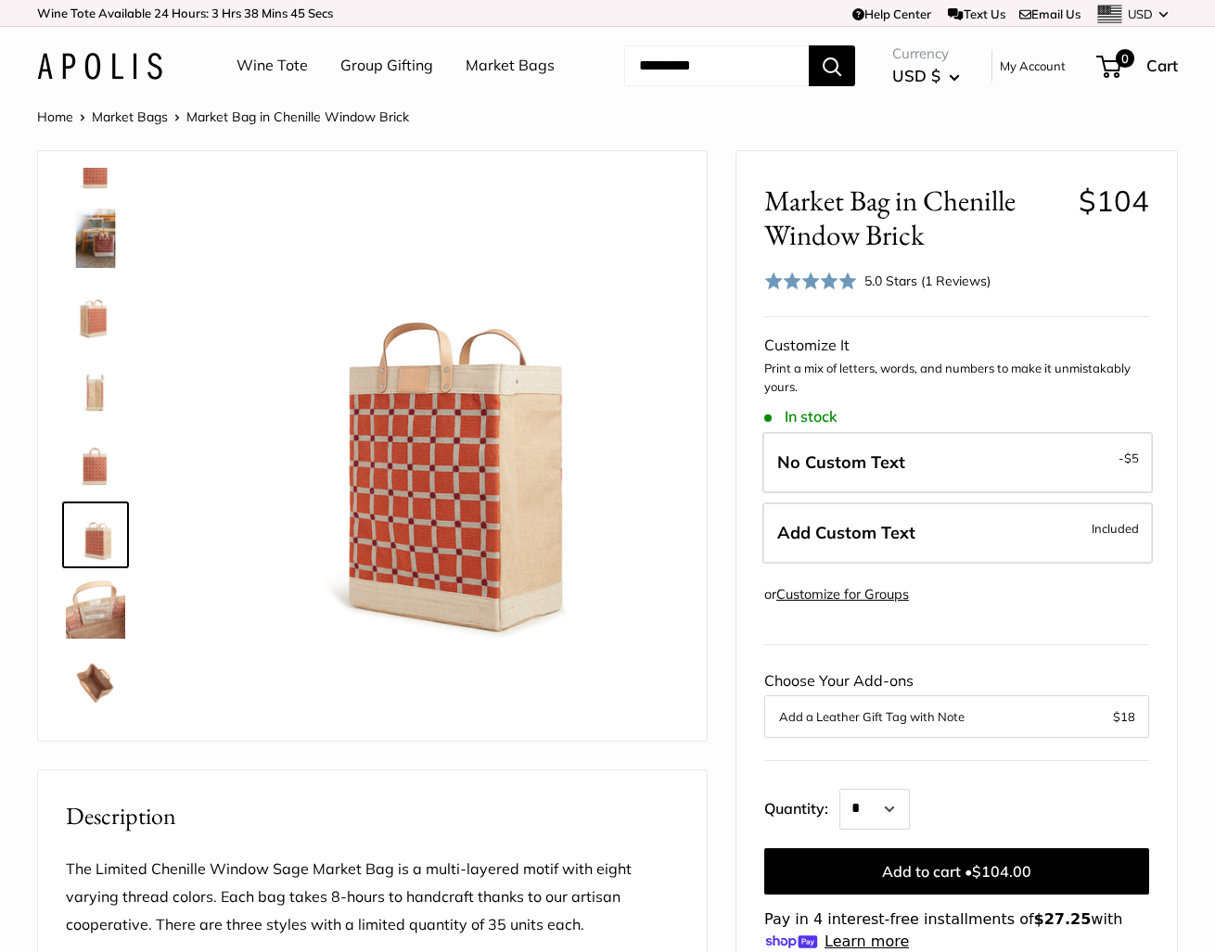
click at [97, 713] on img at bounding box center [95, 683] width 59 height 59
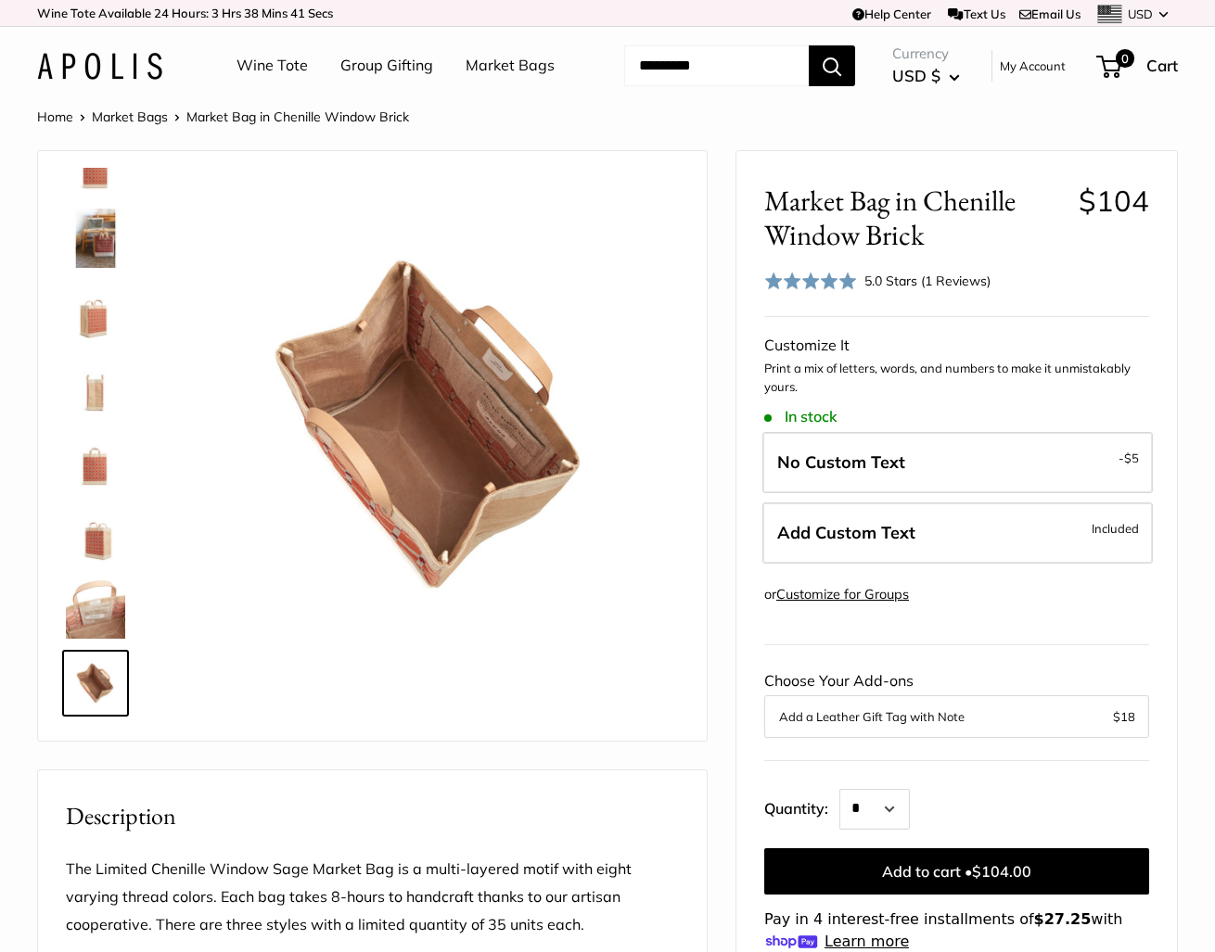
click at [97, 194] on img at bounding box center [95, 163] width 59 height 59
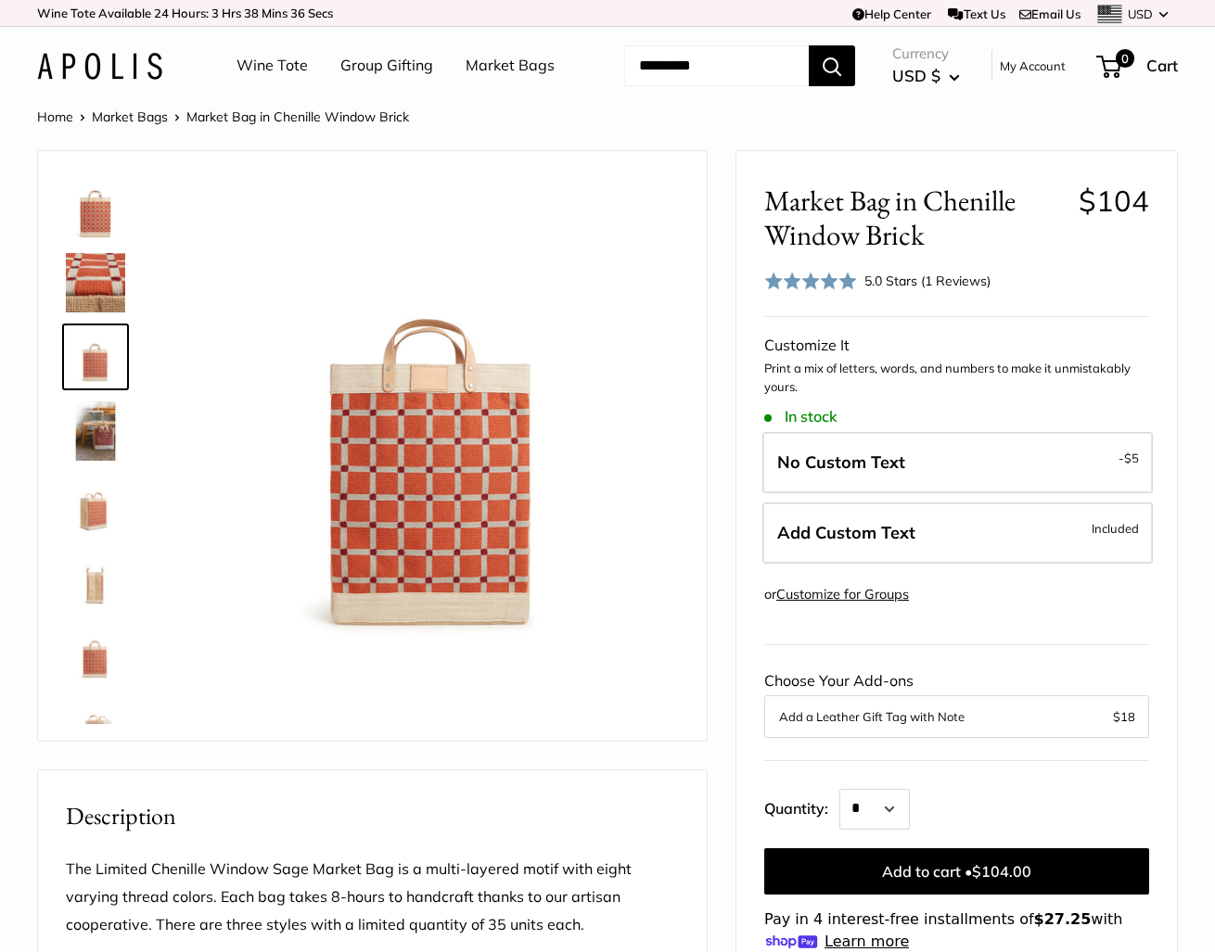
click at [518, 96] on ul "Wine Tote Group Gifting Market Bags" at bounding box center [411, 65] width 351 height 59
click at [466, 80] on link "Market Bags" at bounding box center [510, 66] width 89 height 28
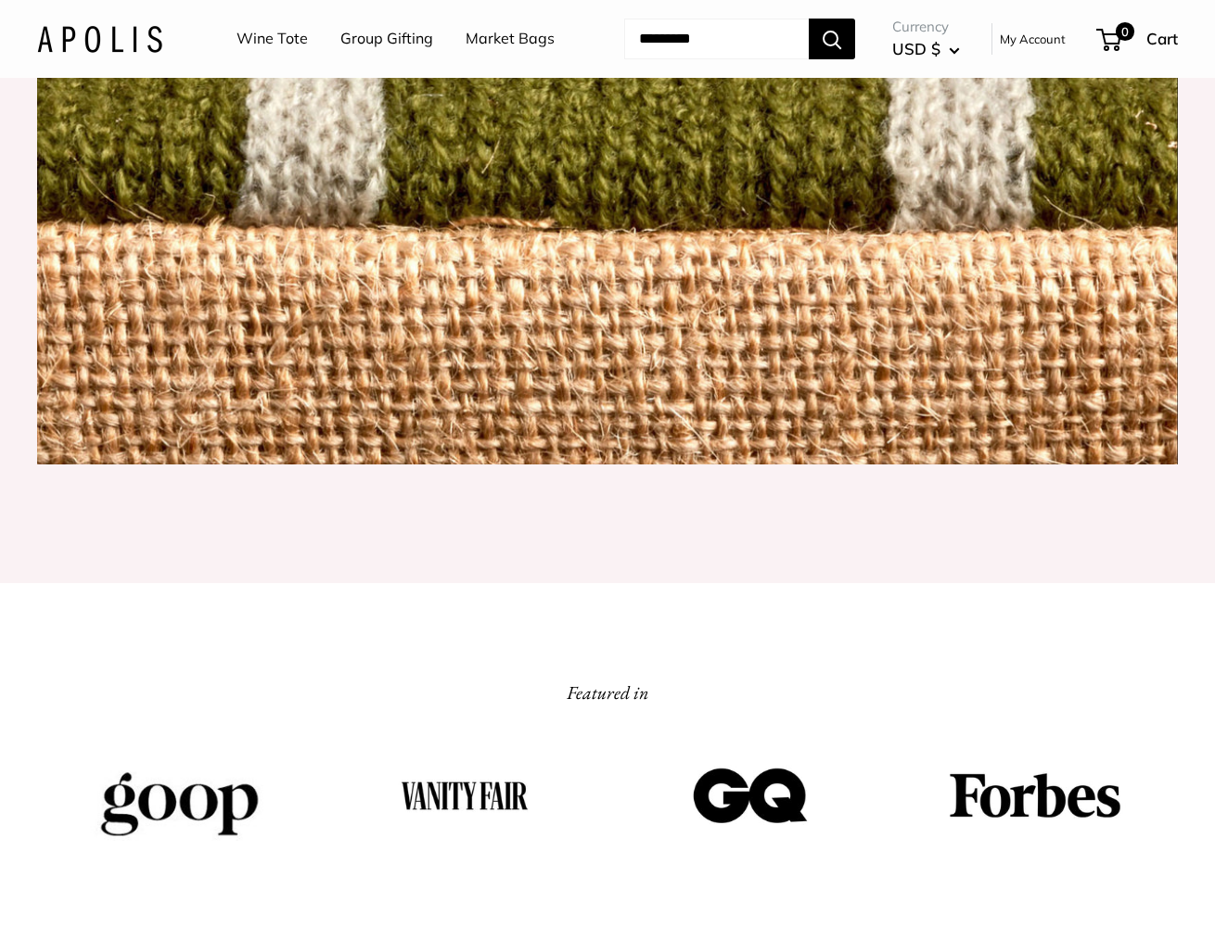
scroll to position [2022, 0]
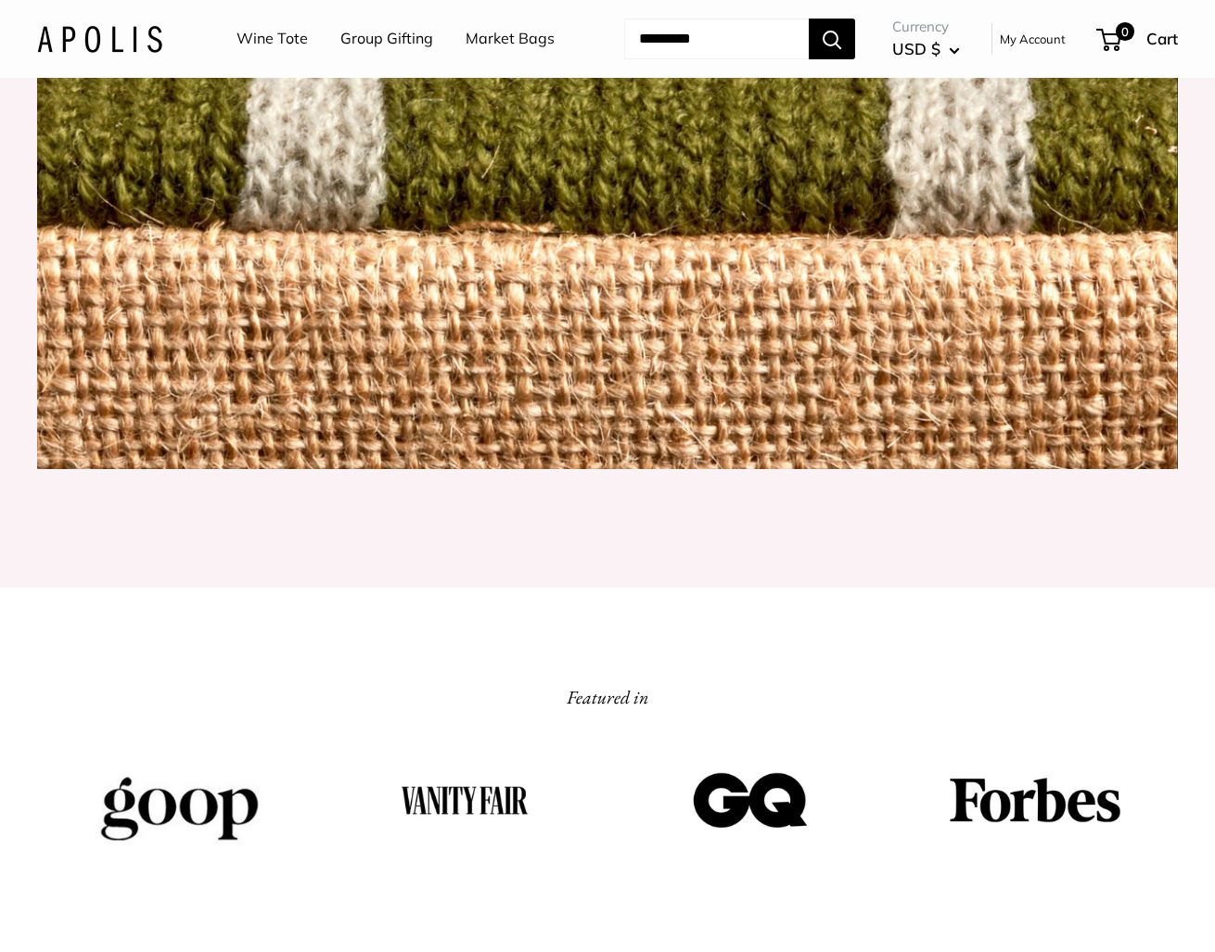
click at [650, 449] on img at bounding box center [607, 92] width 1141 height 754
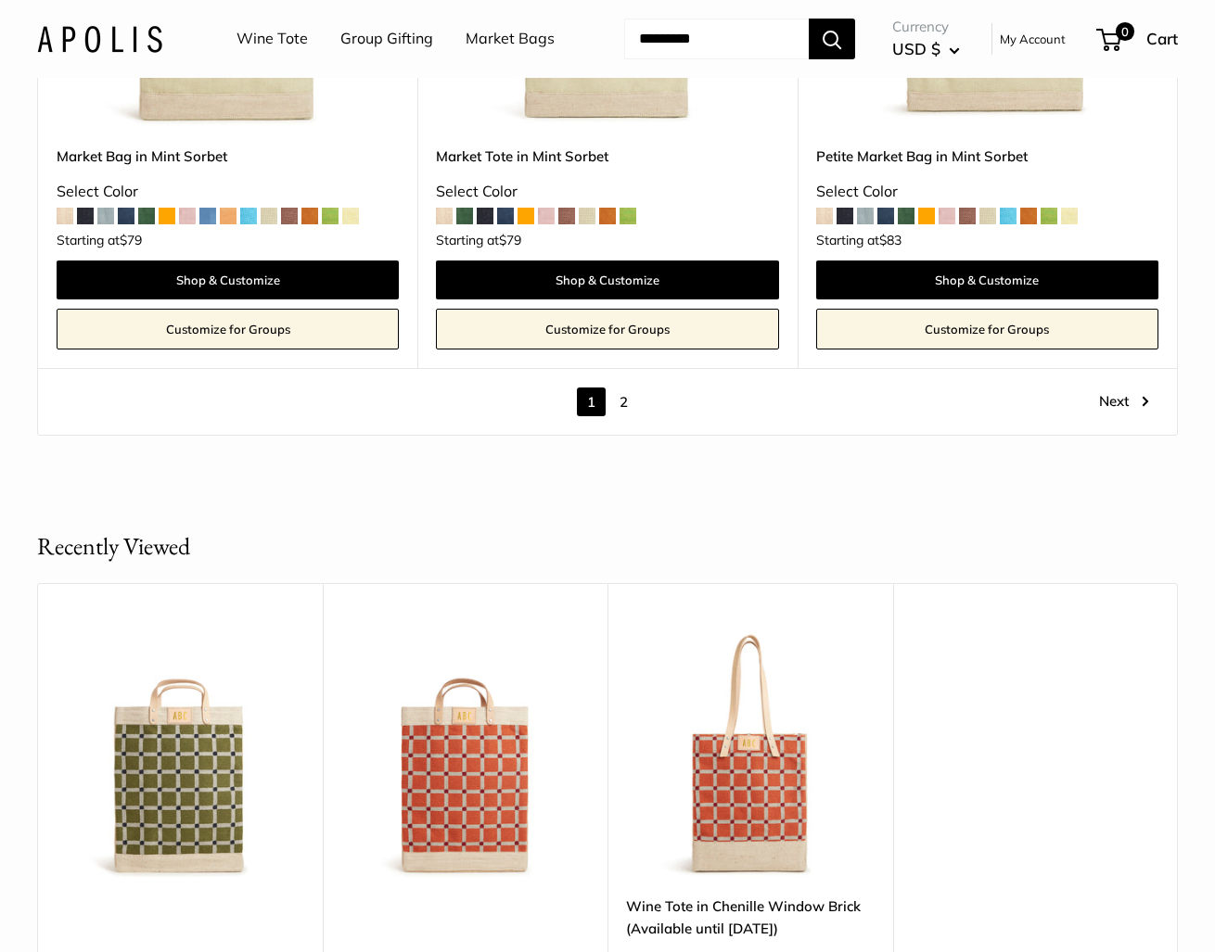
scroll to position [10323, 0]
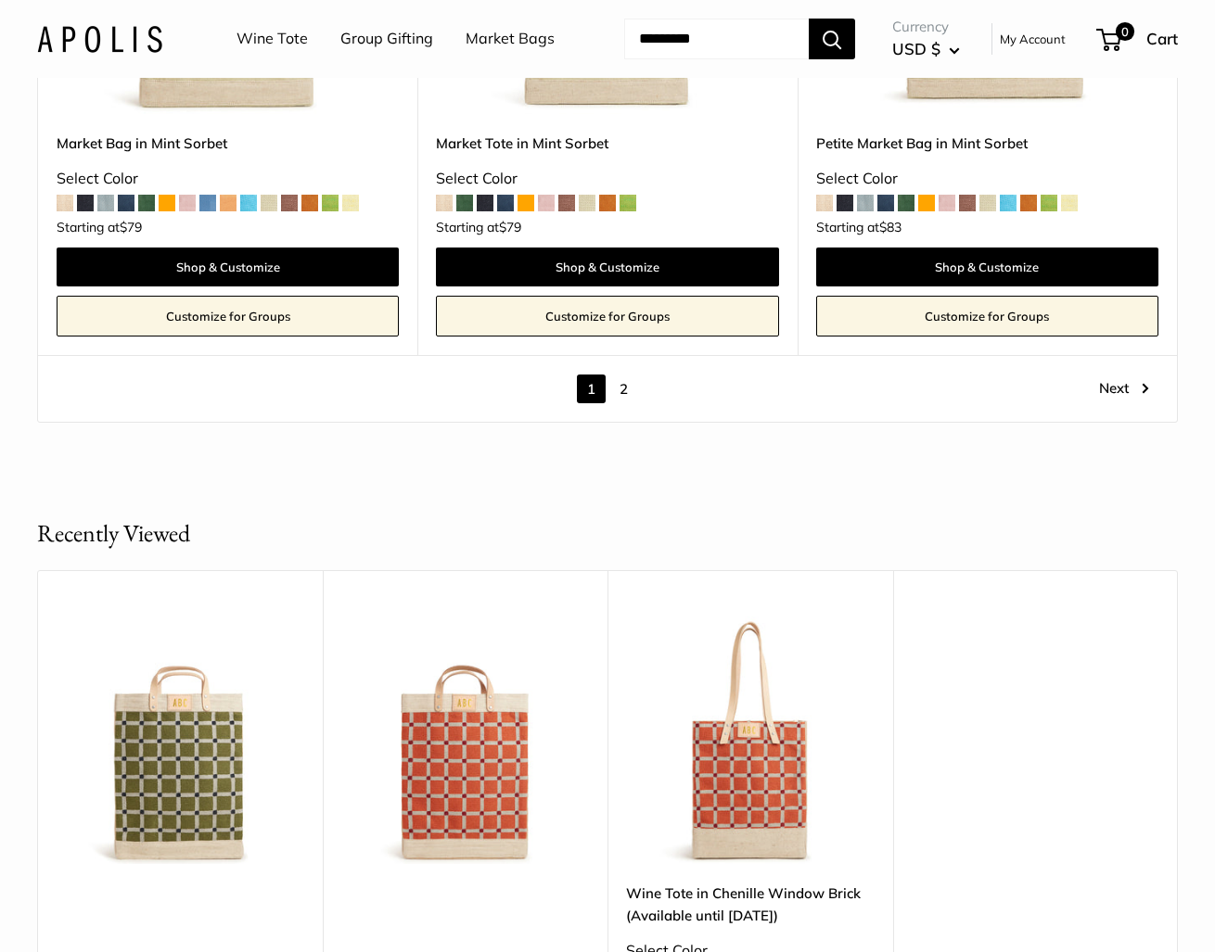
click at [623, 389] on link "2" at bounding box center [623, 389] width 29 height 29
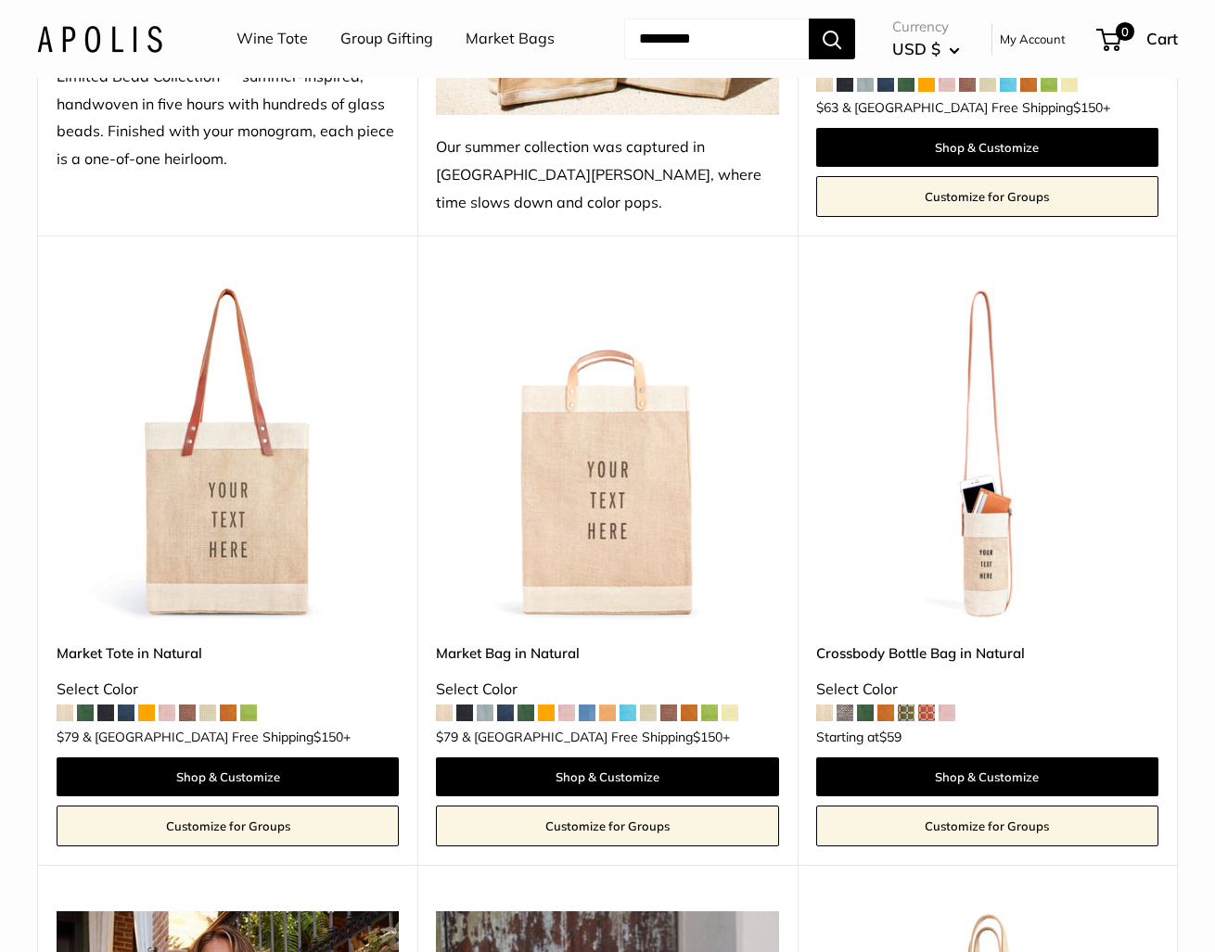
scroll to position [1414, 0]
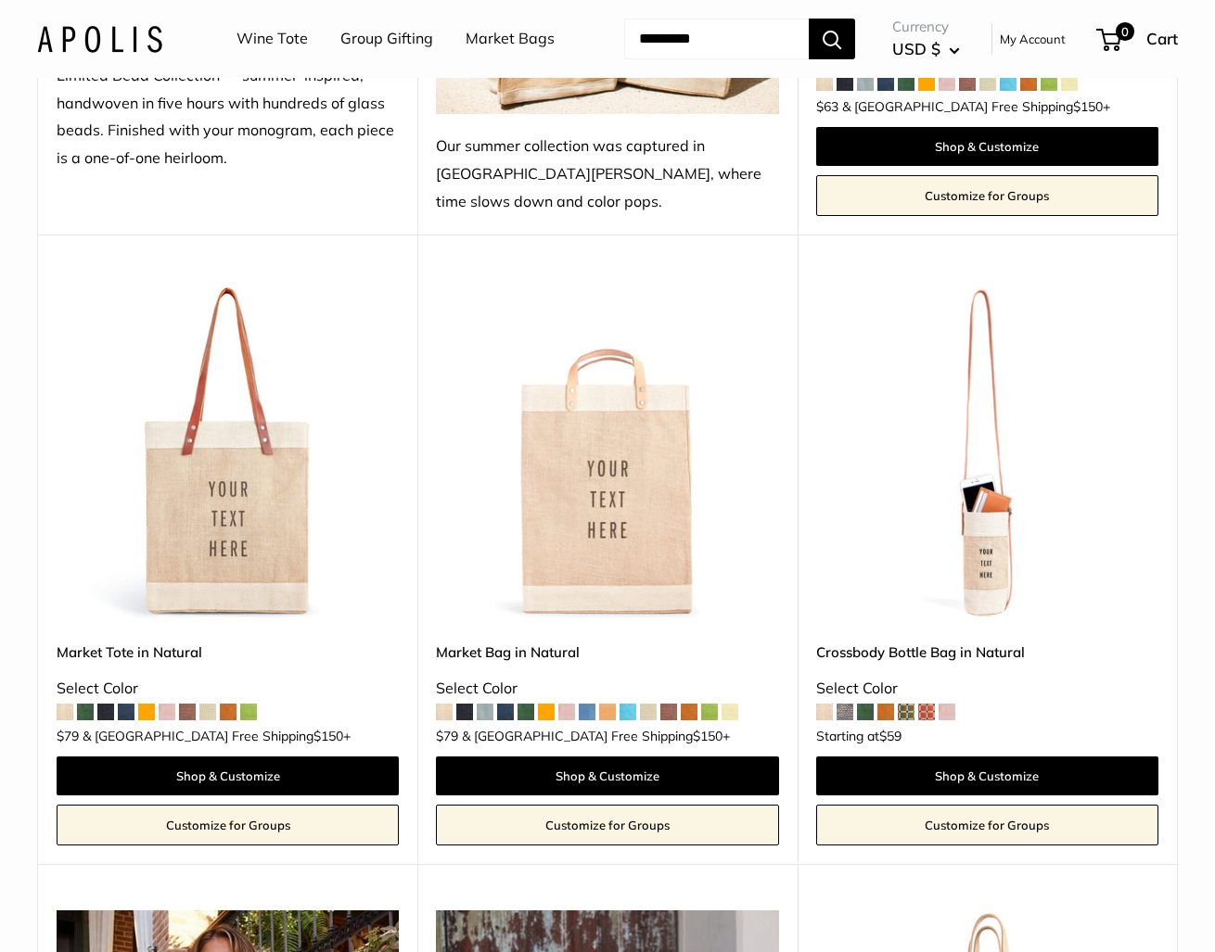
click at [0, 0] on img at bounding box center [0, 0] width 0 height 0
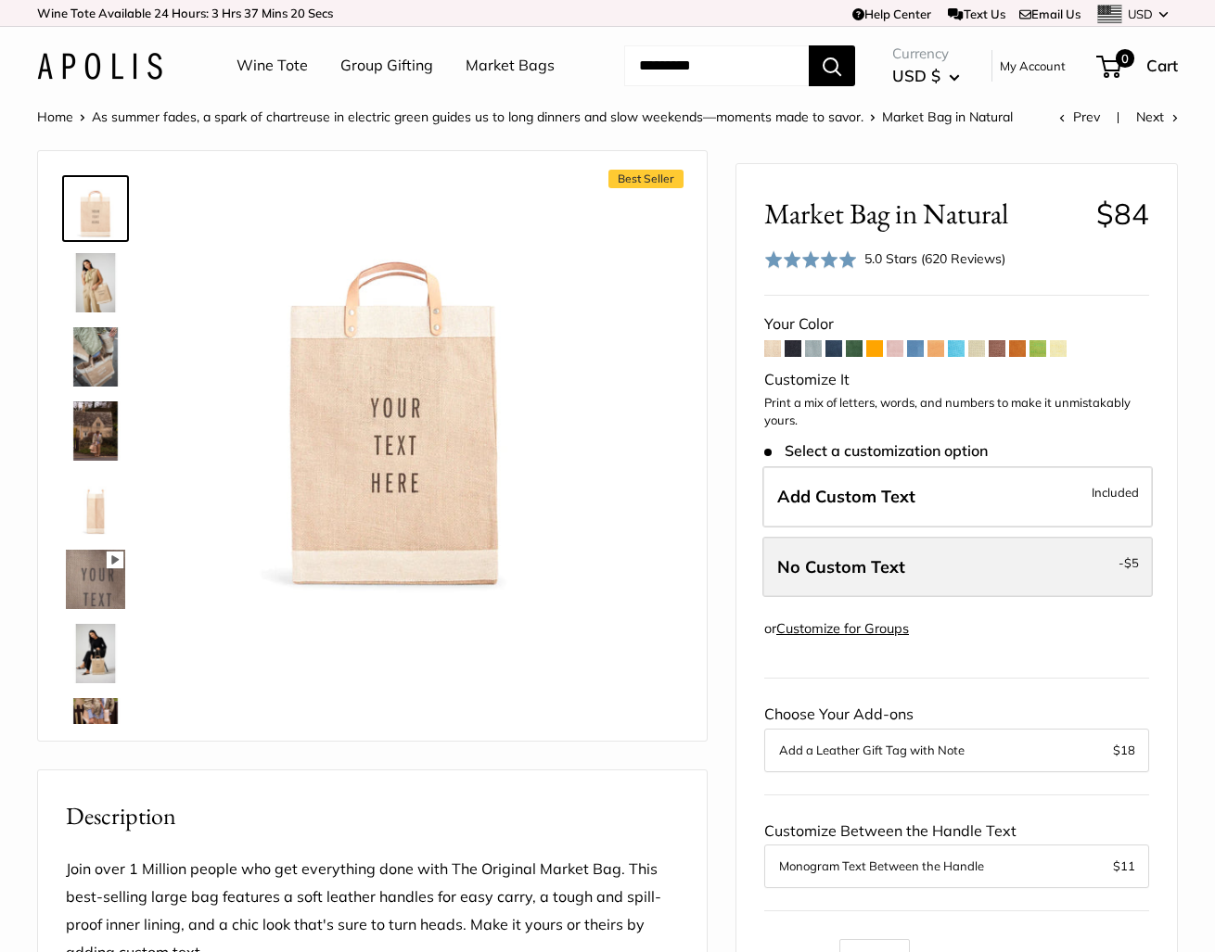
click at [899, 578] on span "No Custom Text" at bounding box center [841, 566] width 128 height 21
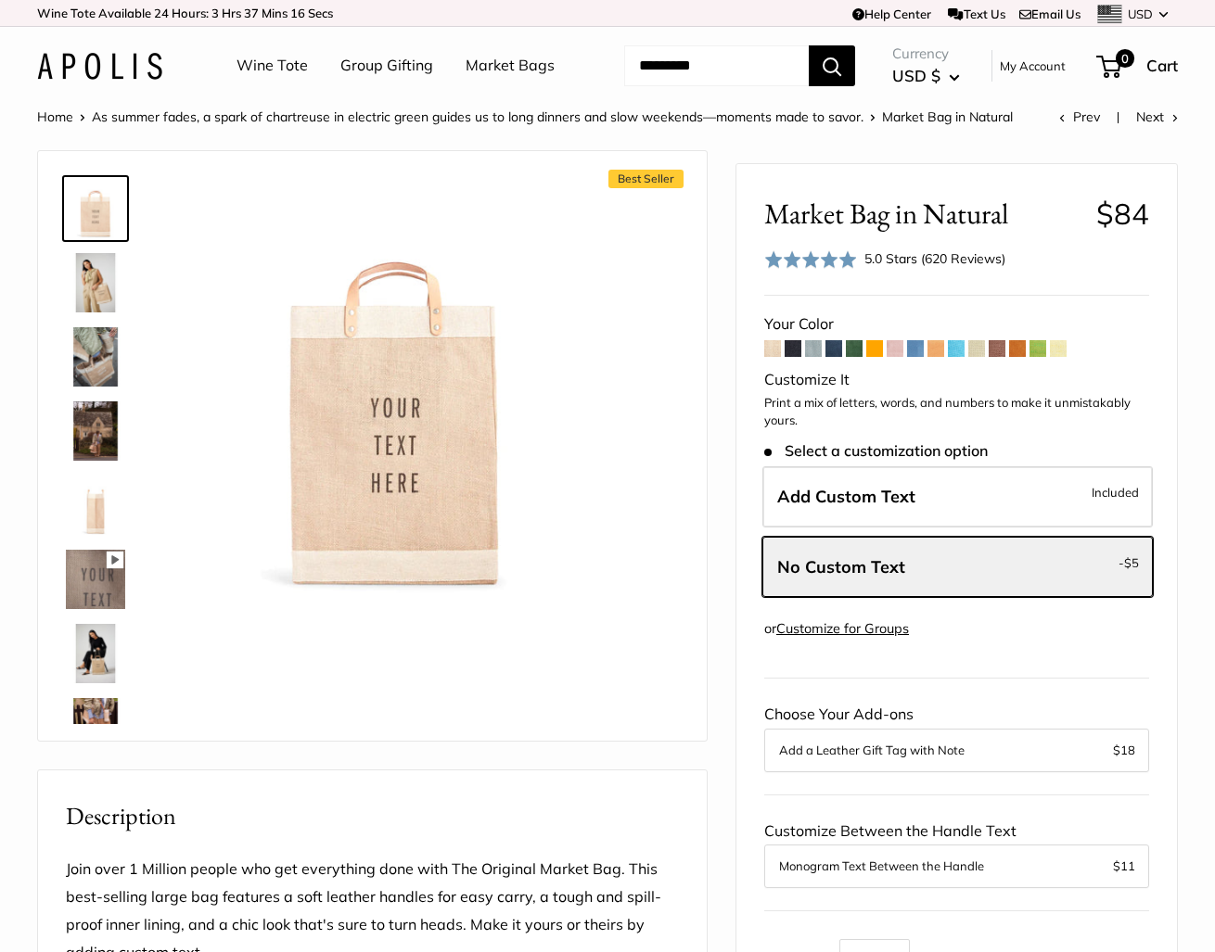
click at [90, 535] on img at bounding box center [95, 505] width 59 height 59
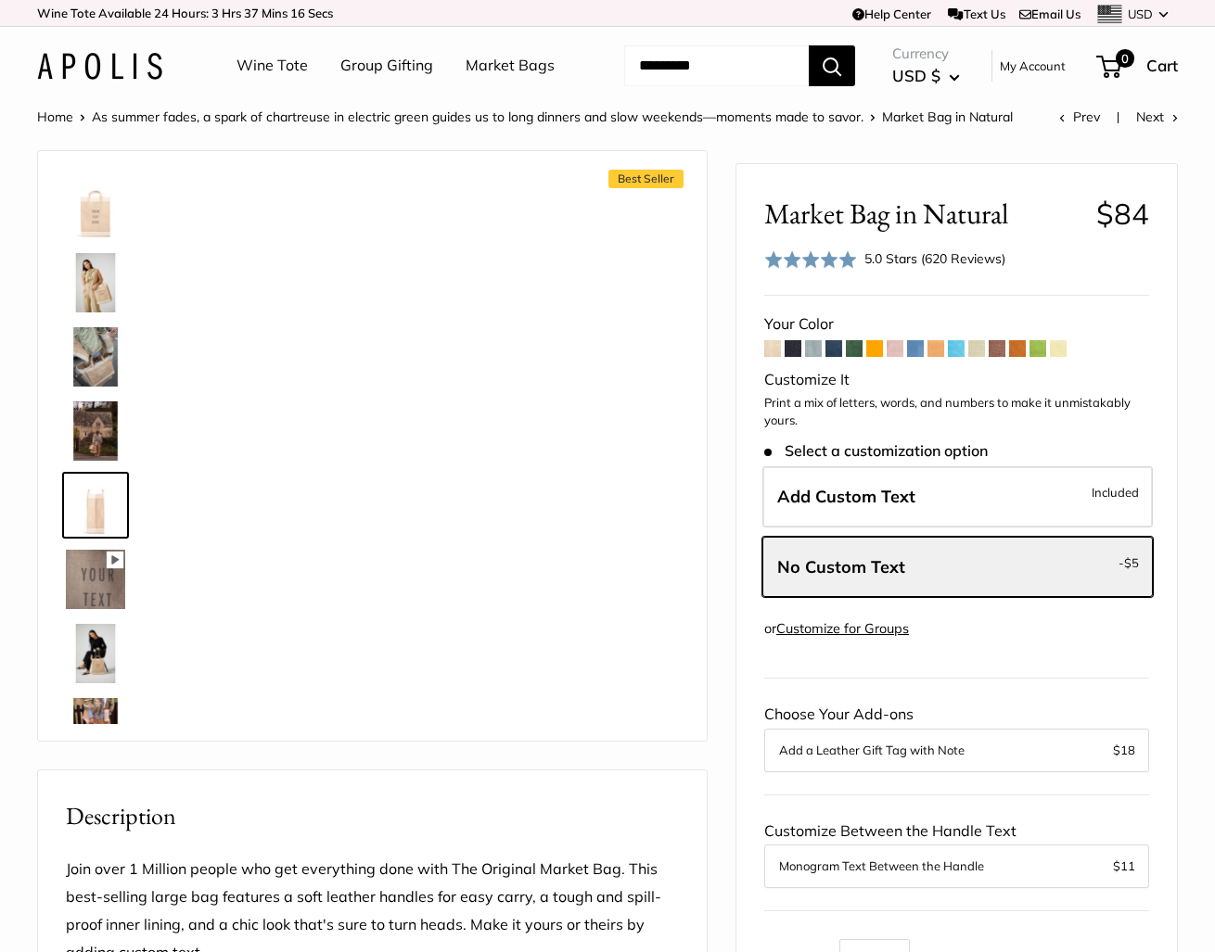
scroll to position [57, 0]
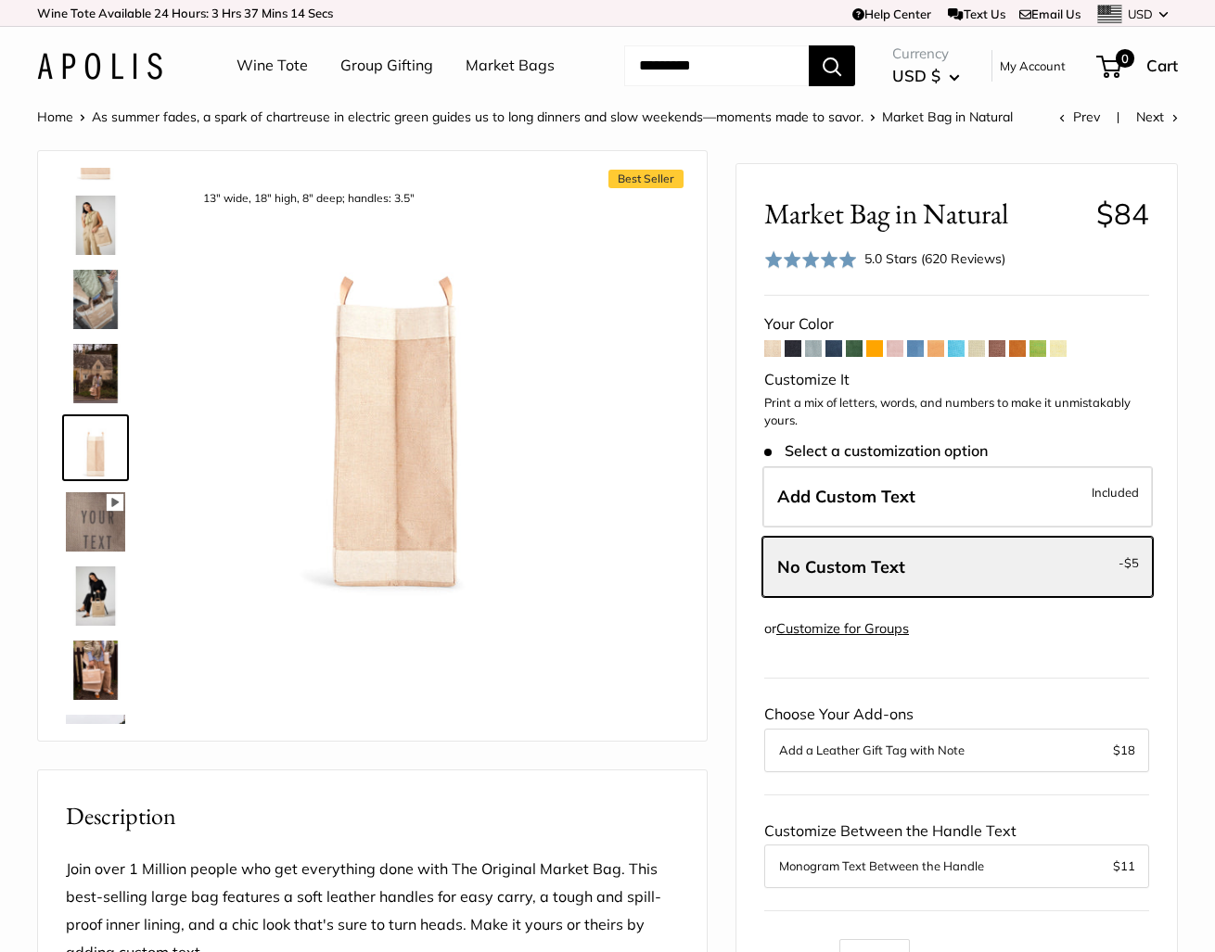
click at [89, 626] on img at bounding box center [95, 596] width 59 height 59
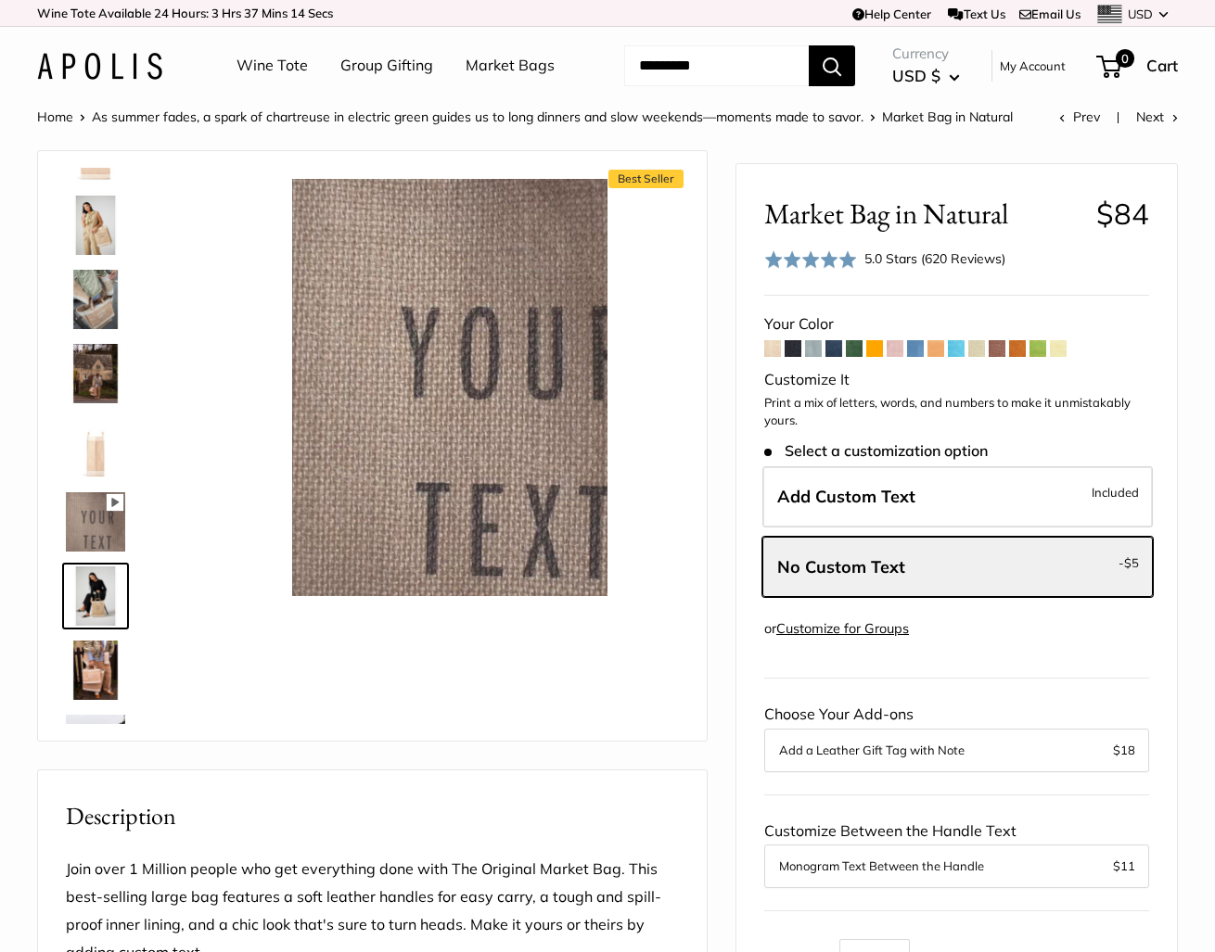
scroll to position [206, 0]
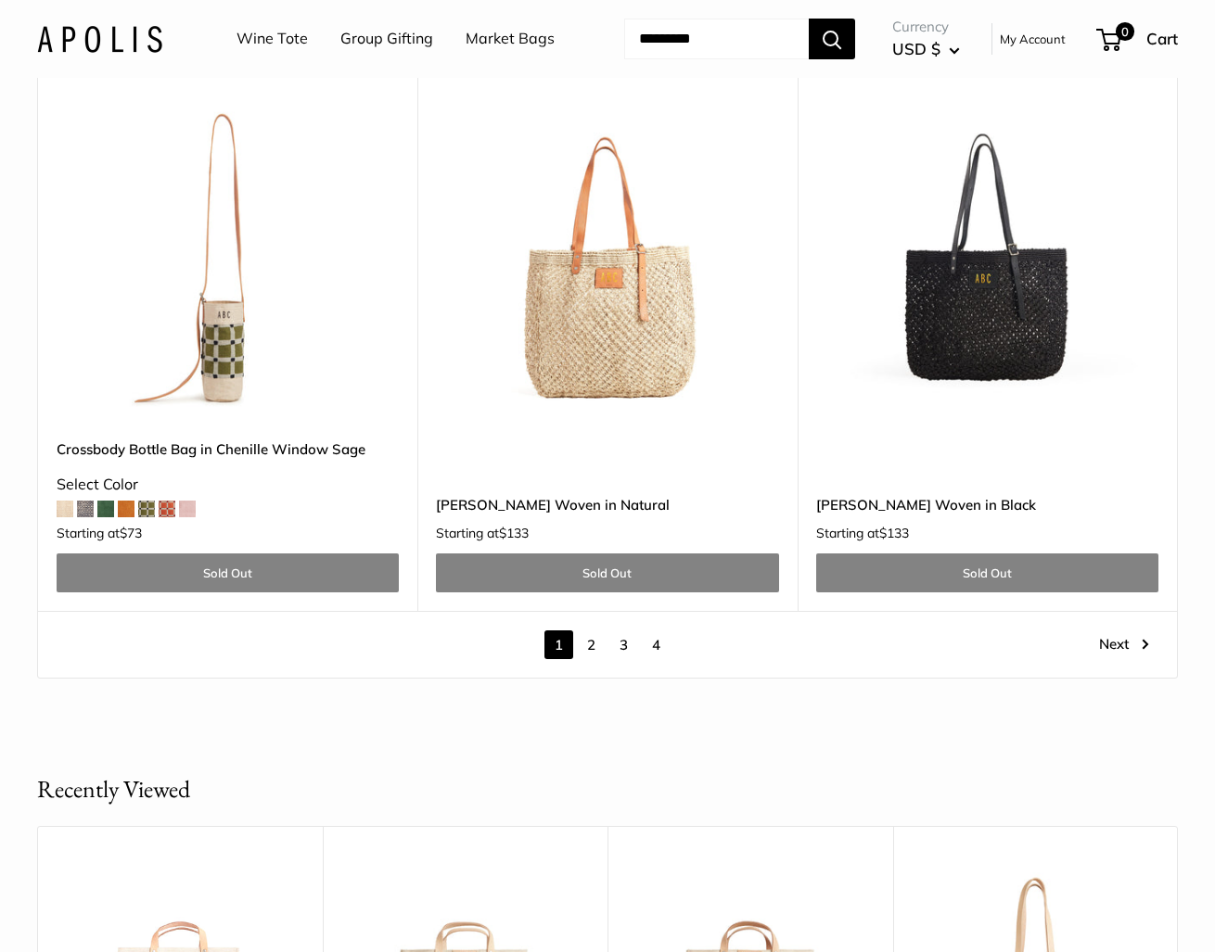
scroll to position [9870, 0]
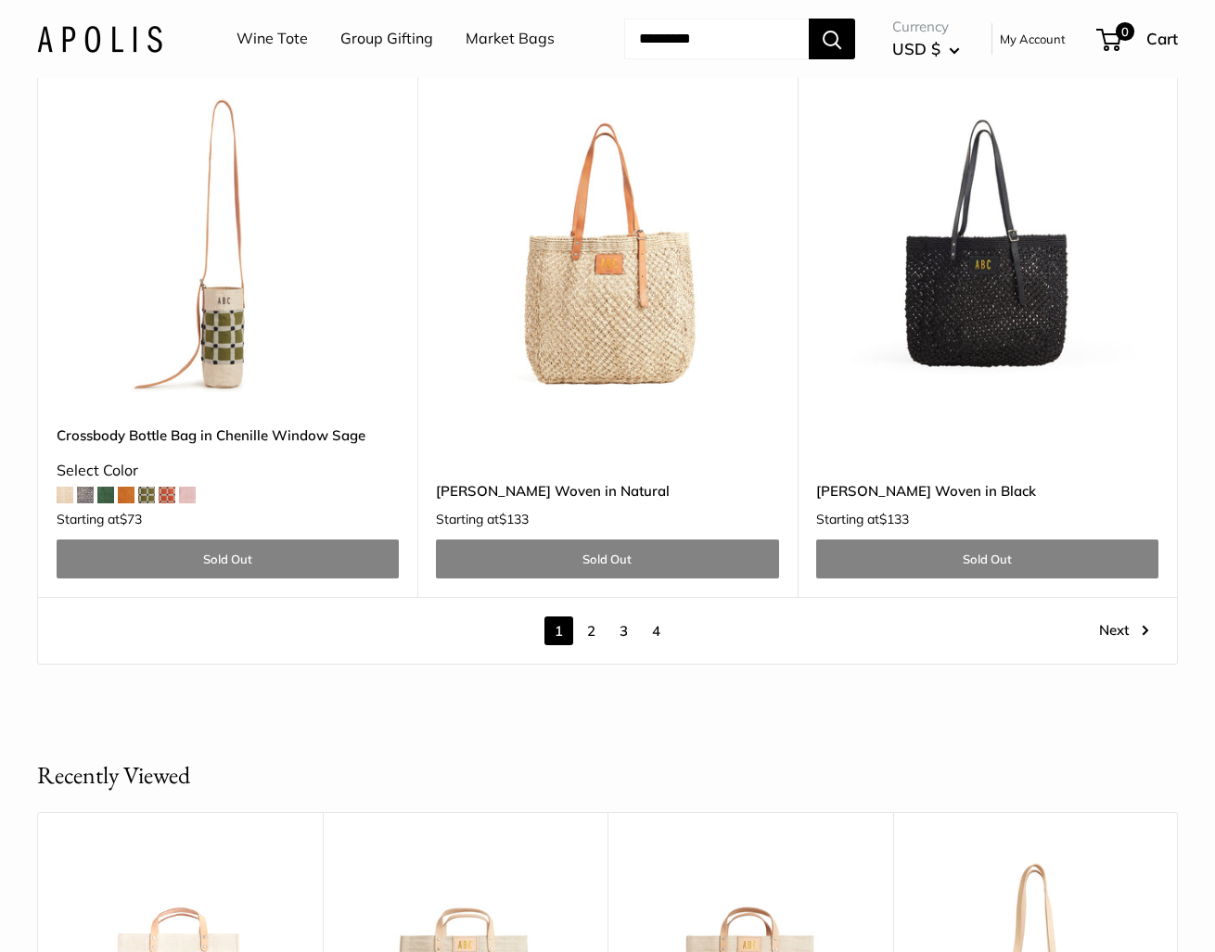
click at [593, 633] on link "2" at bounding box center [591, 631] width 29 height 29
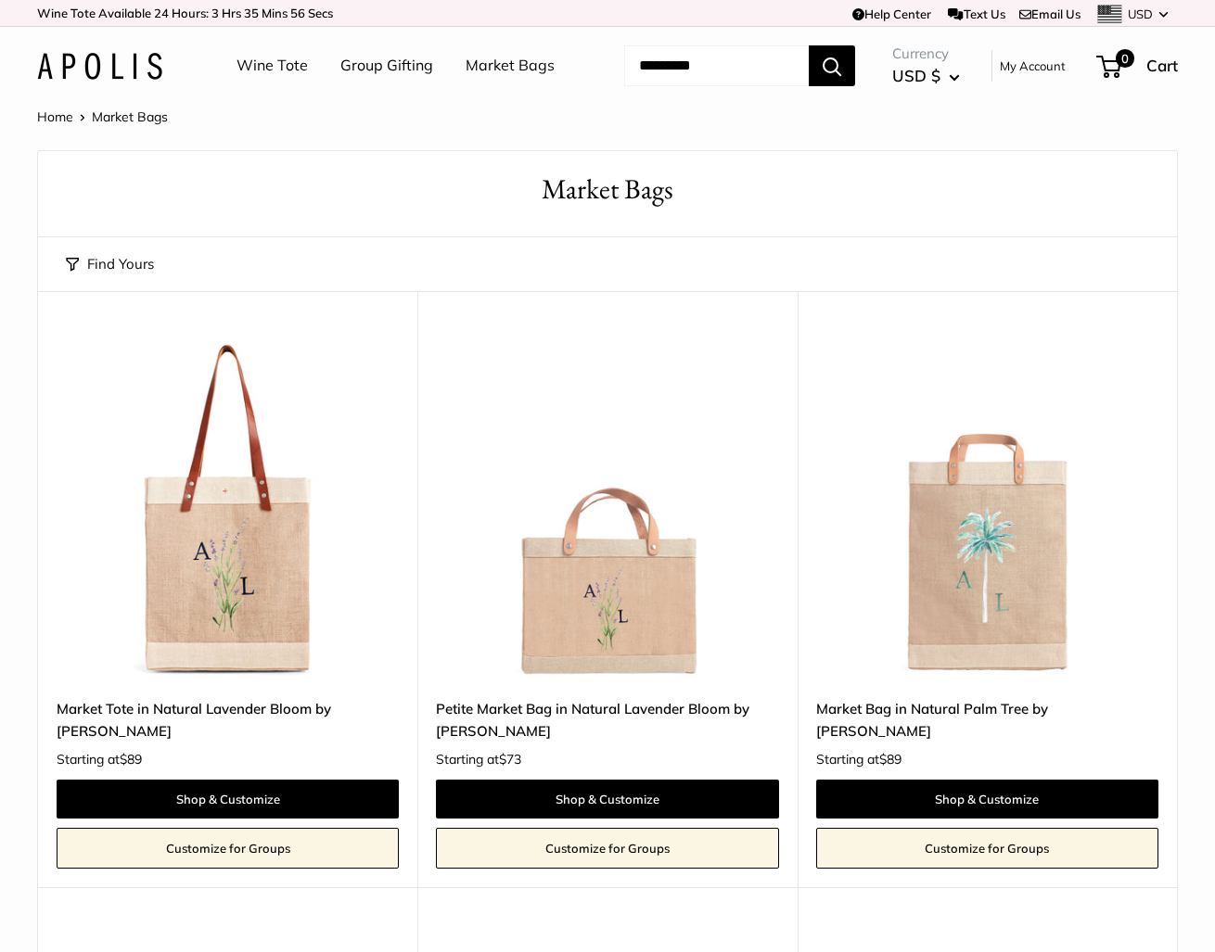
click at [132, 277] on button "Find Yours" at bounding box center [110, 264] width 88 height 26
click at [128, 277] on button "Find Yours" at bounding box center [110, 264] width 88 height 26
click at [75, 277] on button "Find Yours" at bounding box center [110, 264] width 88 height 26
click at [93, 277] on button "Find Yours" at bounding box center [110, 264] width 88 height 26
click at [68, 277] on button "Find Yours" at bounding box center [110, 264] width 88 height 26
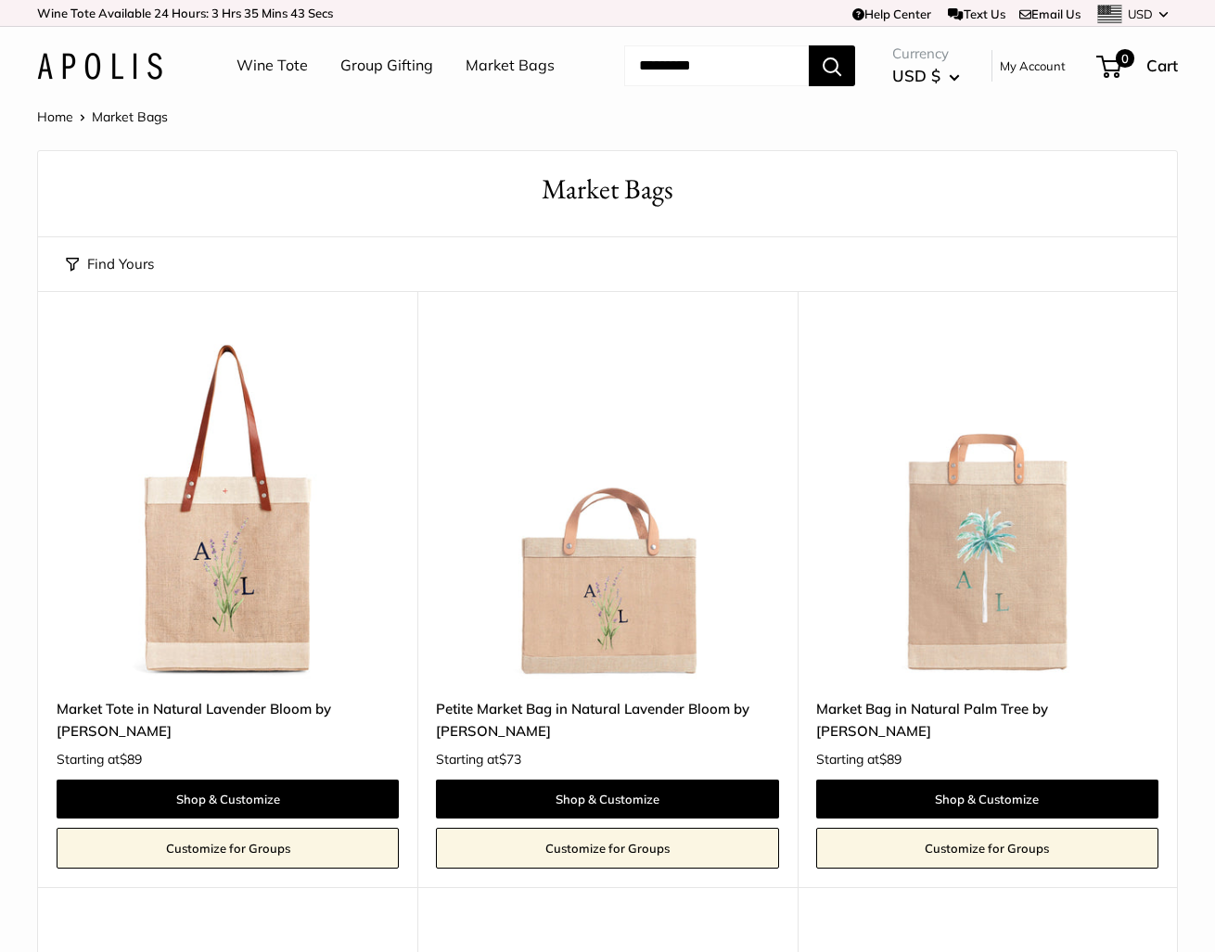
click at [161, 125] on span "Market Bags" at bounding box center [130, 116] width 76 height 17
click at [466, 80] on link "Market Bags" at bounding box center [510, 66] width 89 height 28
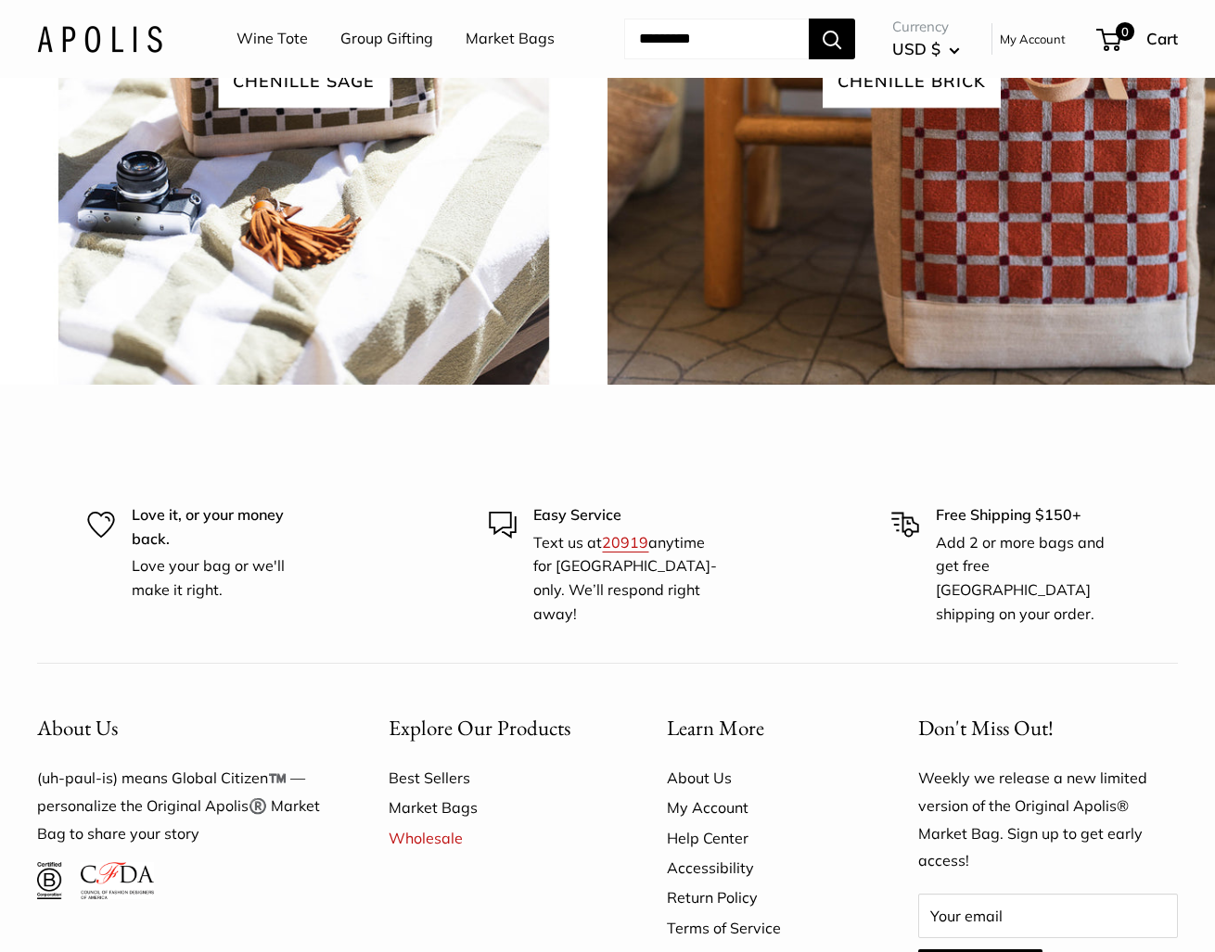
scroll to position [4076, 0]
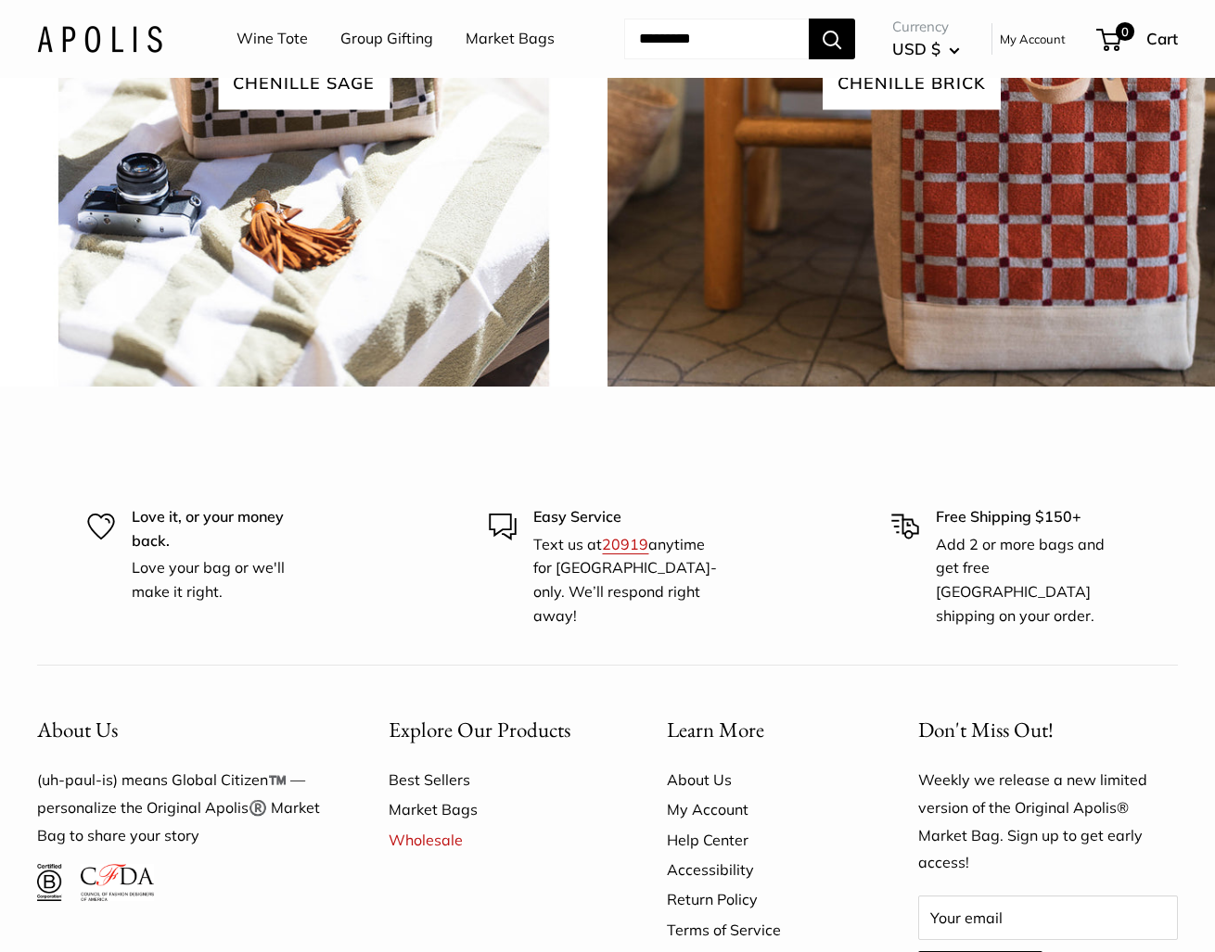
click at [912, 109] on span "chenille brick" at bounding box center [912, 83] width 178 height 53
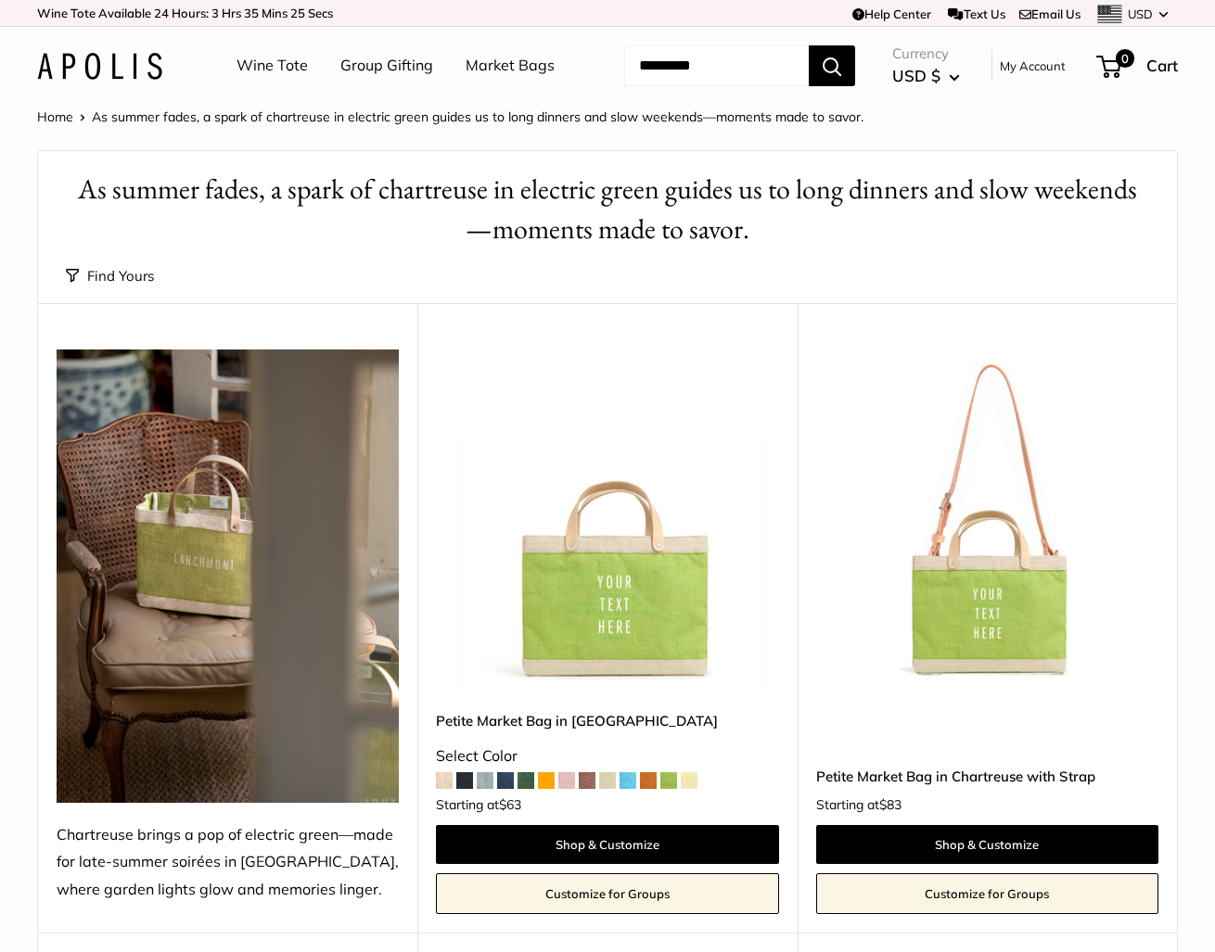
click at [128, 289] on button "Find Yours" at bounding box center [110, 276] width 88 height 26
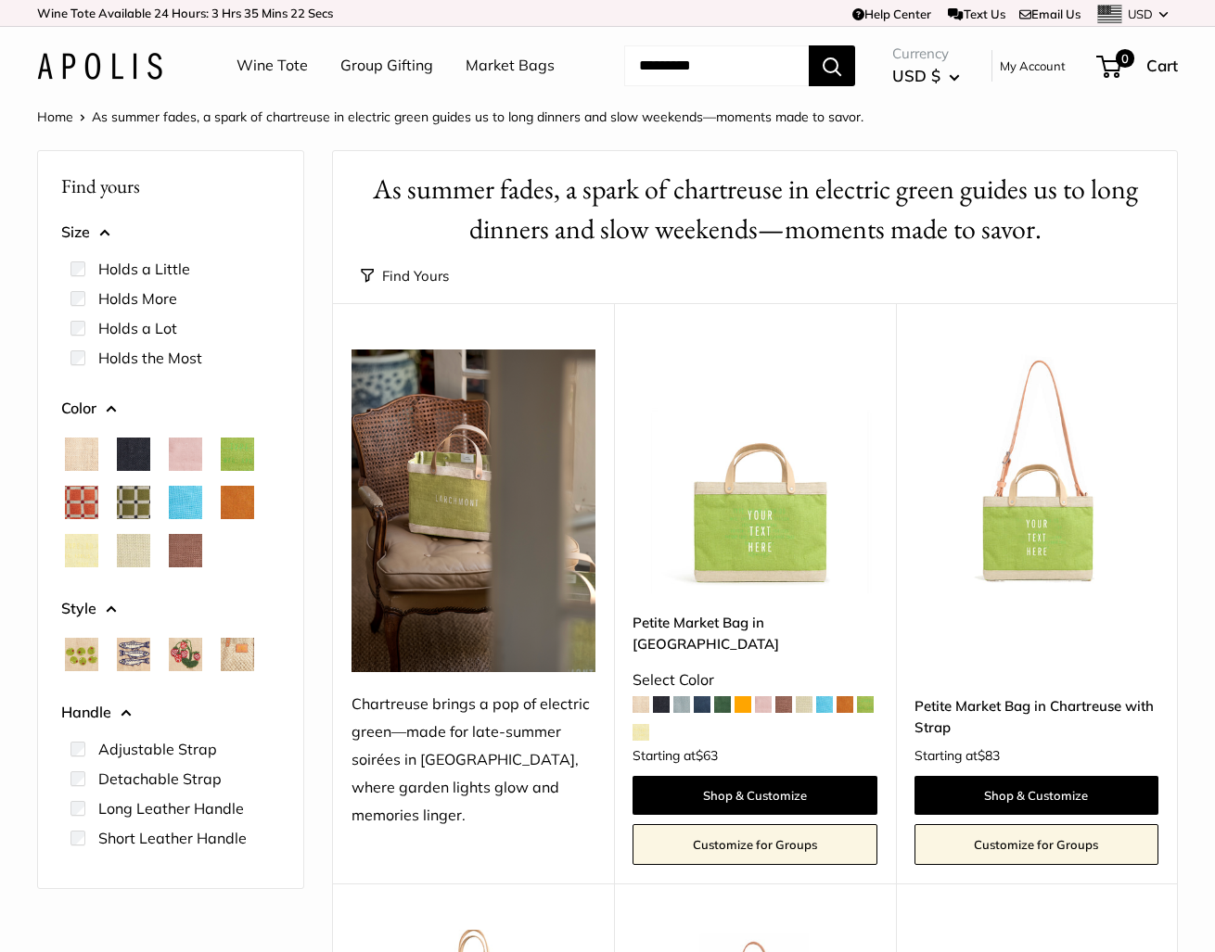
click at [186, 369] on label "Holds the Most" at bounding box center [150, 358] width 104 height 22
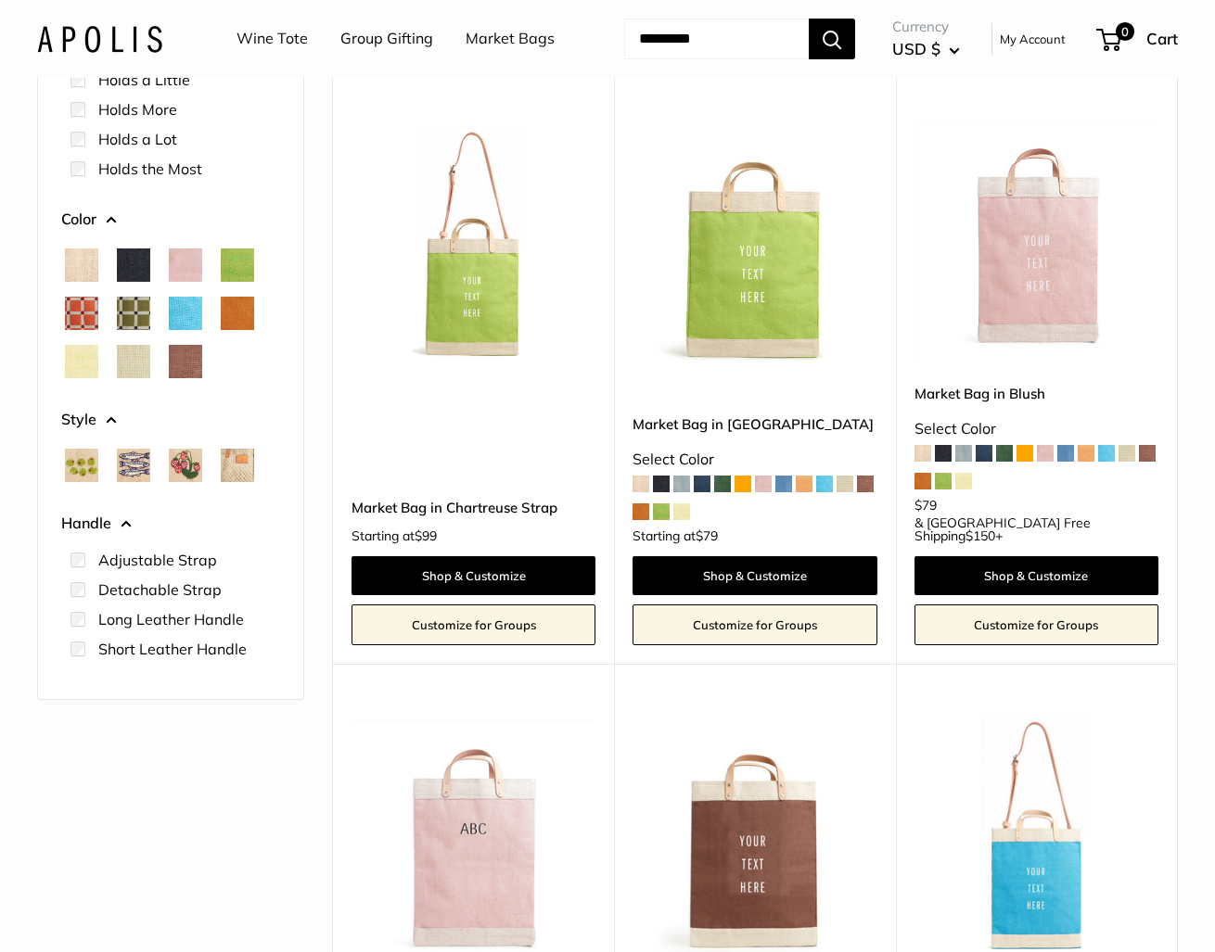
scroll to position [242, 0]
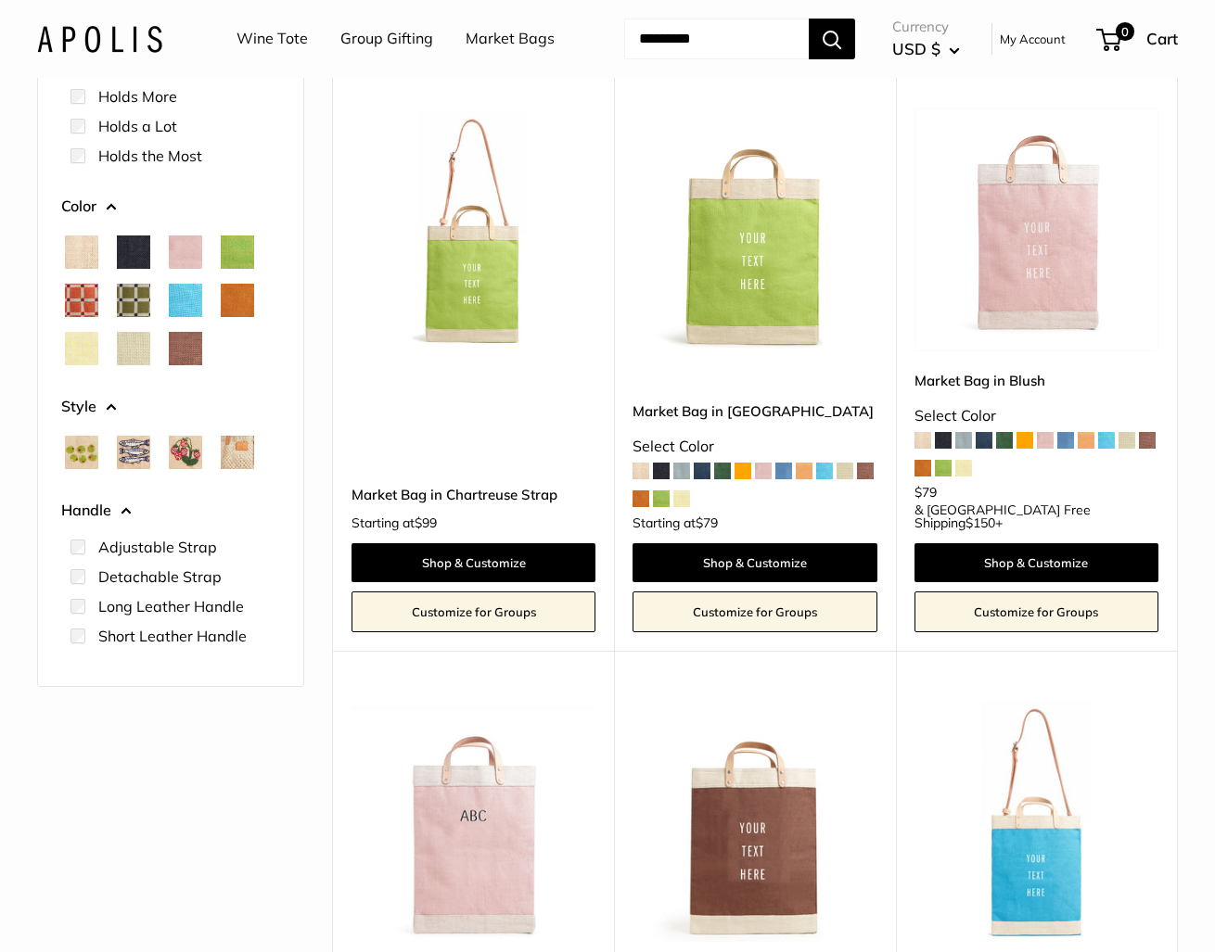
click at [237, 647] on label "Short Leather Handle" at bounding box center [172, 636] width 148 height 22
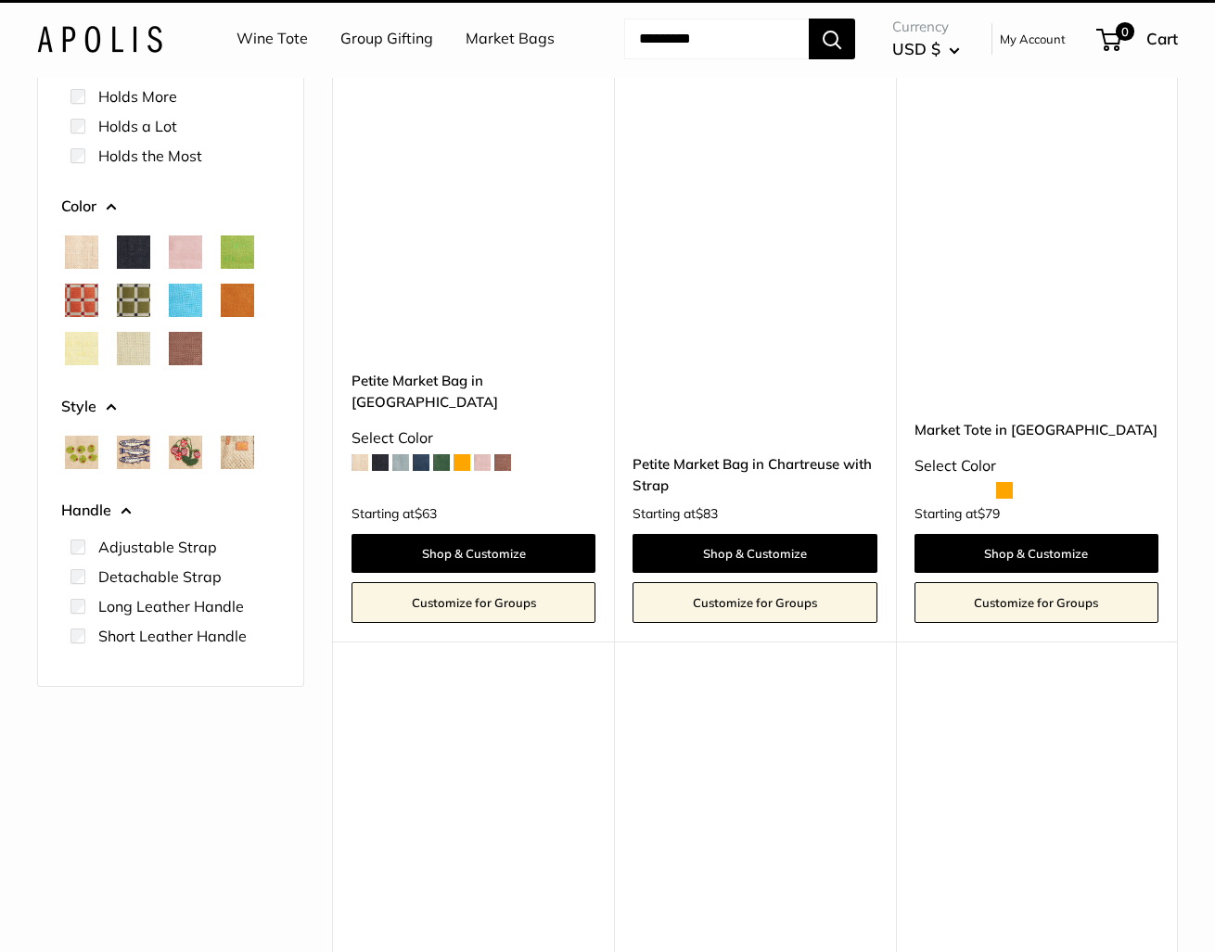
scroll to position [49, 0]
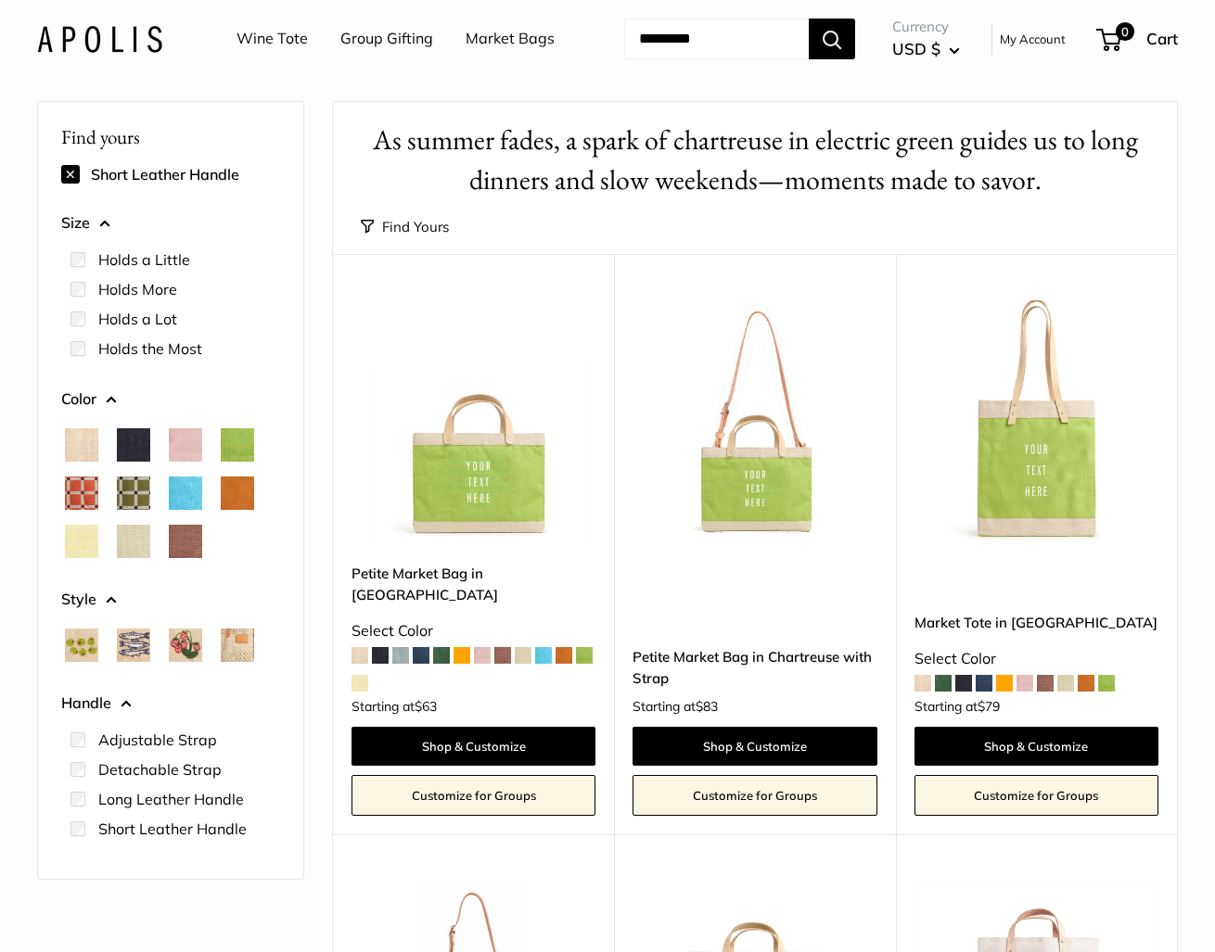
click at [182, 360] on label "Holds the Most" at bounding box center [150, 349] width 104 height 22
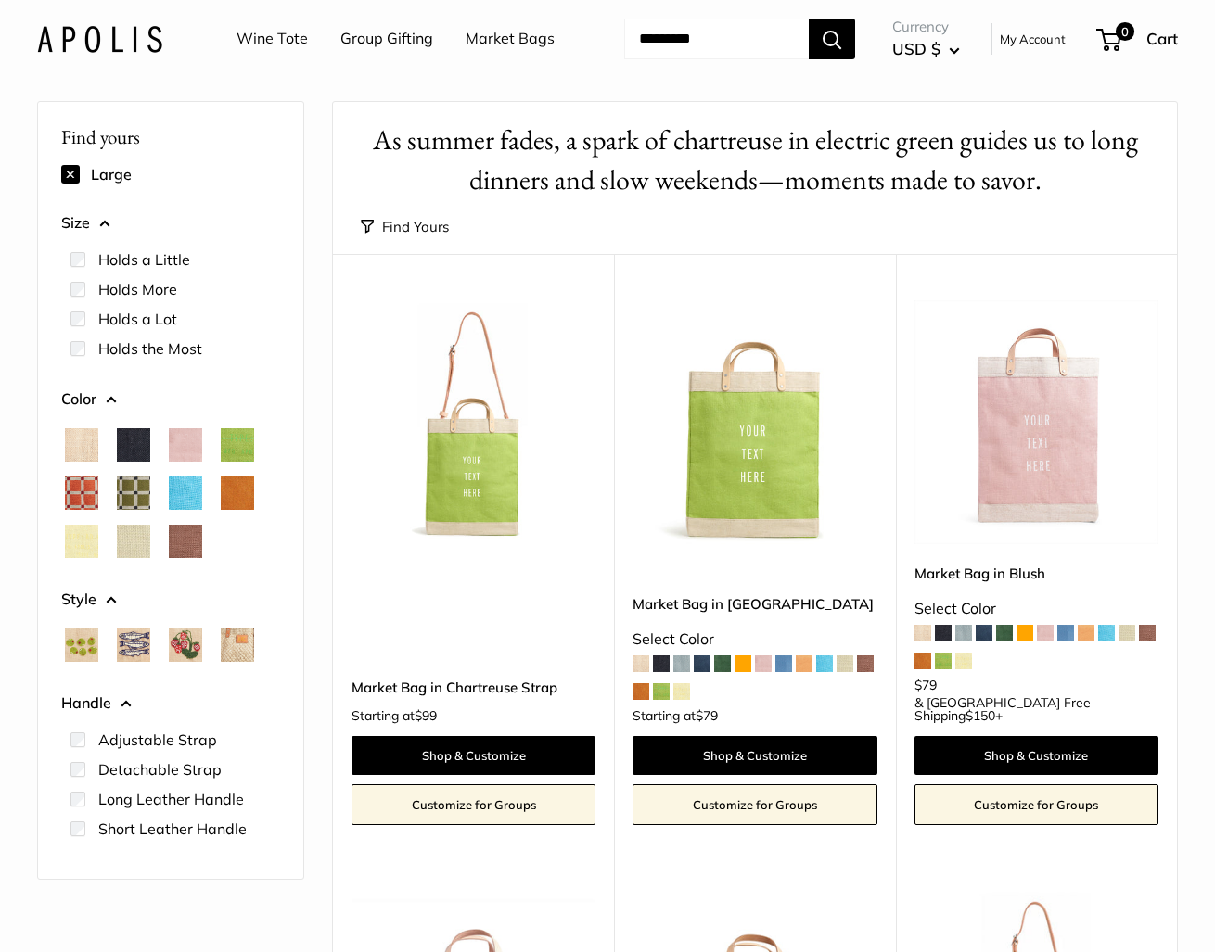
click at [227, 662] on span "Woven" at bounding box center [237, 645] width 33 height 33
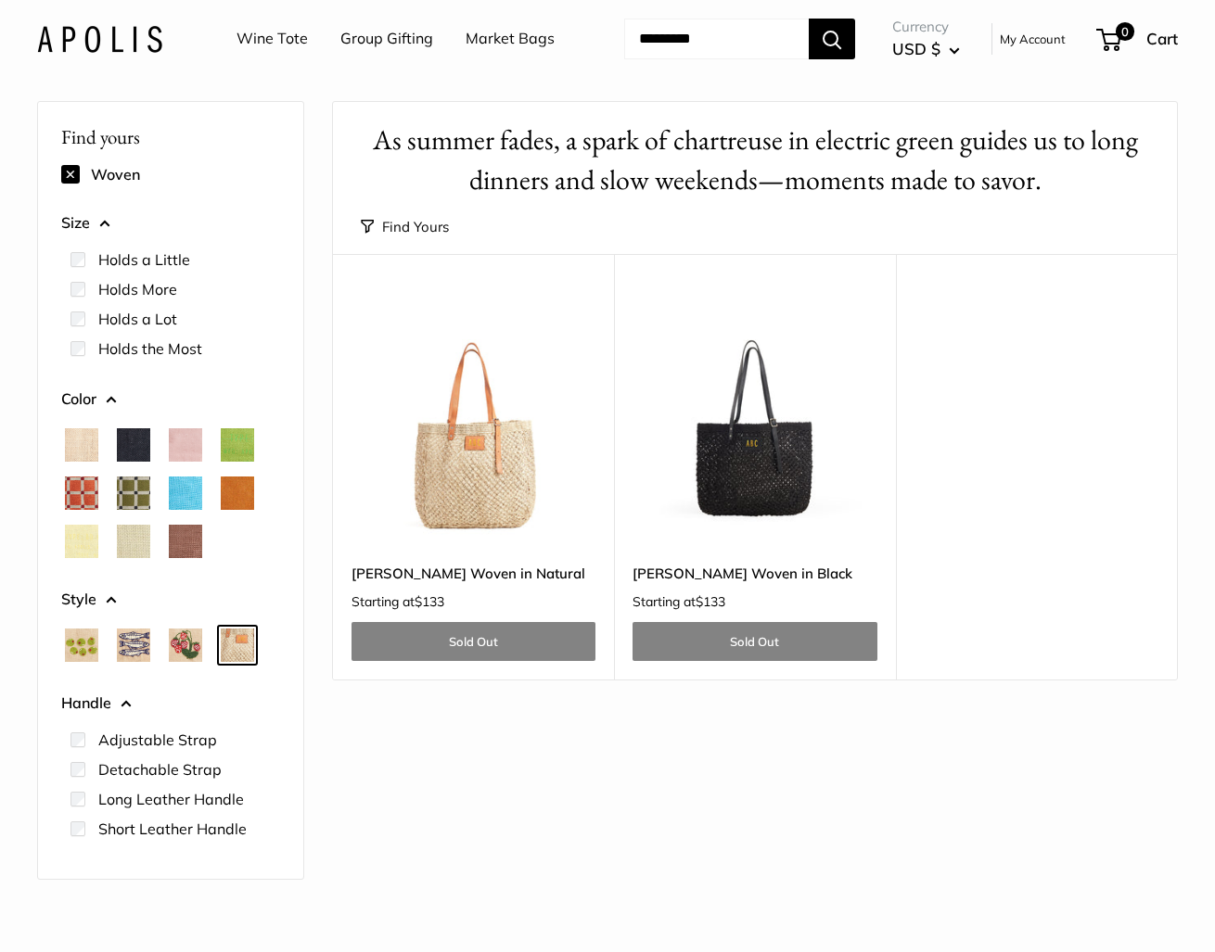
click at [184, 662] on span "Strawberrys" at bounding box center [185, 645] width 33 height 33
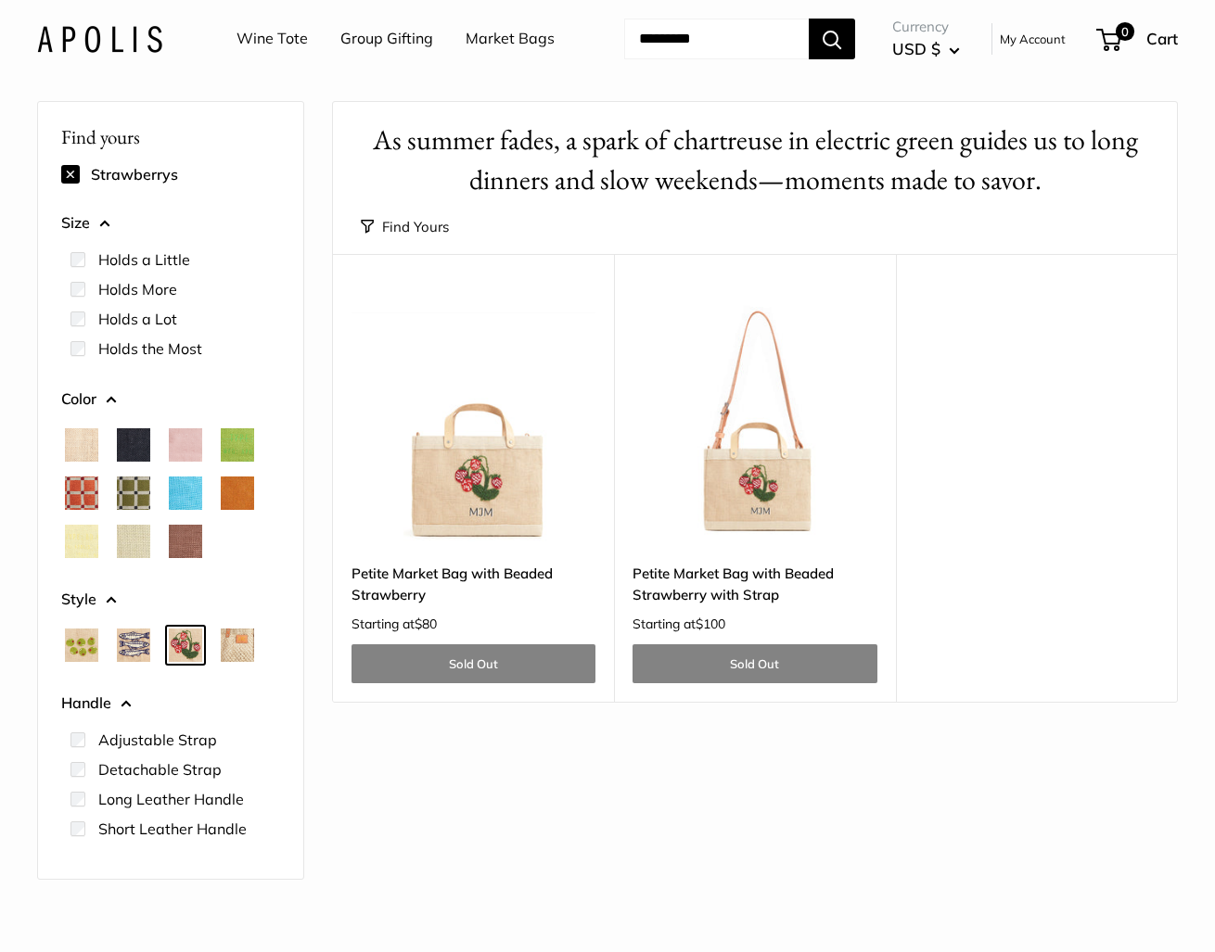
click at [134, 662] on span "Sardines" at bounding box center [133, 645] width 33 height 33
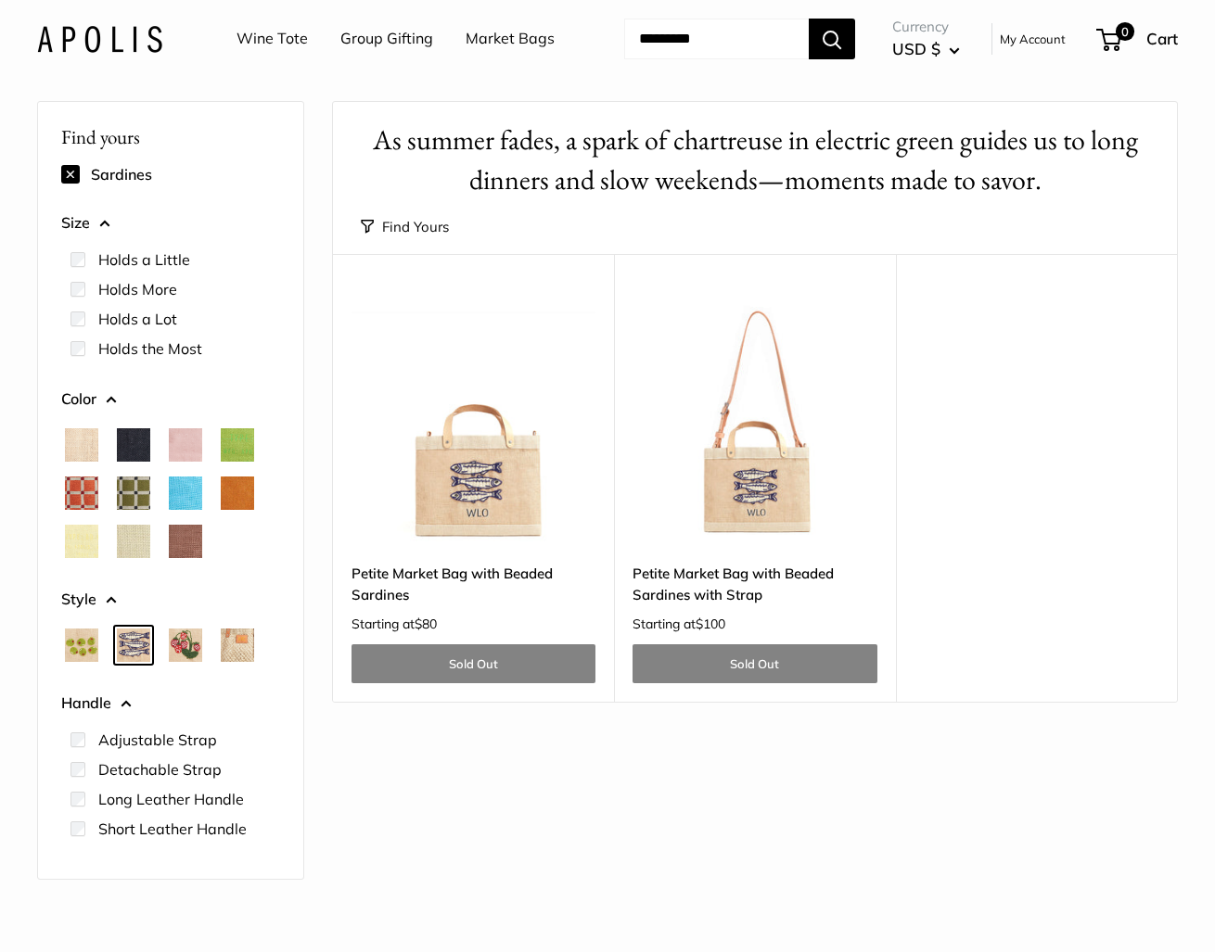
click at [66, 662] on span "Olives" at bounding box center [81, 645] width 33 height 33
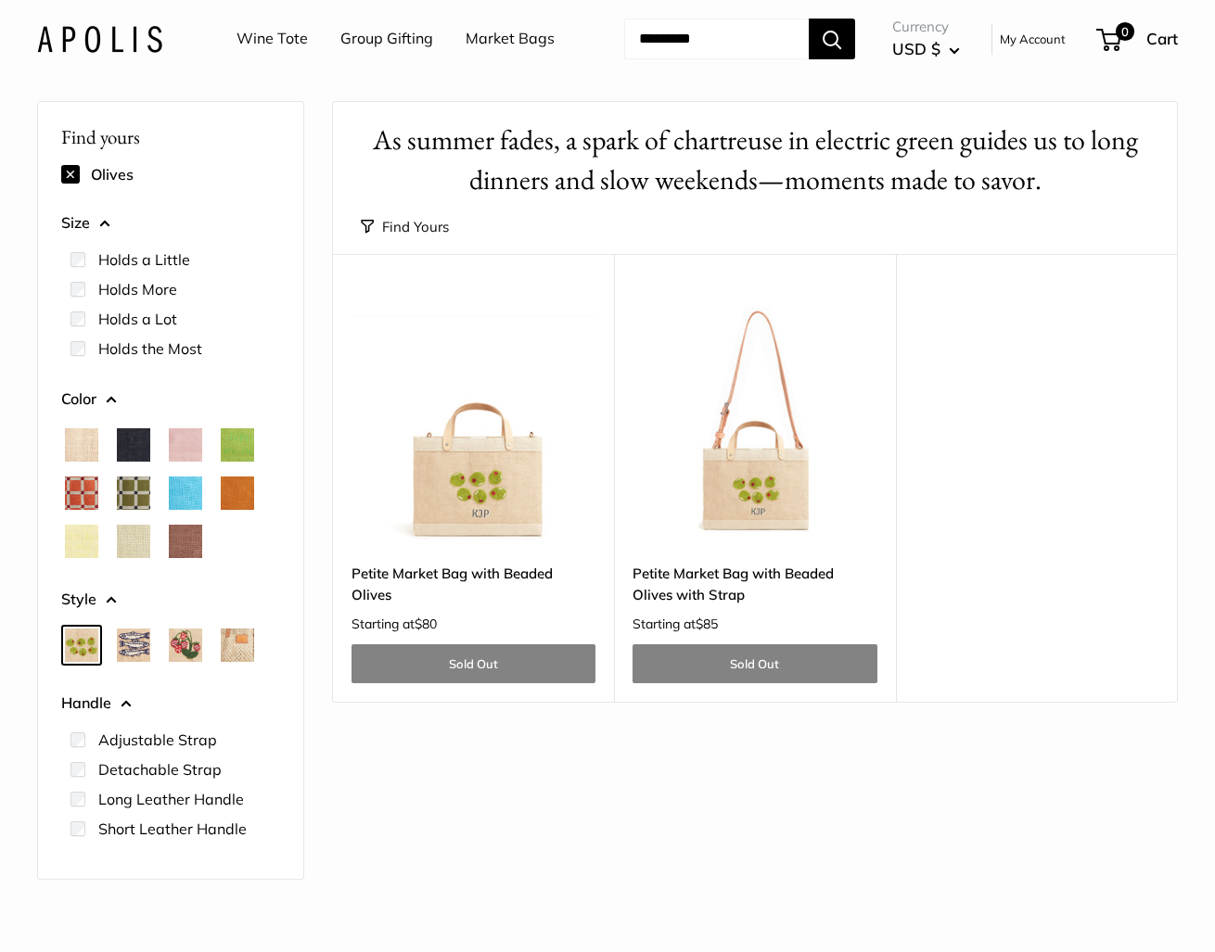
click at [105, 360] on label "Holds the Most" at bounding box center [150, 349] width 104 height 22
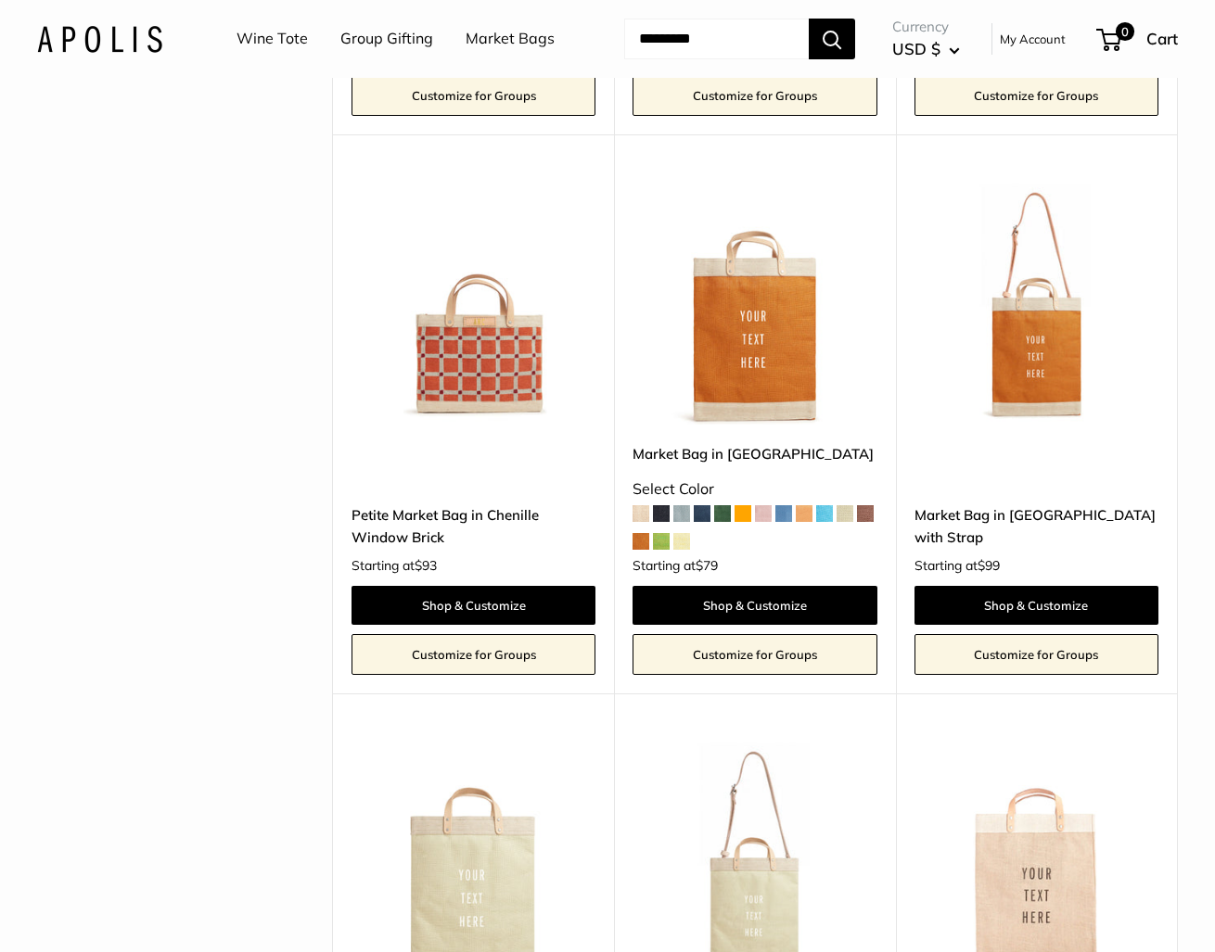
scroll to position [2370, 0]
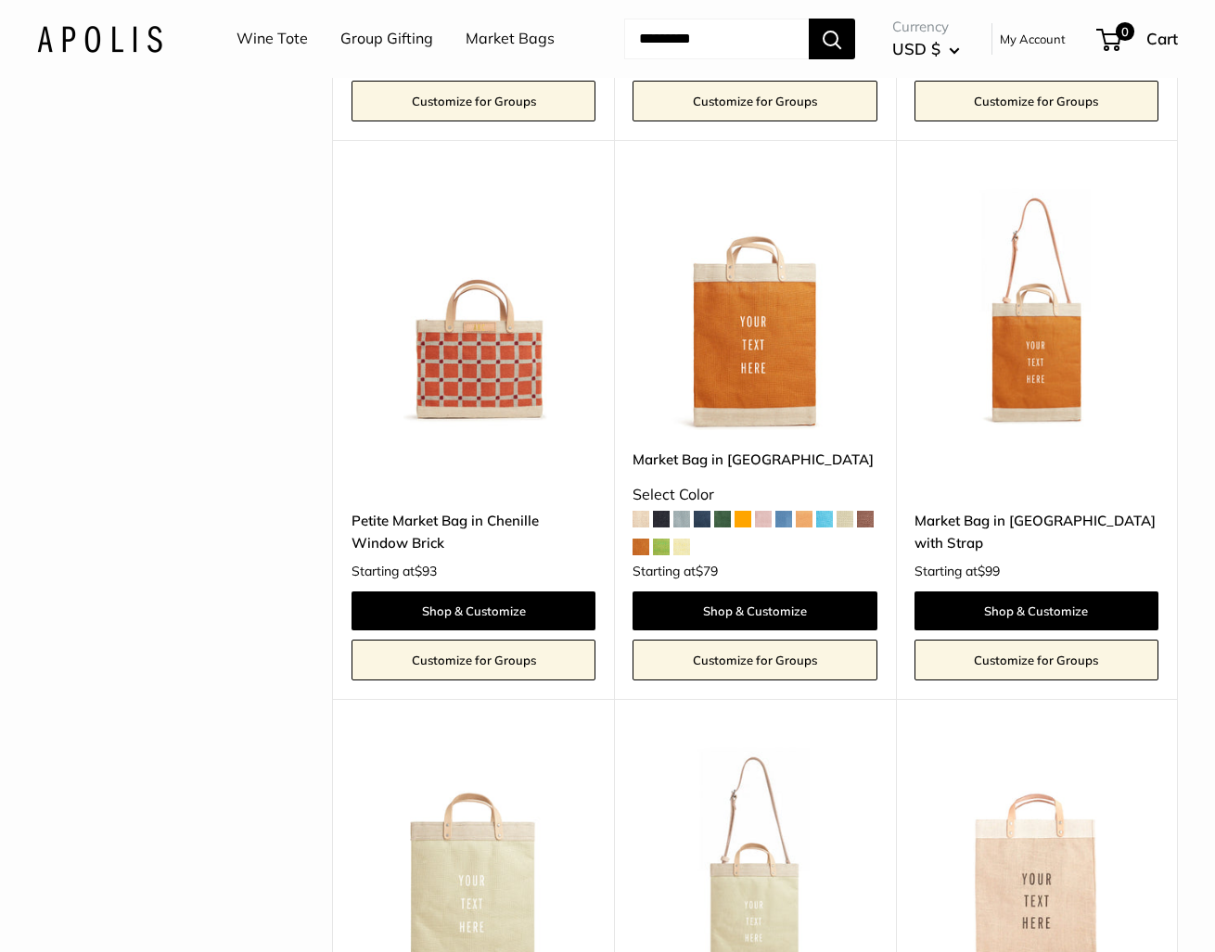
click at [0, 0] on img at bounding box center [0, 0] width 0 height 0
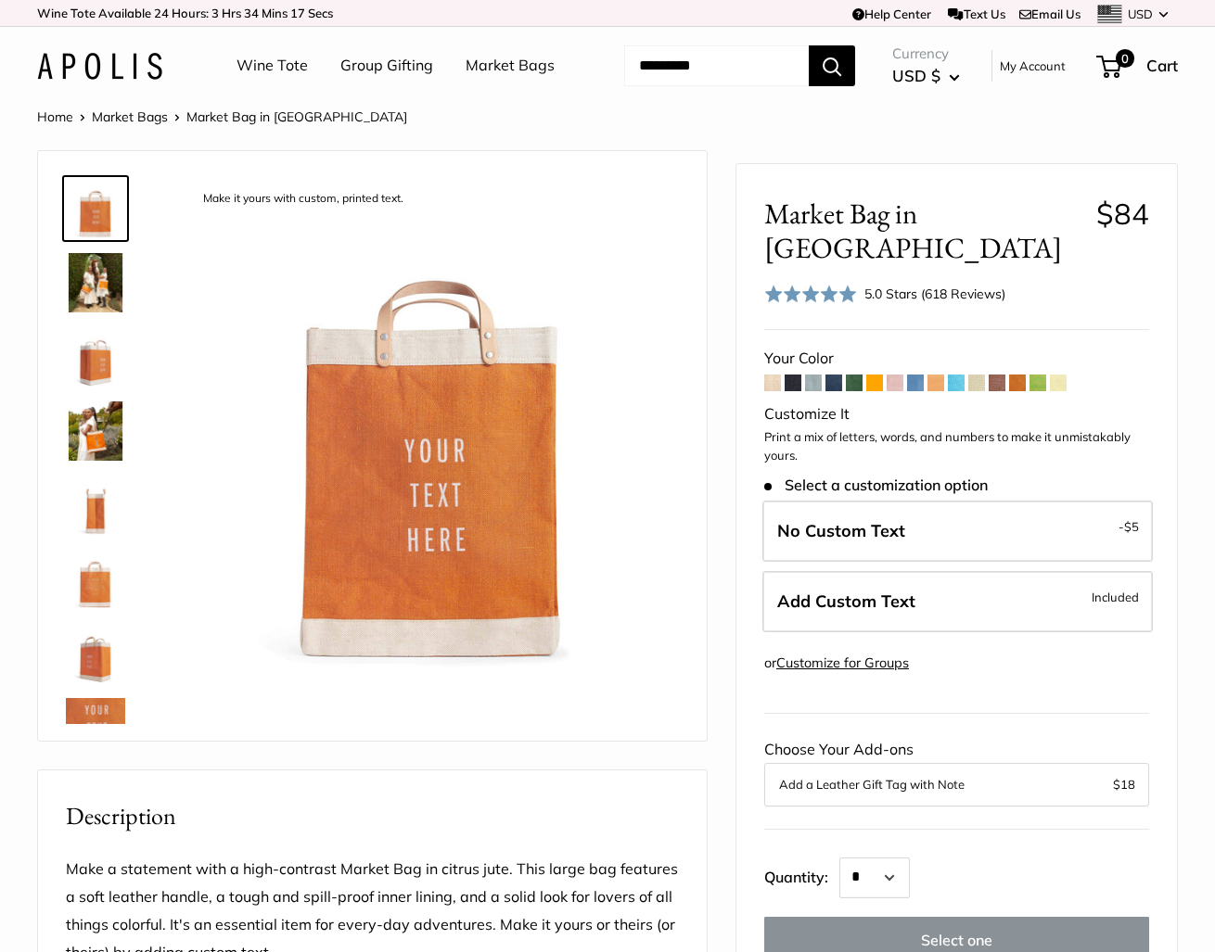
click at [1025, 391] on span at bounding box center [1017, 383] width 17 height 17
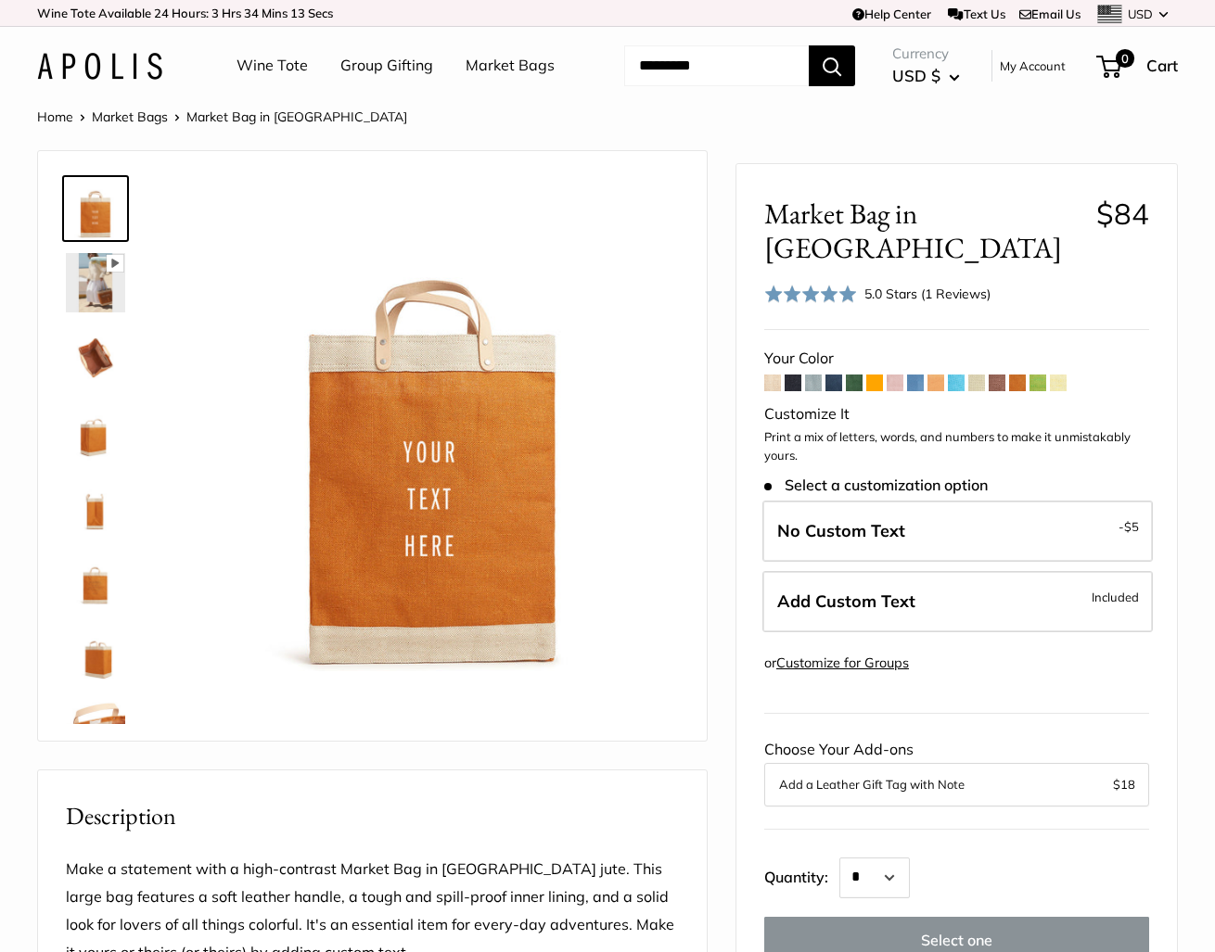
click at [938, 389] on span at bounding box center [935, 383] width 17 height 17
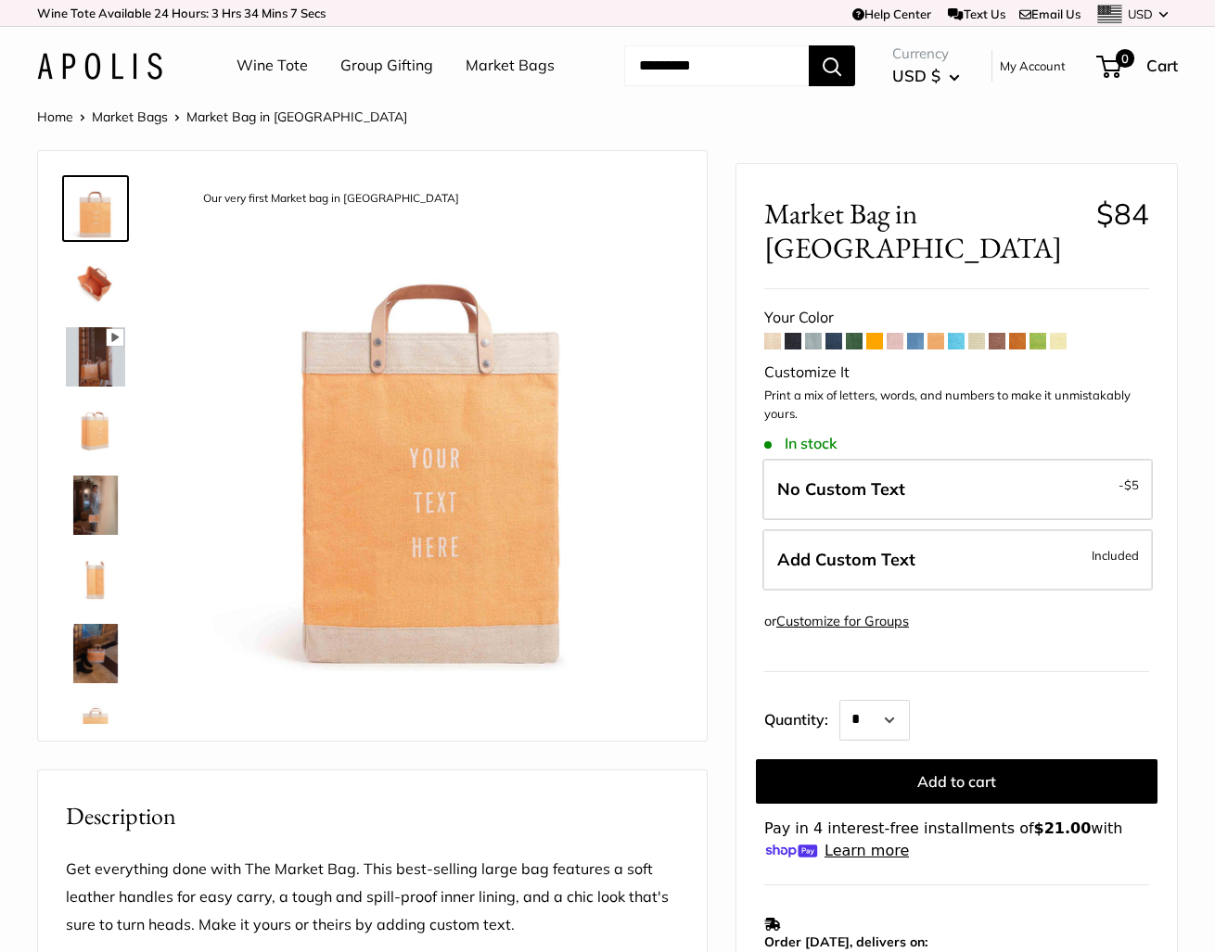
click at [107, 313] on img at bounding box center [95, 282] width 59 height 59
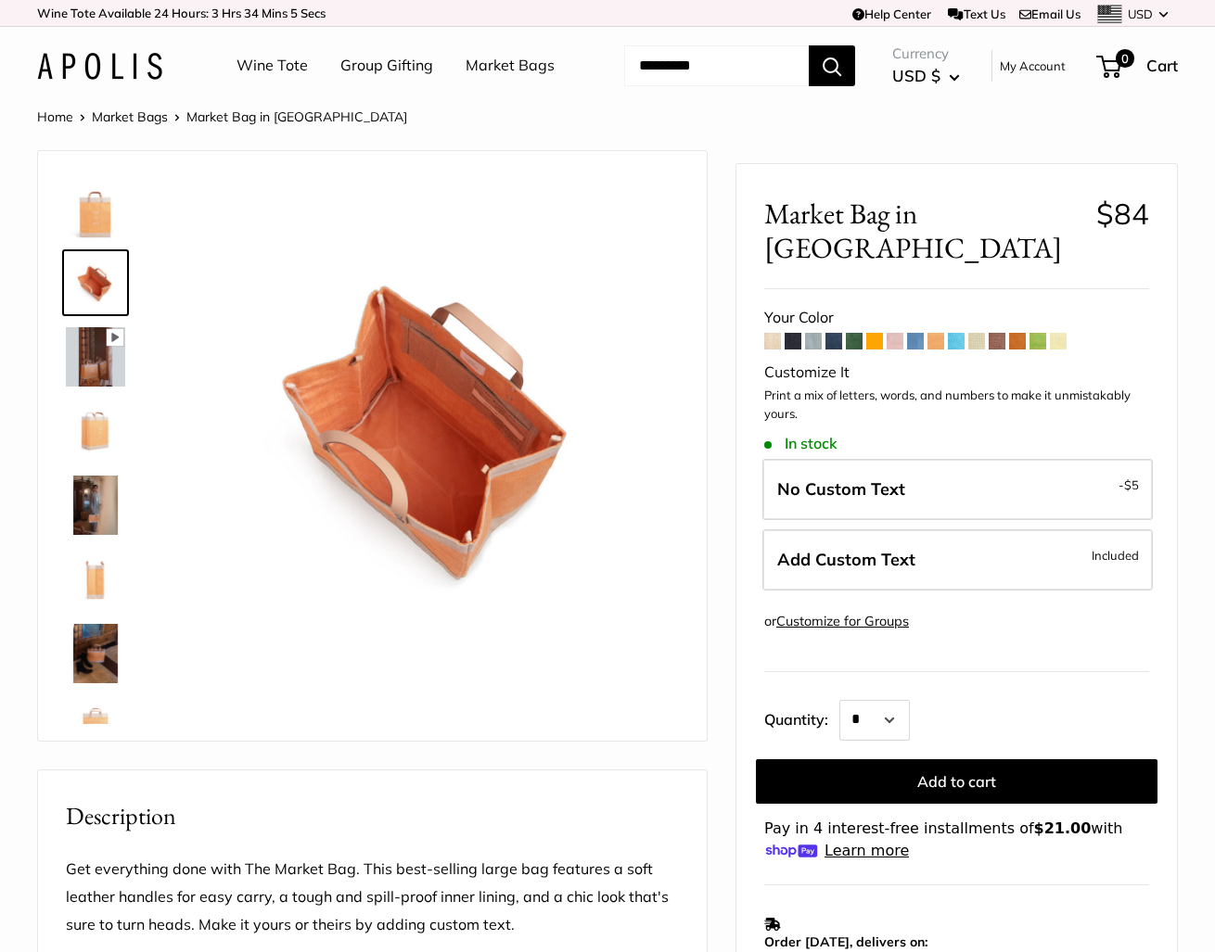
click at [102, 387] on img at bounding box center [95, 356] width 59 height 59
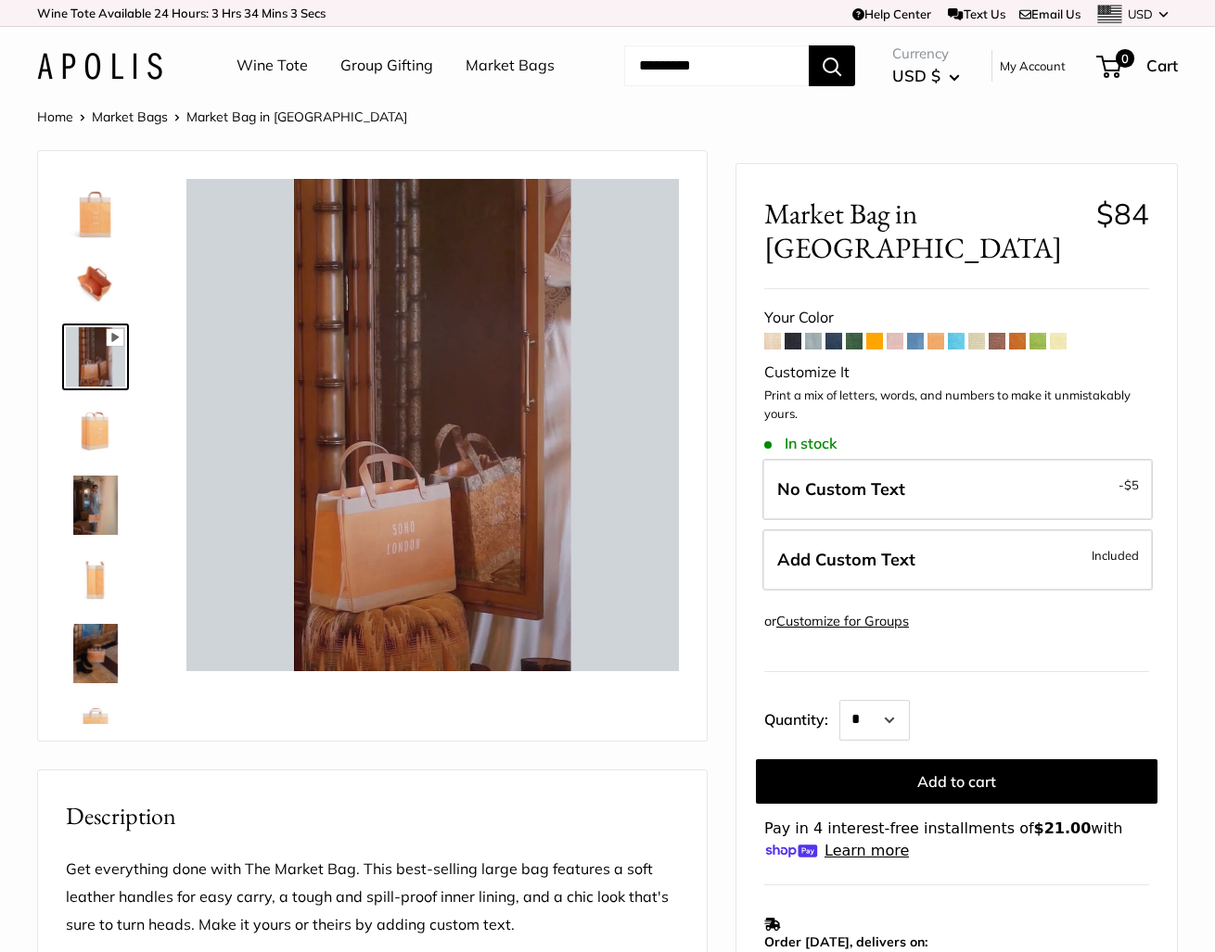
click at [100, 461] on img at bounding box center [95, 431] width 59 height 59
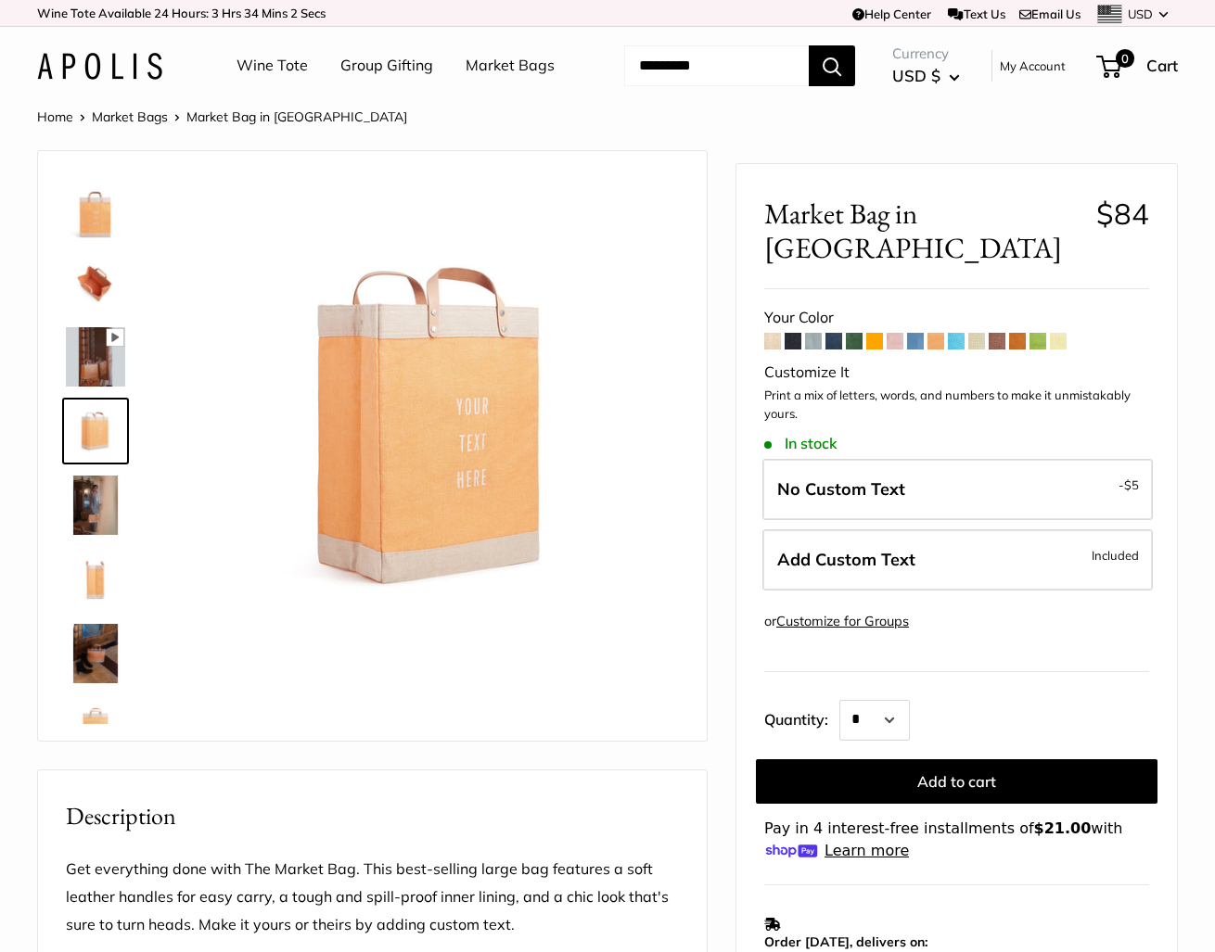
type input "****"
